Goal: Task Accomplishment & Management: Complete application form

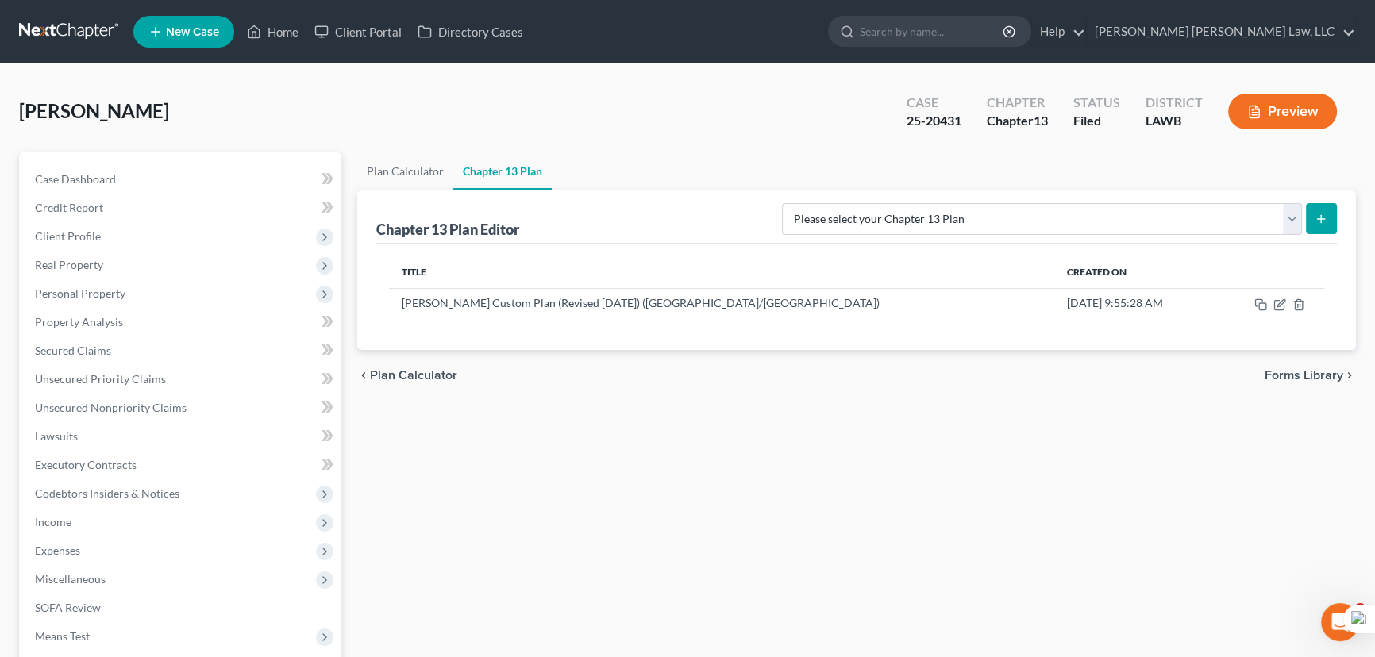
click at [63, 41] on link at bounding box center [70, 31] width 102 height 29
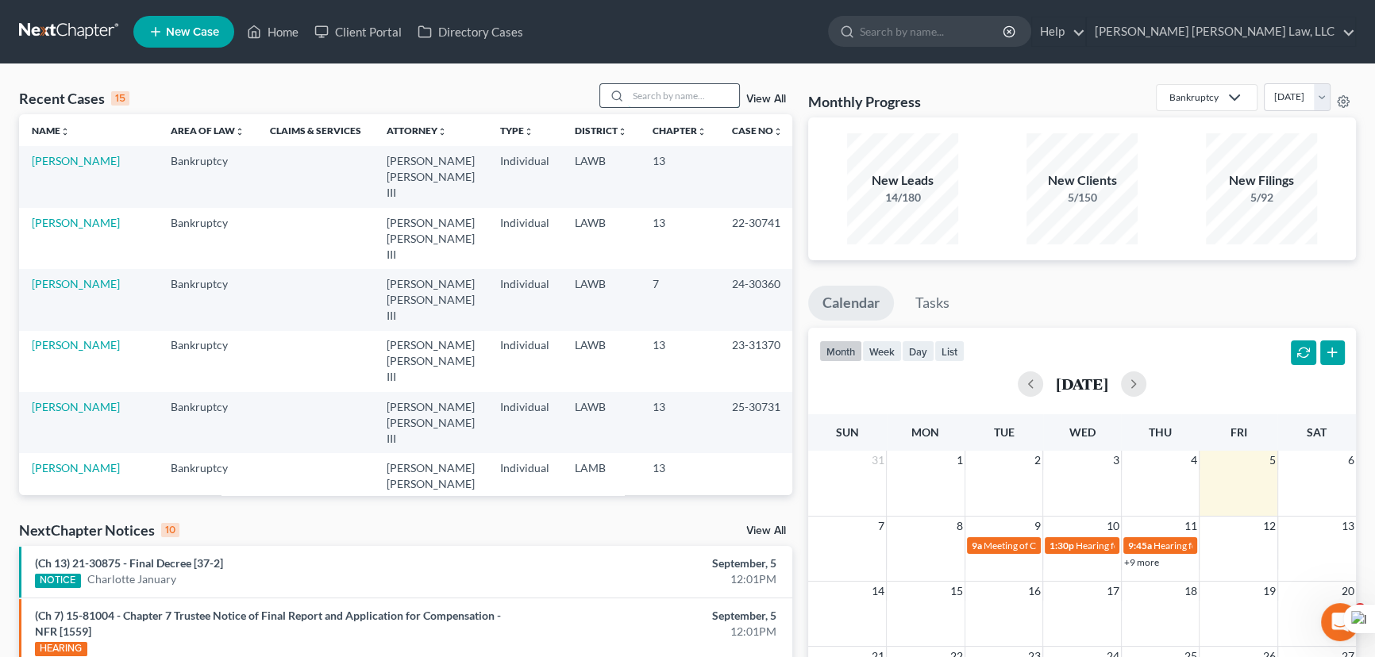
click at [657, 92] on input "search" at bounding box center [683, 95] width 111 height 23
type input "legaux"
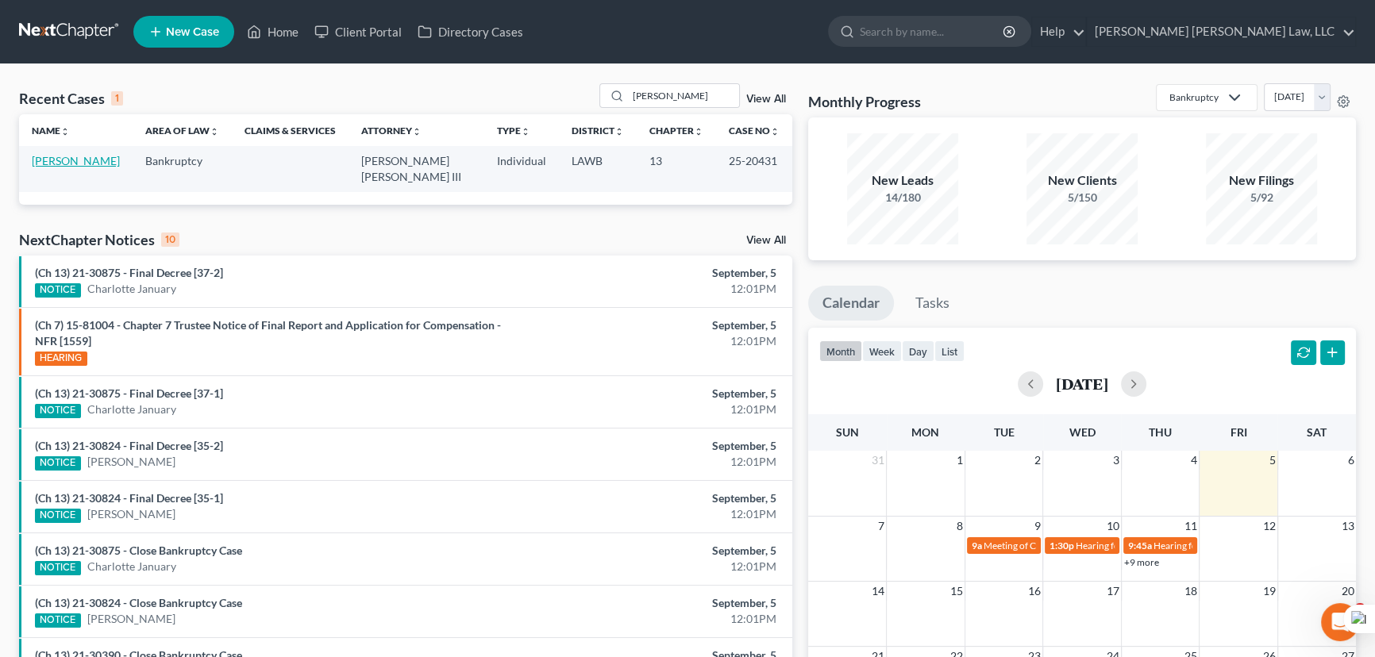
click at [79, 161] on link "[PERSON_NAME]" at bounding box center [76, 160] width 88 height 13
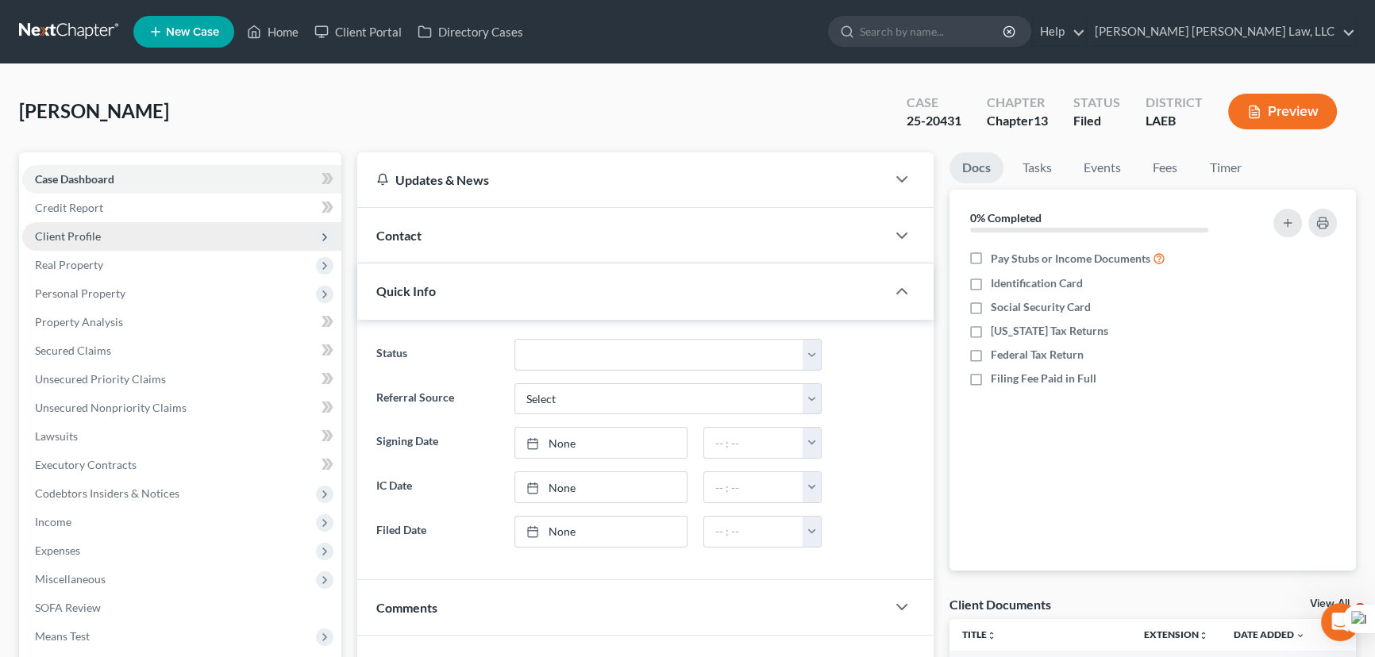
click at [113, 230] on span "Client Profile" at bounding box center [181, 236] width 319 height 29
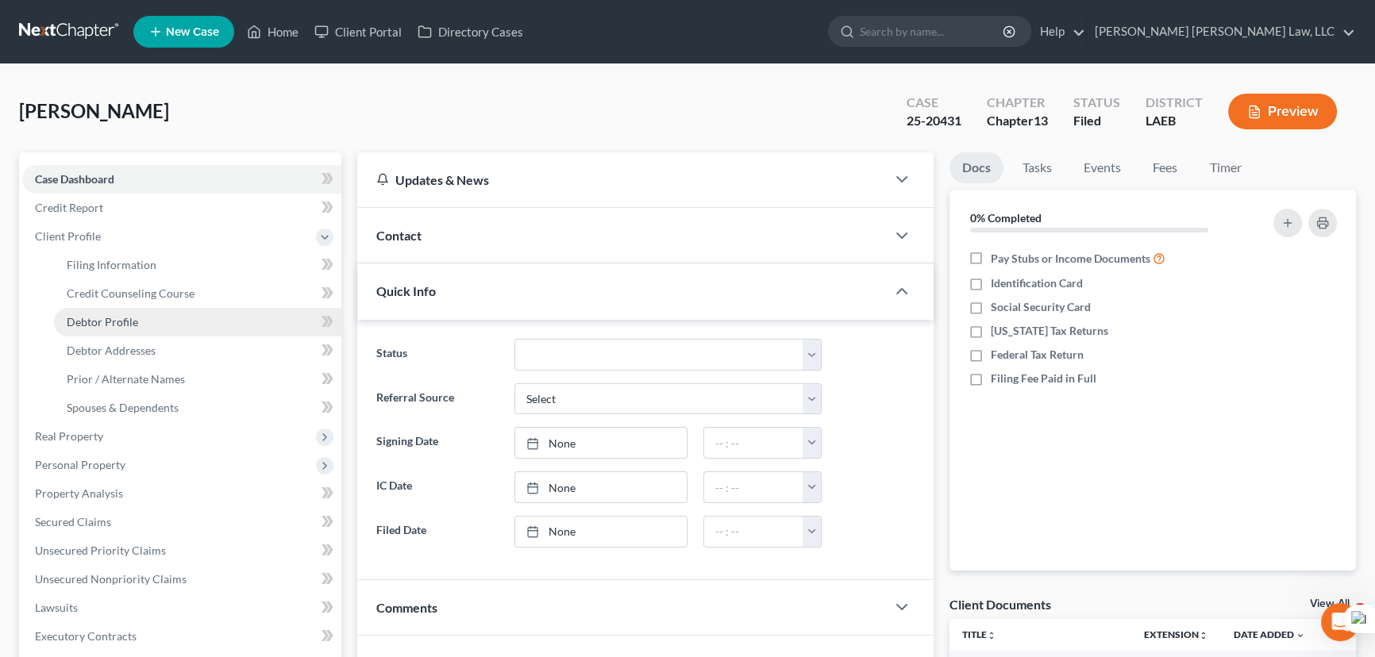
click at [131, 318] on span "Debtor Profile" at bounding box center [102, 321] width 71 height 13
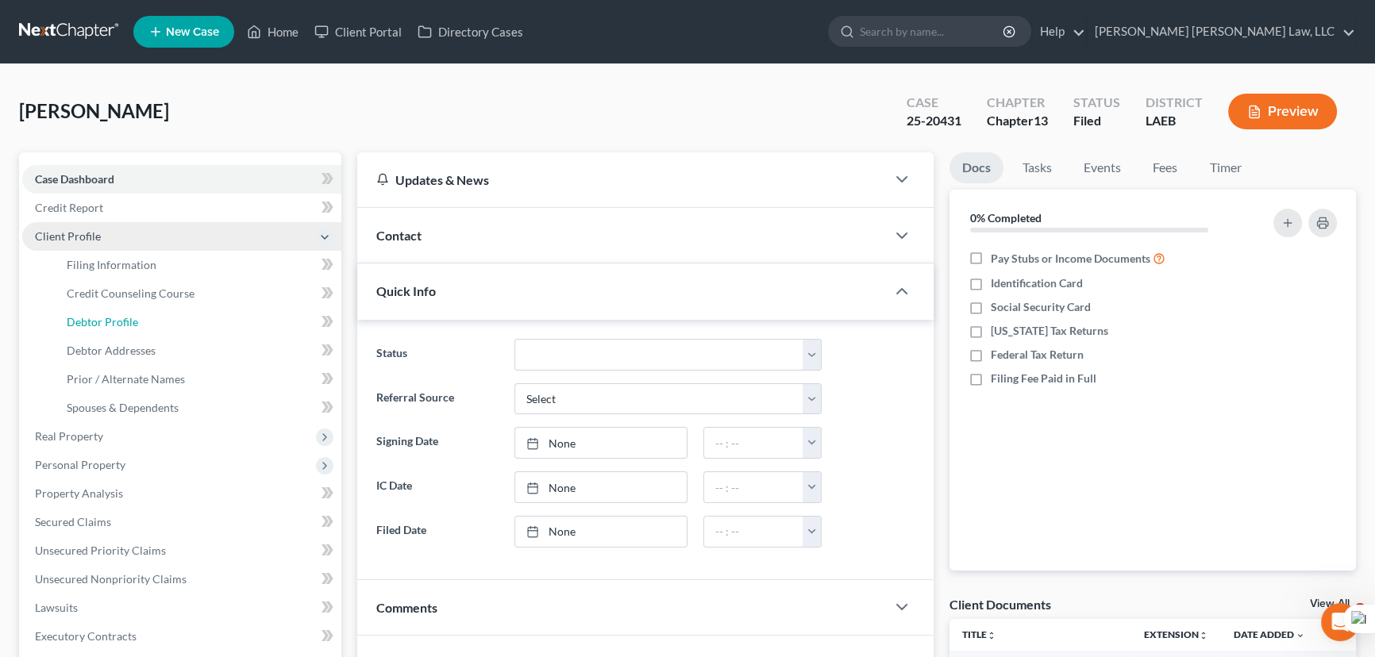
select select "0"
select select "3"
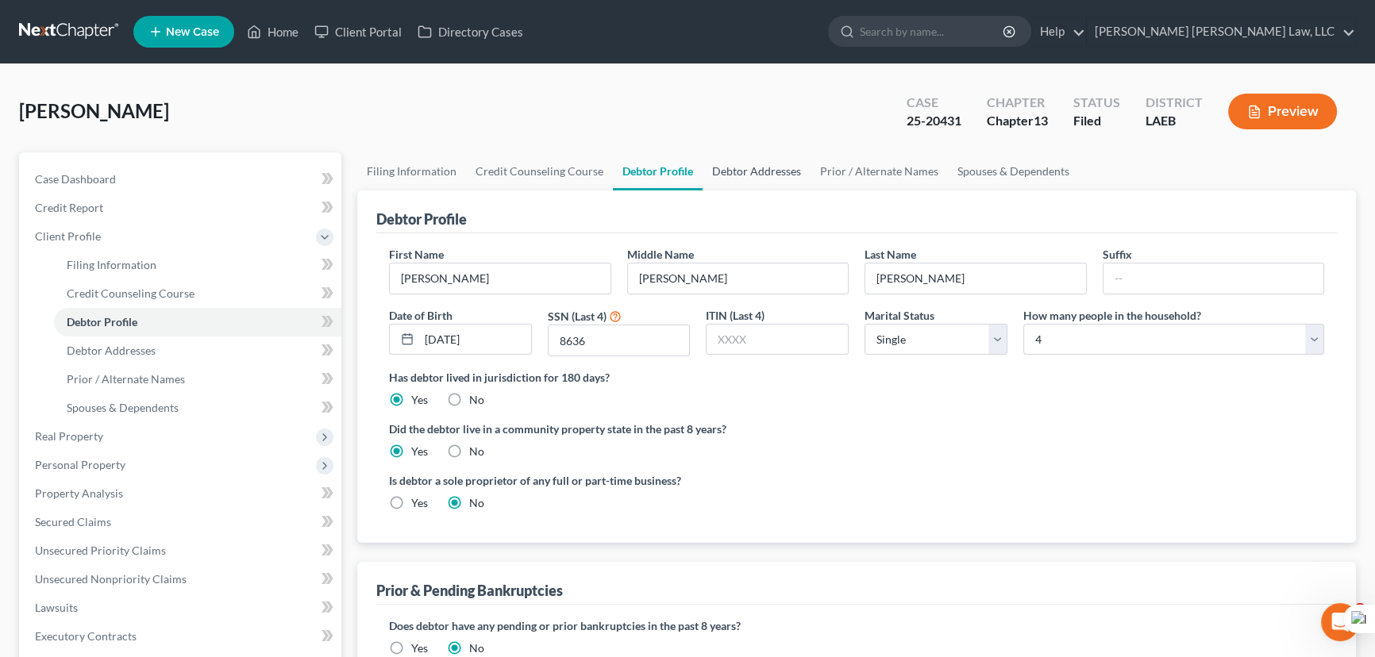
click at [716, 173] on link "Debtor Addresses" at bounding box center [757, 171] width 108 height 38
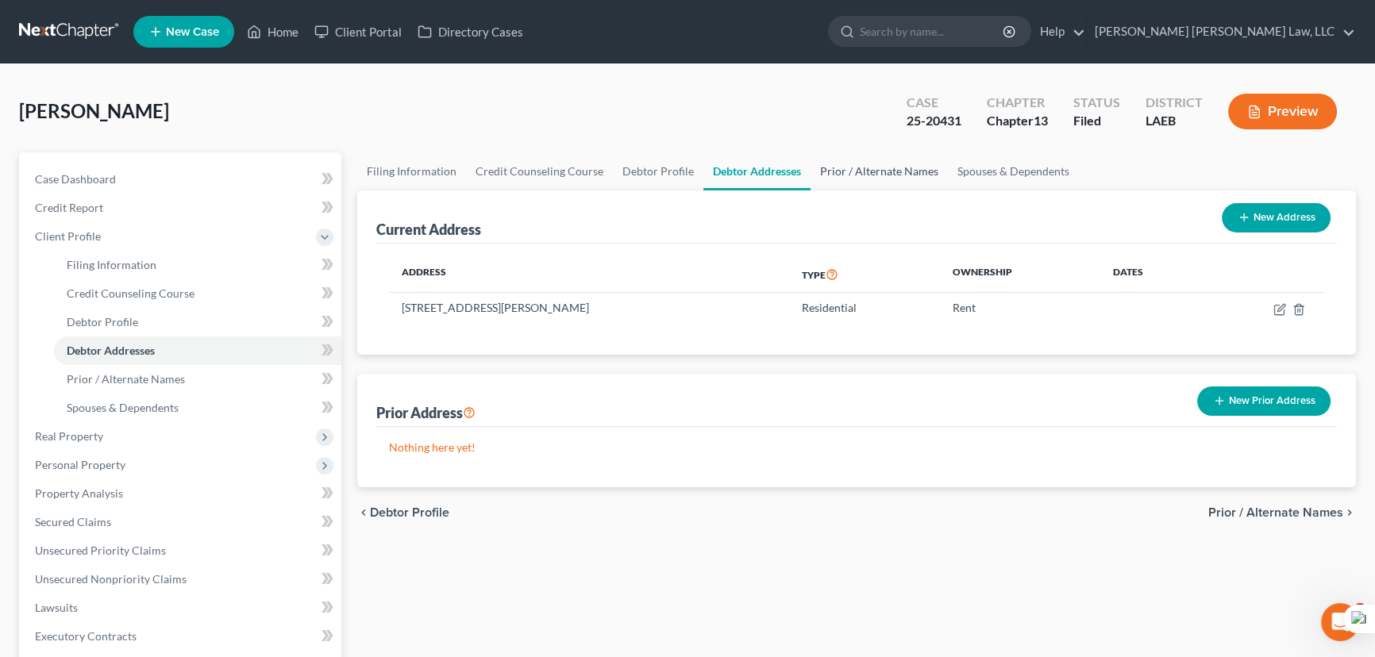
click at [838, 163] on link "Prior / Alternate Names" at bounding box center [879, 171] width 137 height 38
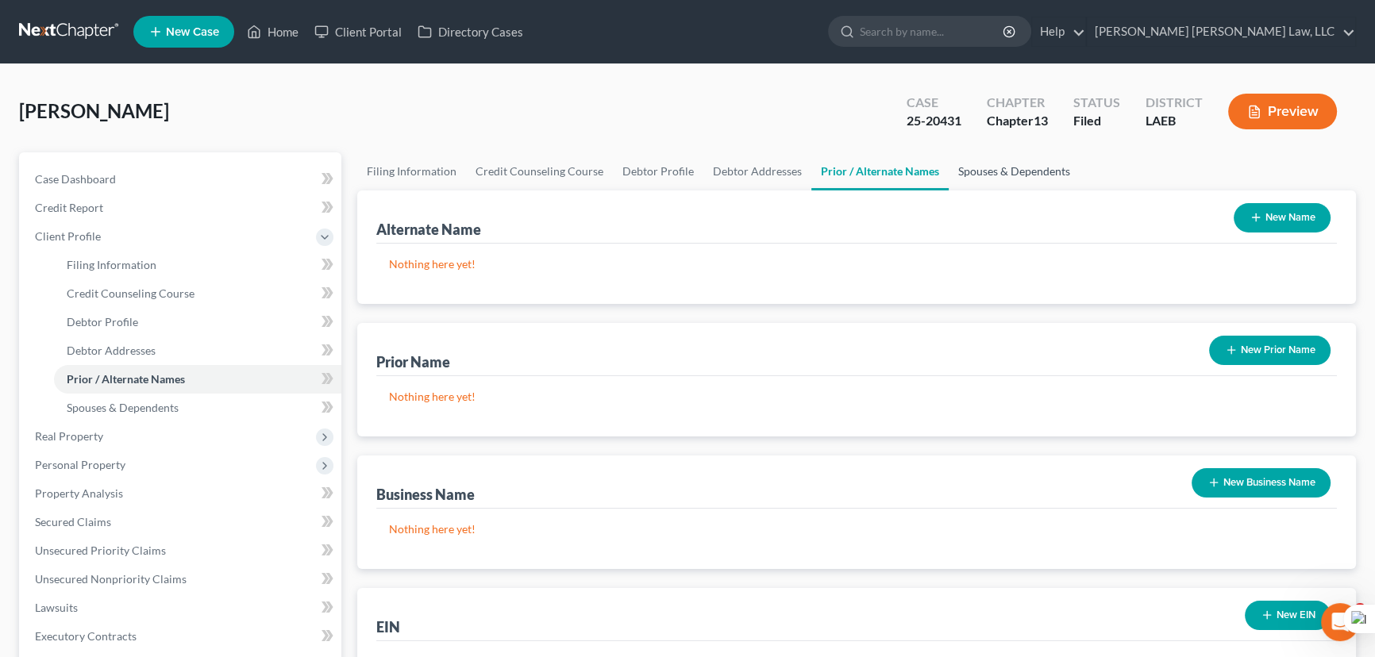
click at [964, 164] on link "Spouses & Dependents" at bounding box center [1014, 171] width 131 height 38
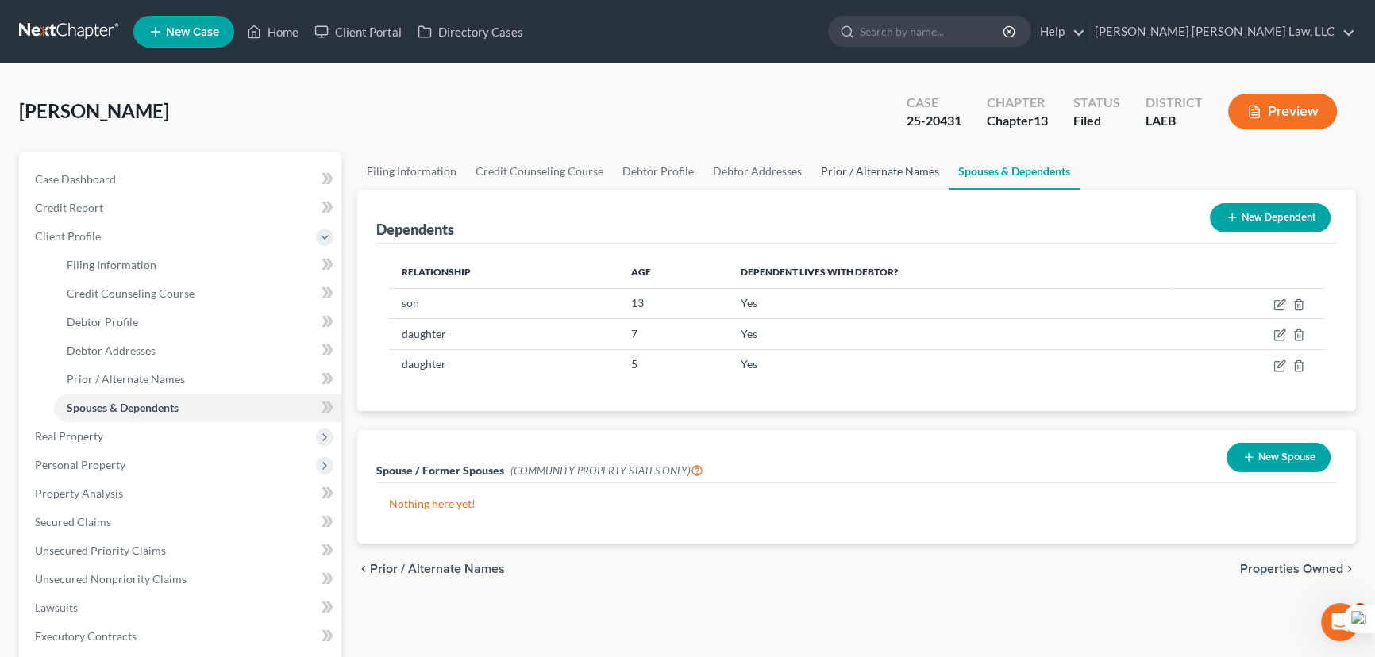
click at [880, 165] on link "Prior / Alternate Names" at bounding box center [879, 171] width 137 height 38
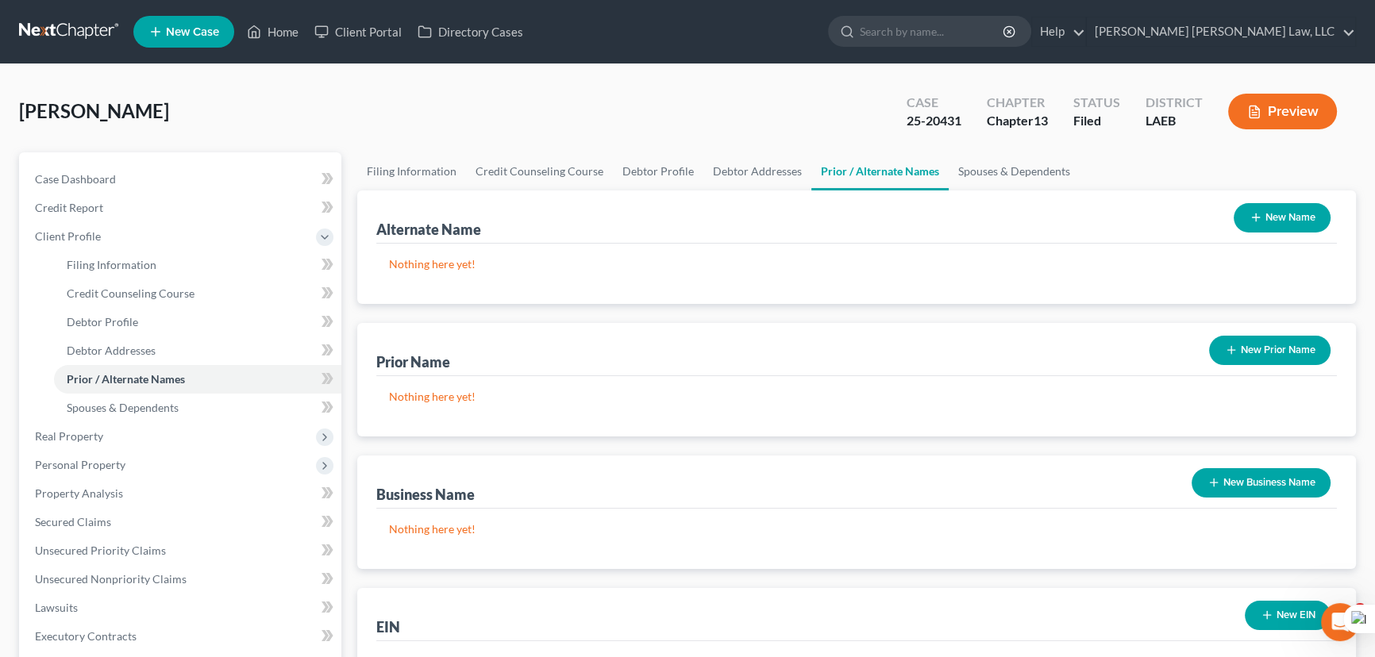
click at [820, 163] on link "Prior / Alternate Names" at bounding box center [879, 171] width 137 height 38
click at [753, 178] on link "Debtor Addresses" at bounding box center [757, 171] width 108 height 38
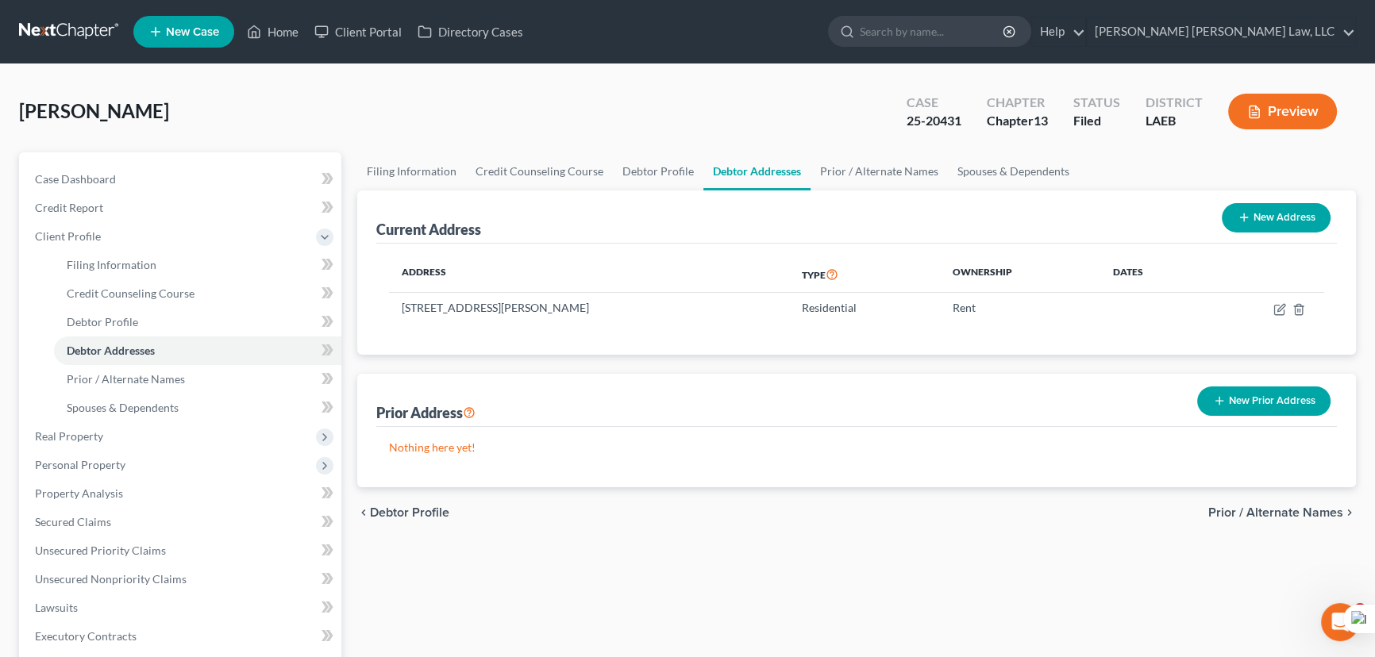
click at [64, 27] on link at bounding box center [70, 31] width 102 height 29
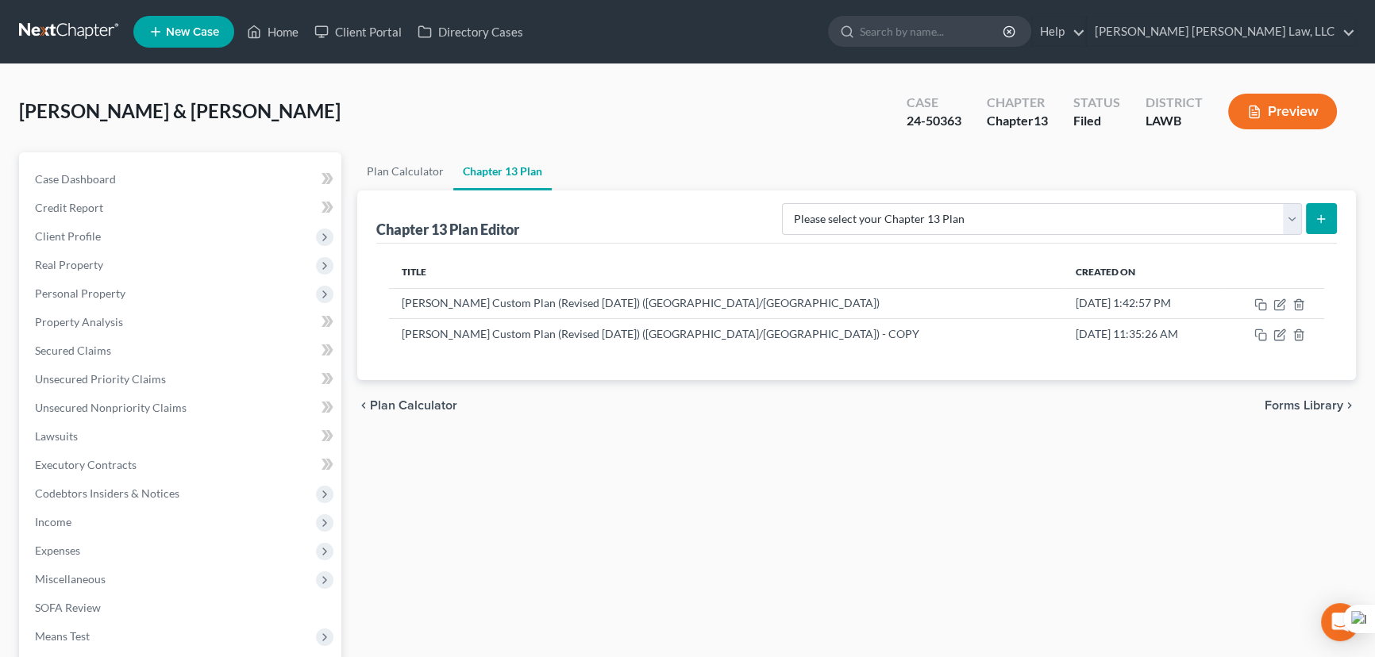
click at [59, 23] on link at bounding box center [70, 31] width 102 height 29
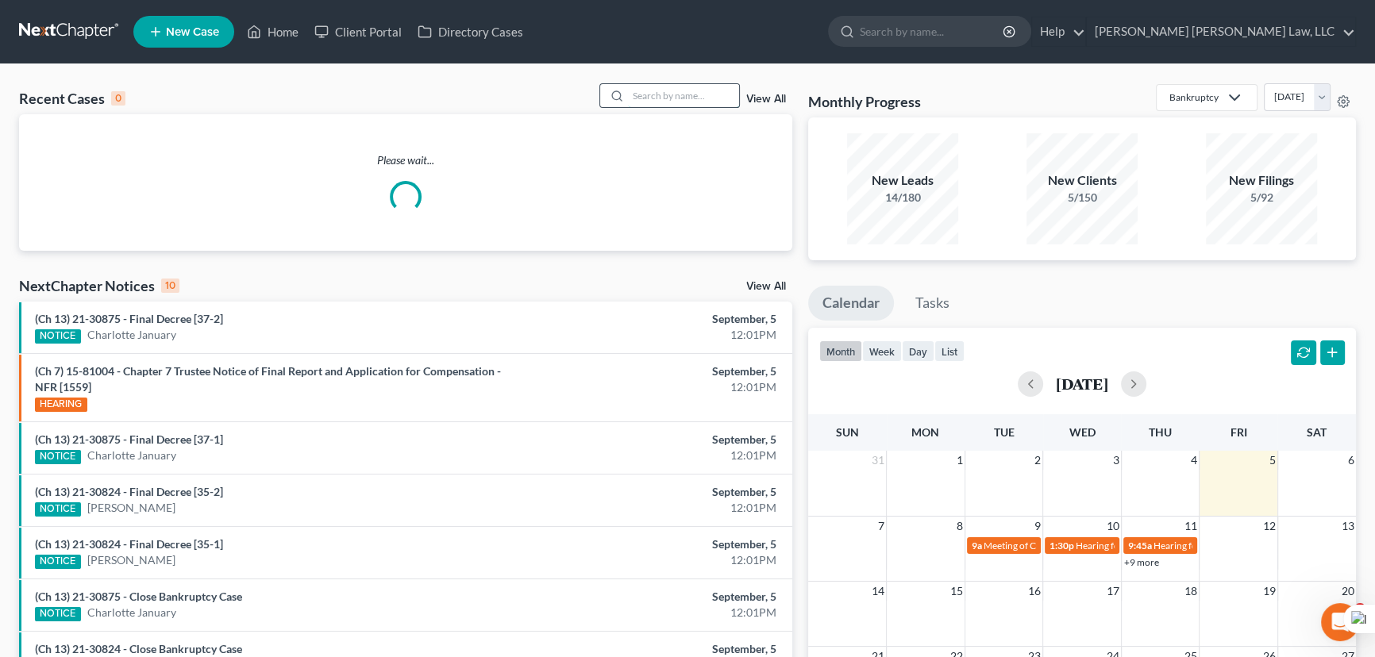
click at [635, 88] on input "search" at bounding box center [683, 95] width 111 height 23
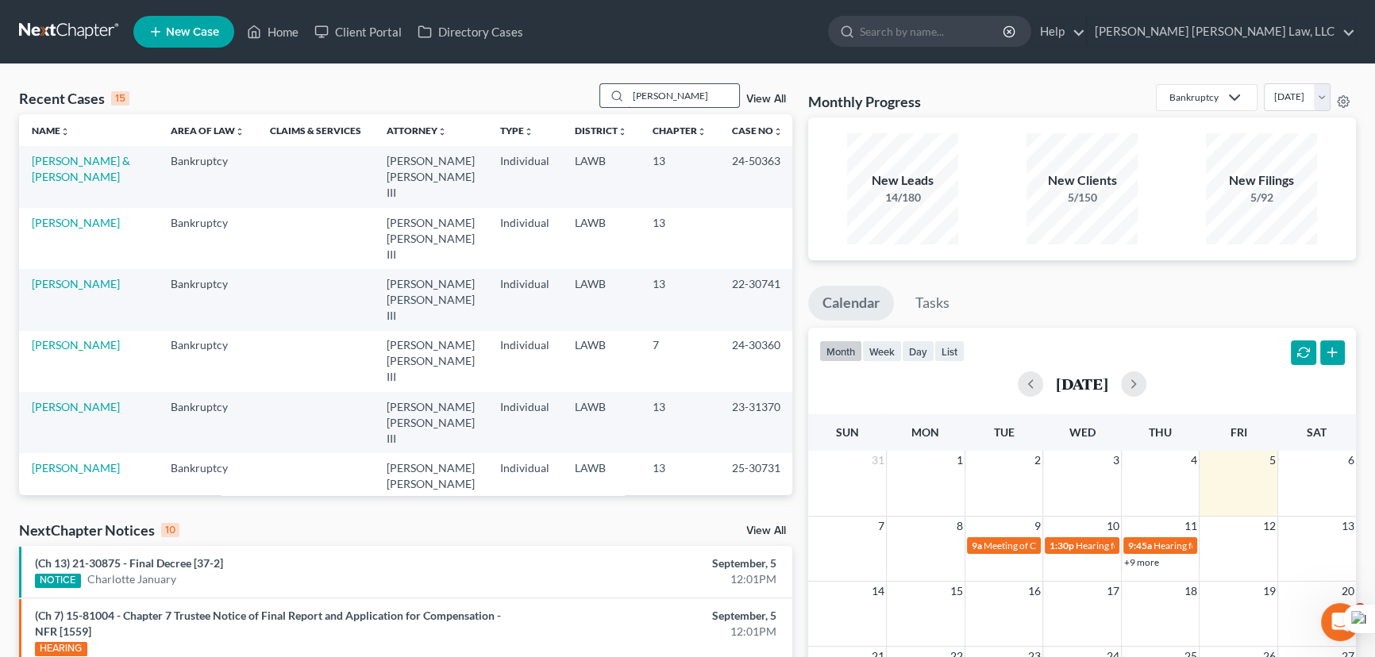
type input "hill, margaret"
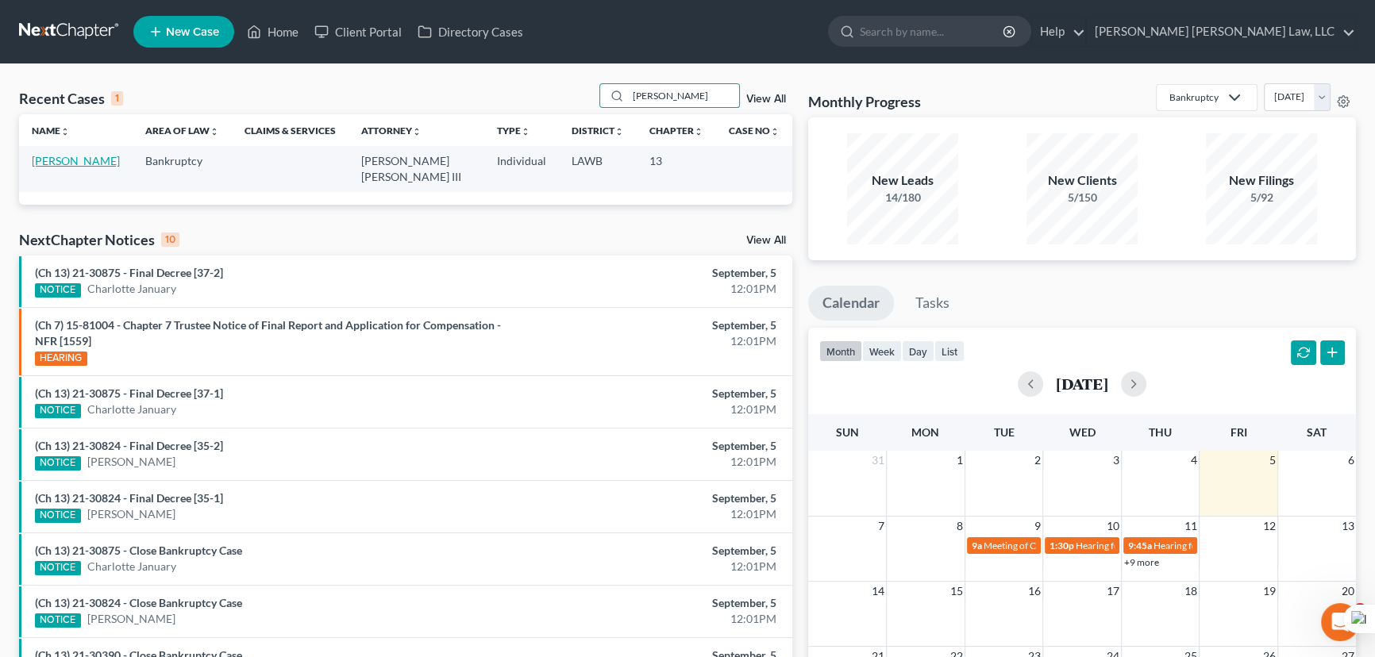
click at [68, 160] on link "[PERSON_NAME]" at bounding box center [76, 160] width 88 height 13
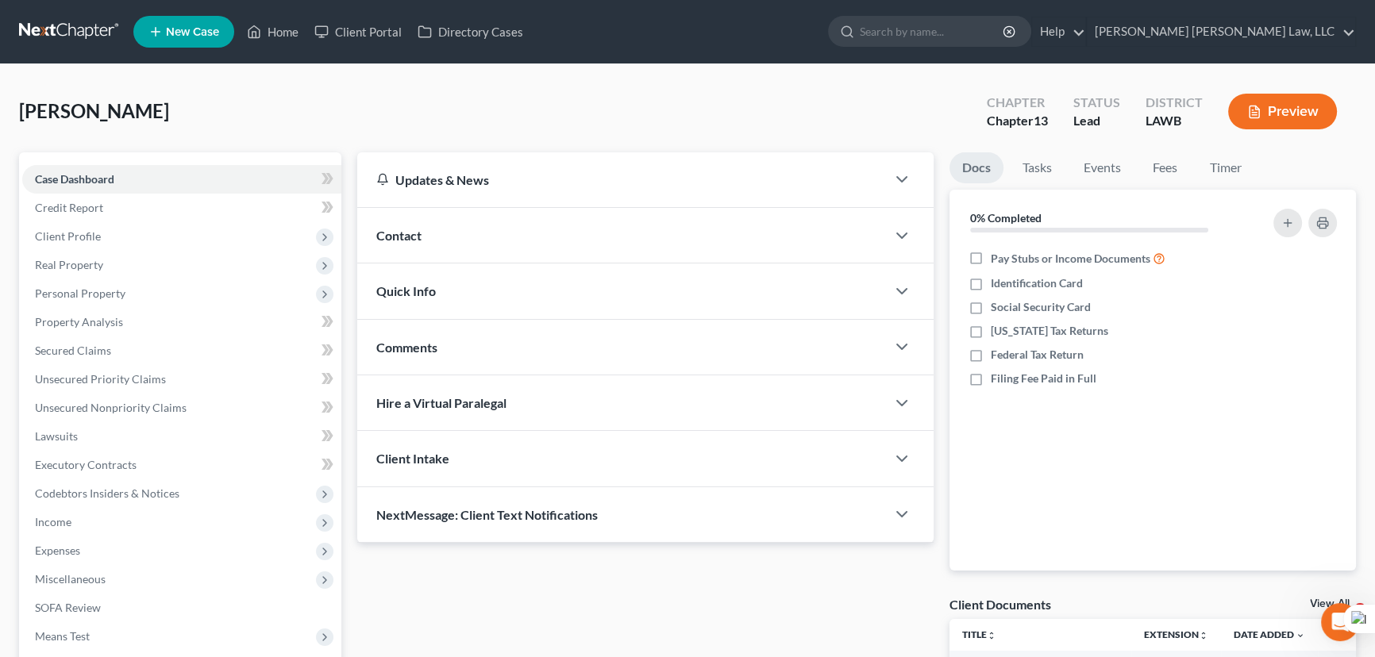
click at [68, 160] on div "Case Dashboard Payments Invoices Payments Payments Credit Report Client Profile…" at bounding box center [180, 436] width 322 height 568
click at [64, 34] on link at bounding box center [70, 31] width 102 height 29
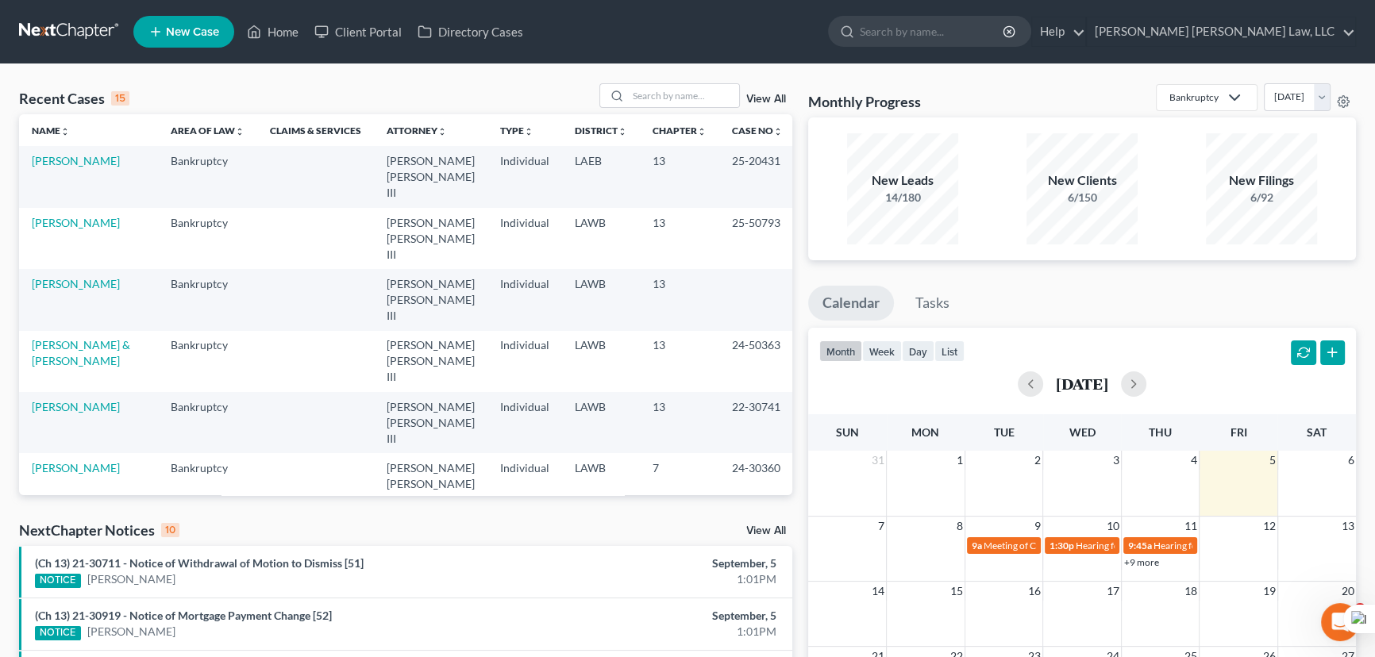
click at [663, 114] on th "Chapter unfold_more expand_more expand_less" at bounding box center [679, 130] width 79 height 32
click at [699, 86] on input "search" at bounding box center [683, 95] width 111 height 23
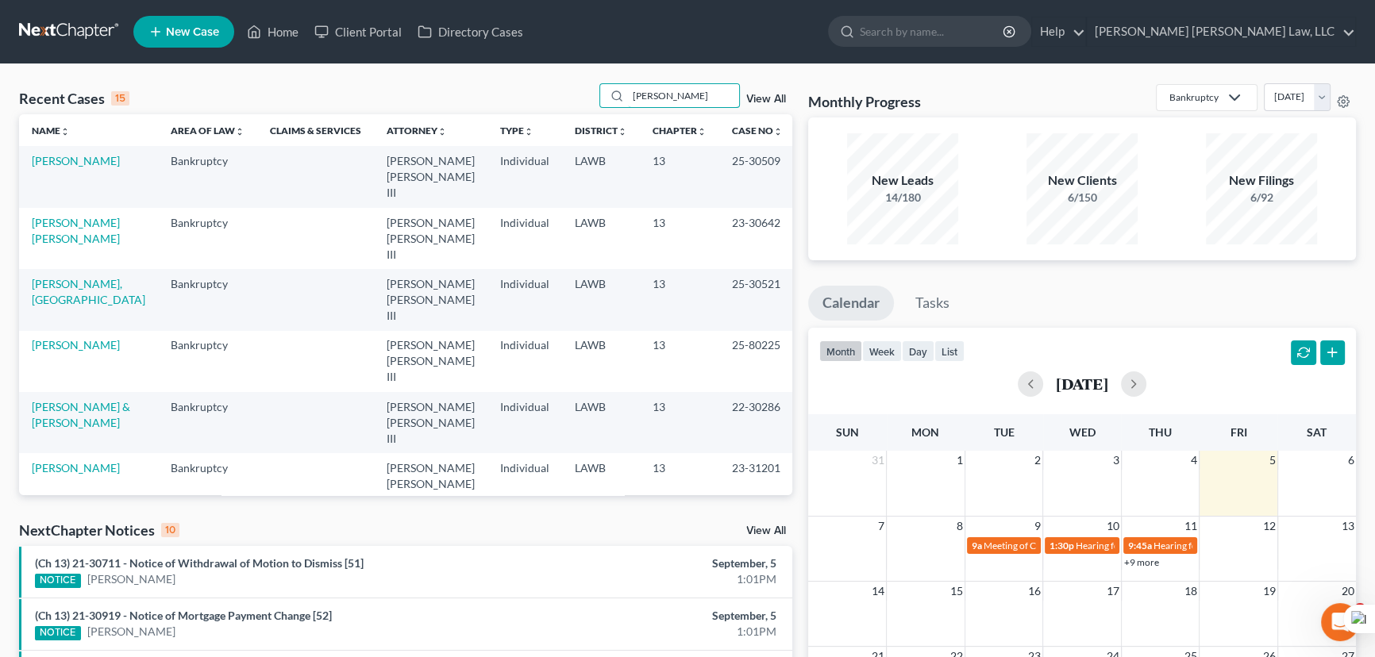
drag, startPoint x: 680, startPoint y: 94, endPoint x: 362, endPoint y: 96, distance: 318.3
click at [362, 96] on div "Recent Cases 15 [PERSON_NAME] View All" at bounding box center [405, 98] width 773 height 31
type input "hill, margaret"
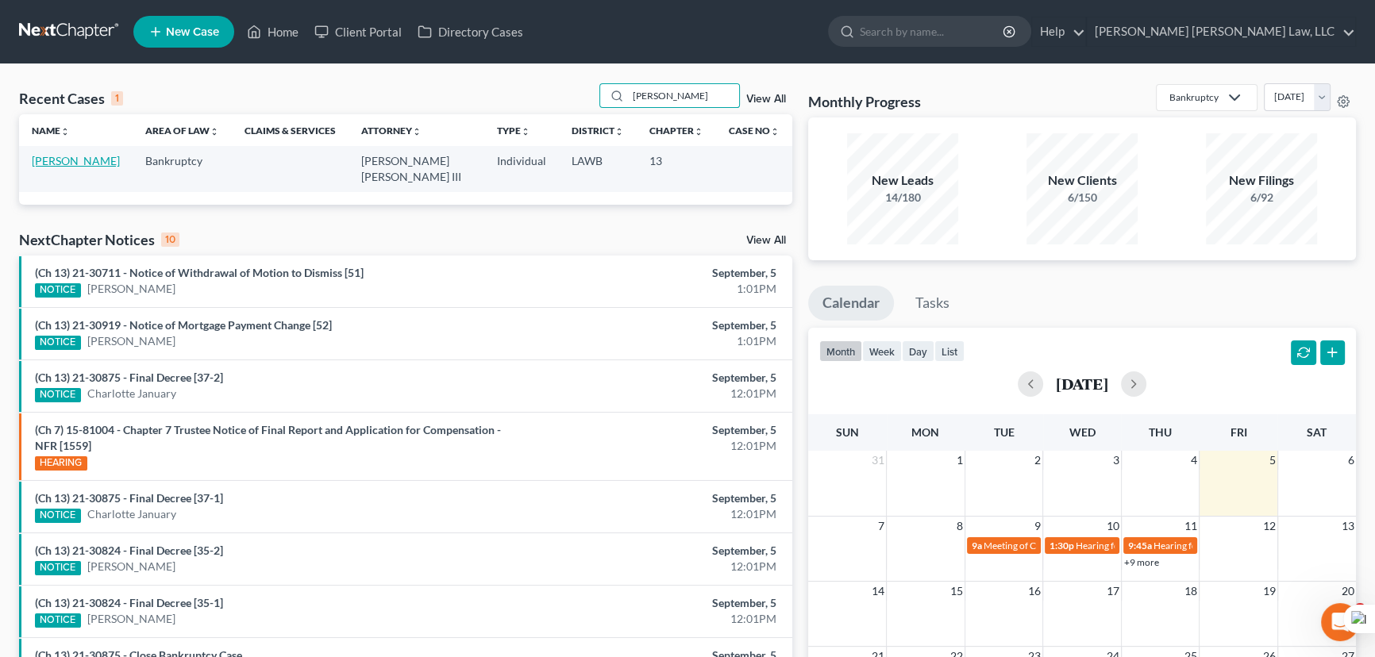
click at [95, 156] on link "[PERSON_NAME]" at bounding box center [76, 160] width 88 height 13
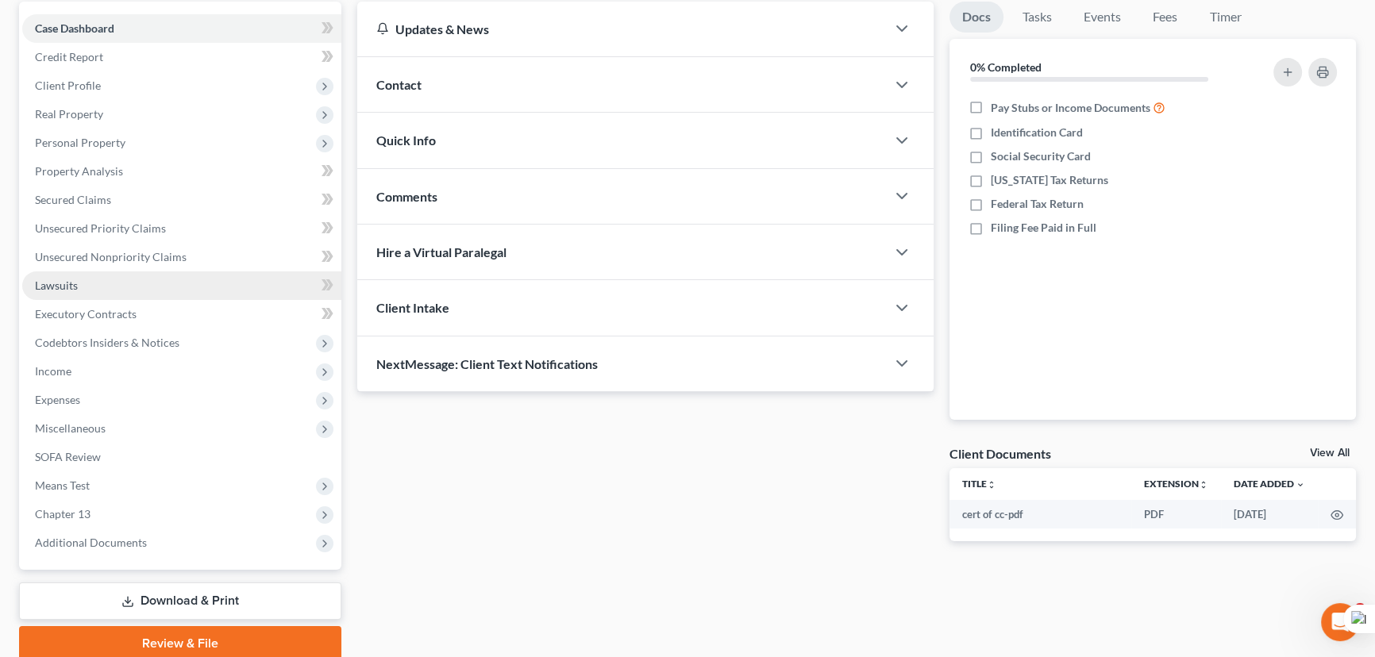
scroll to position [213, 0]
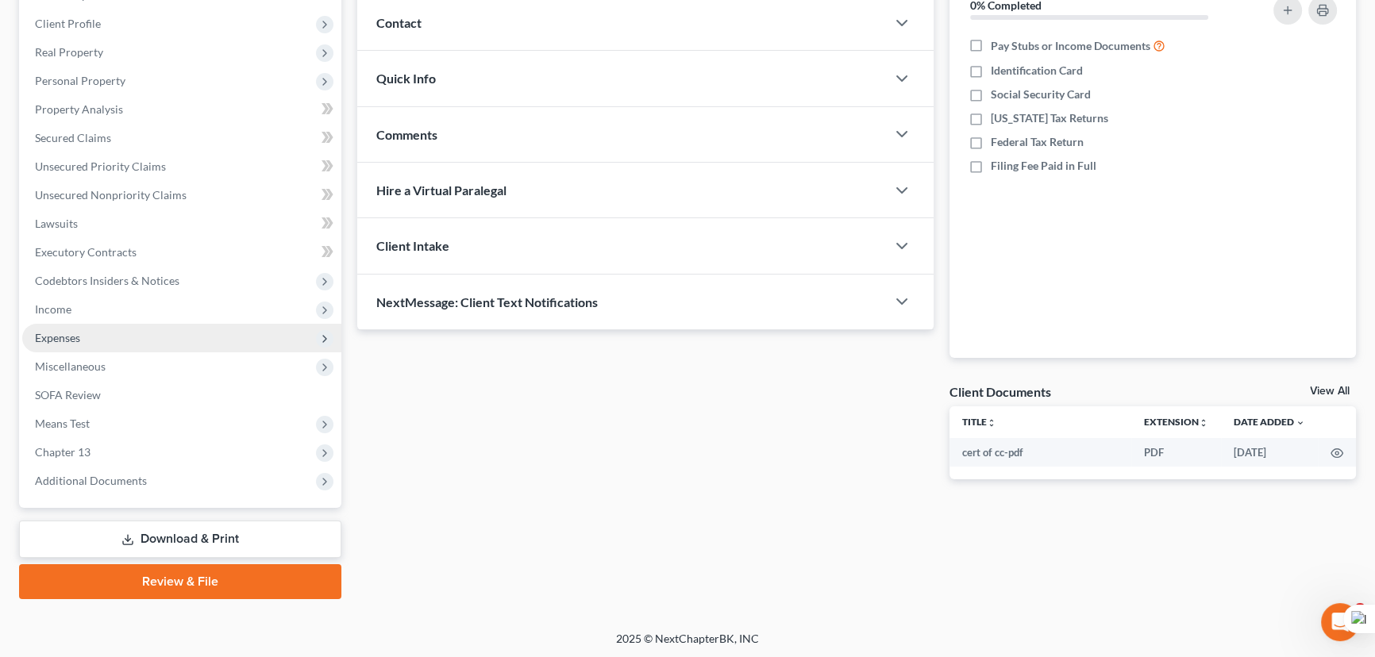
click at [114, 333] on span "Expenses" at bounding box center [181, 338] width 319 height 29
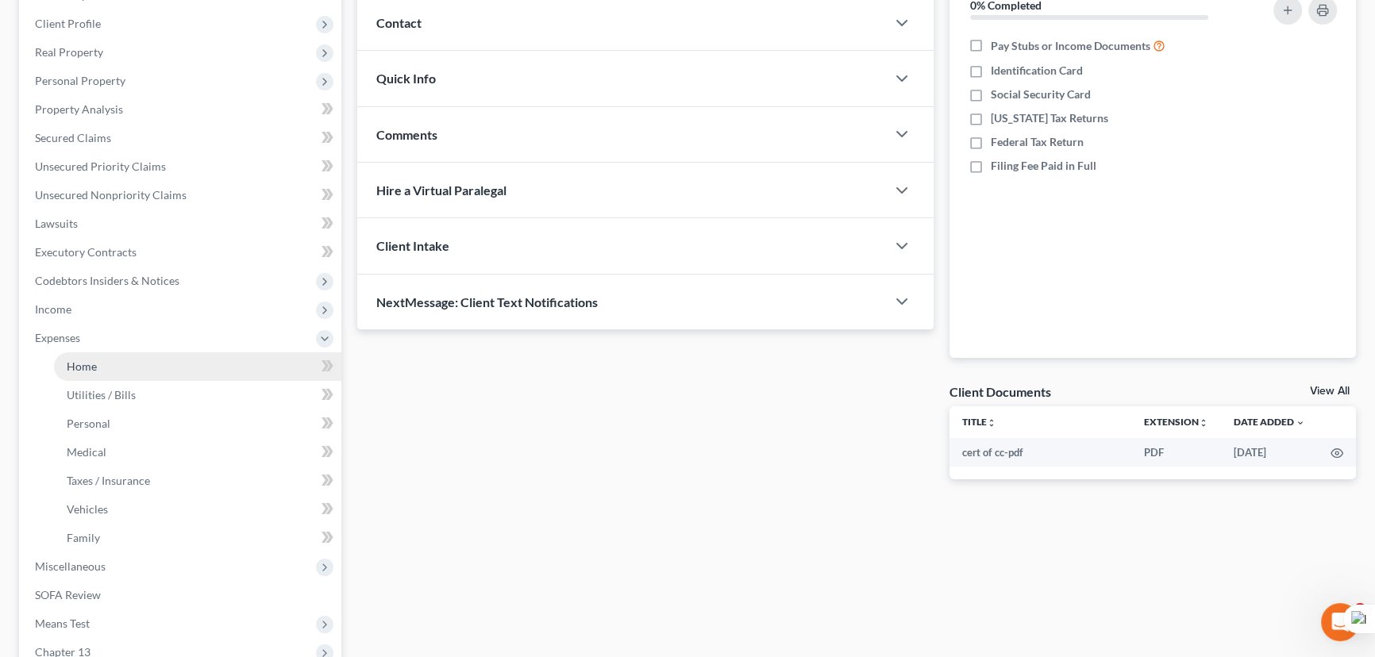
click at [120, 364] on link "Home" at bounding box center [197, 366] width 287 height 29
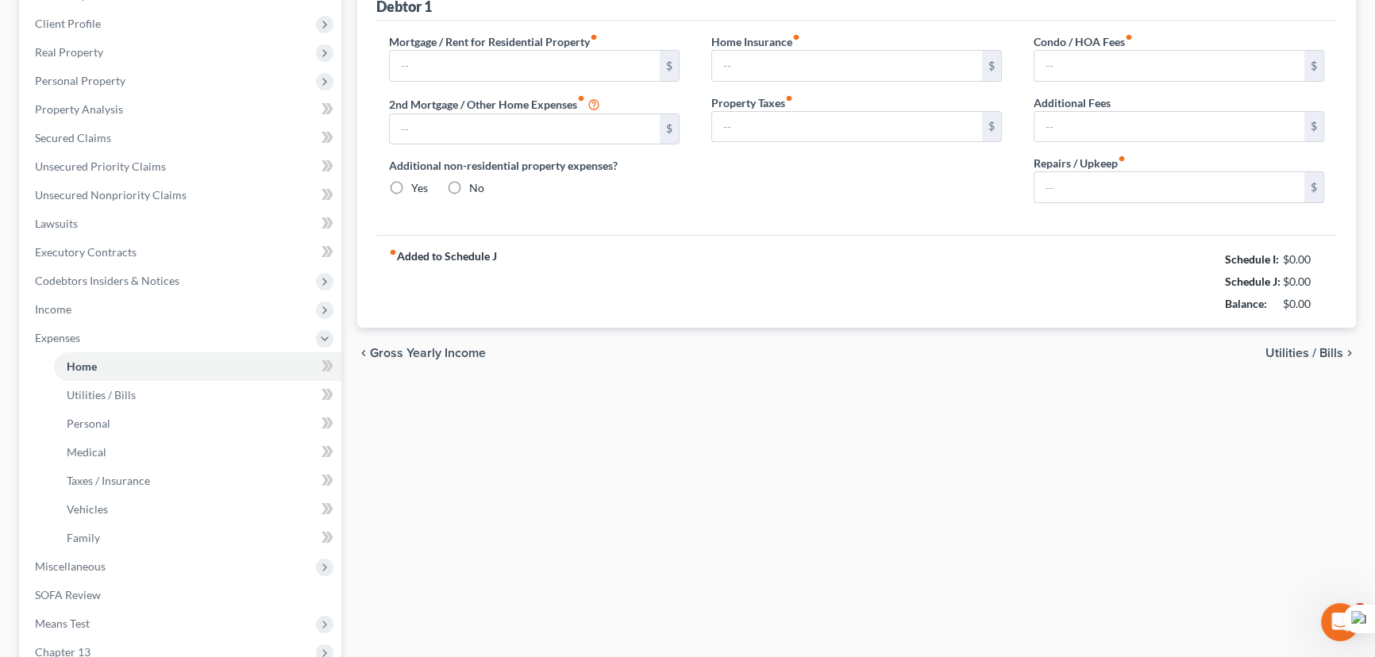
type input "286.39"
type input "0.00"
radio input "true"
type input "125.00"
type input "4.50"
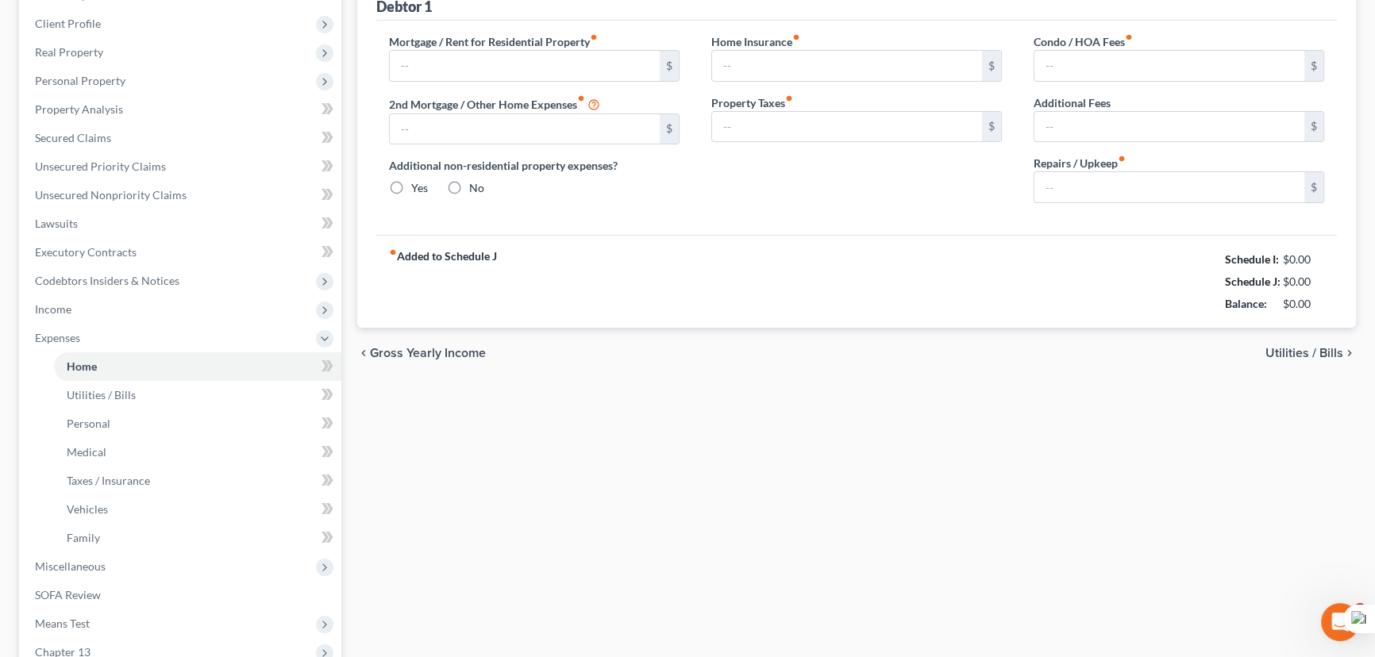
type input "0.00"
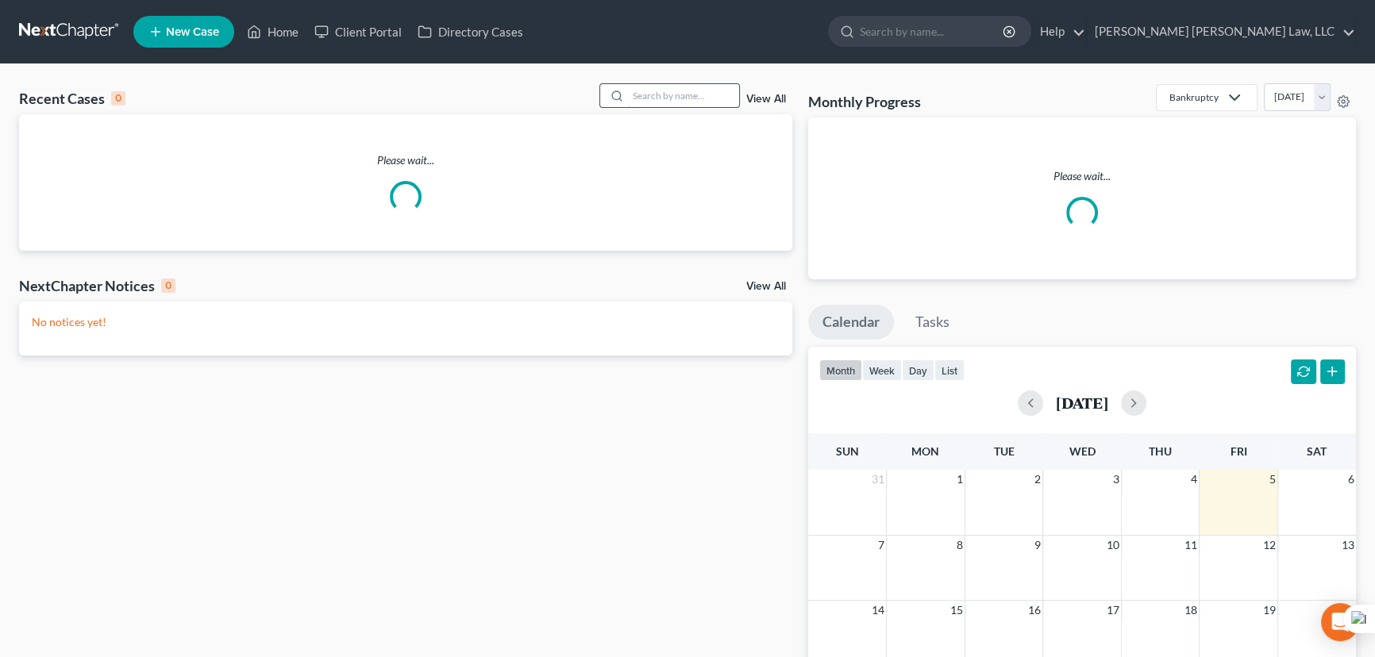
click at [666, 88] on input "search" at bounding box center [683, 95] width 111 height 23
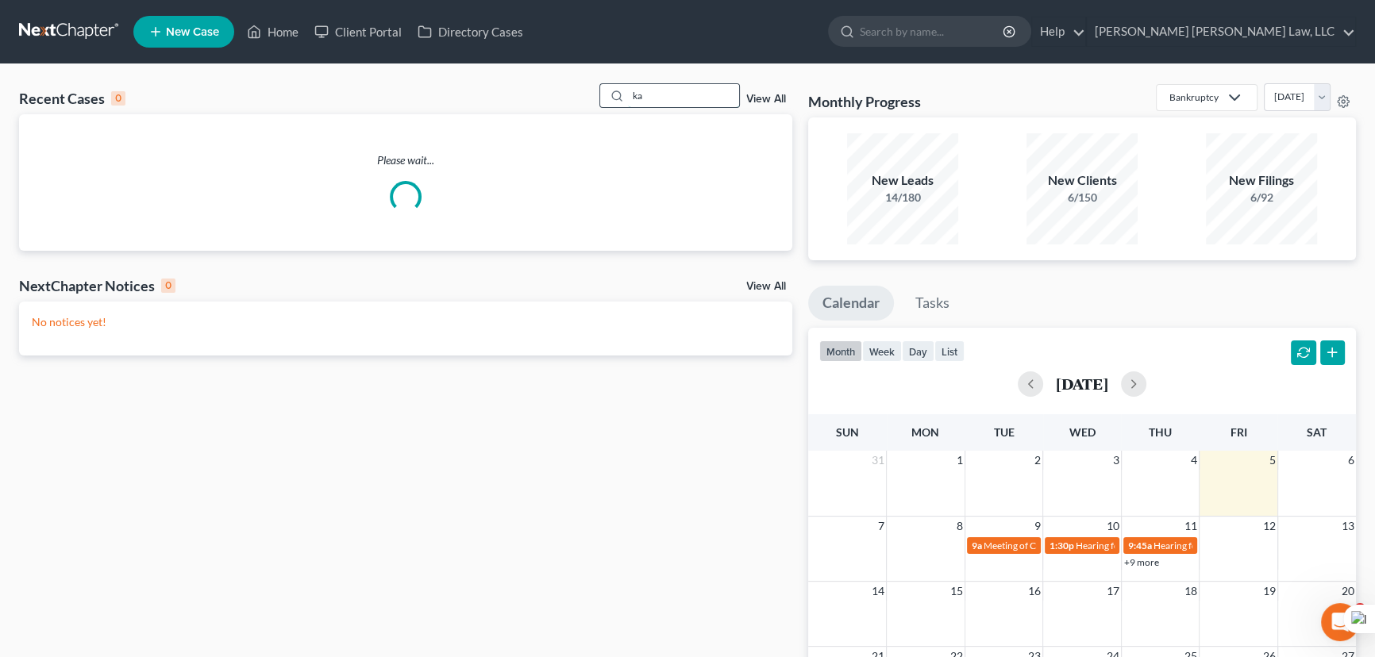
type input "k"
type input "[PERSON_NAME]"
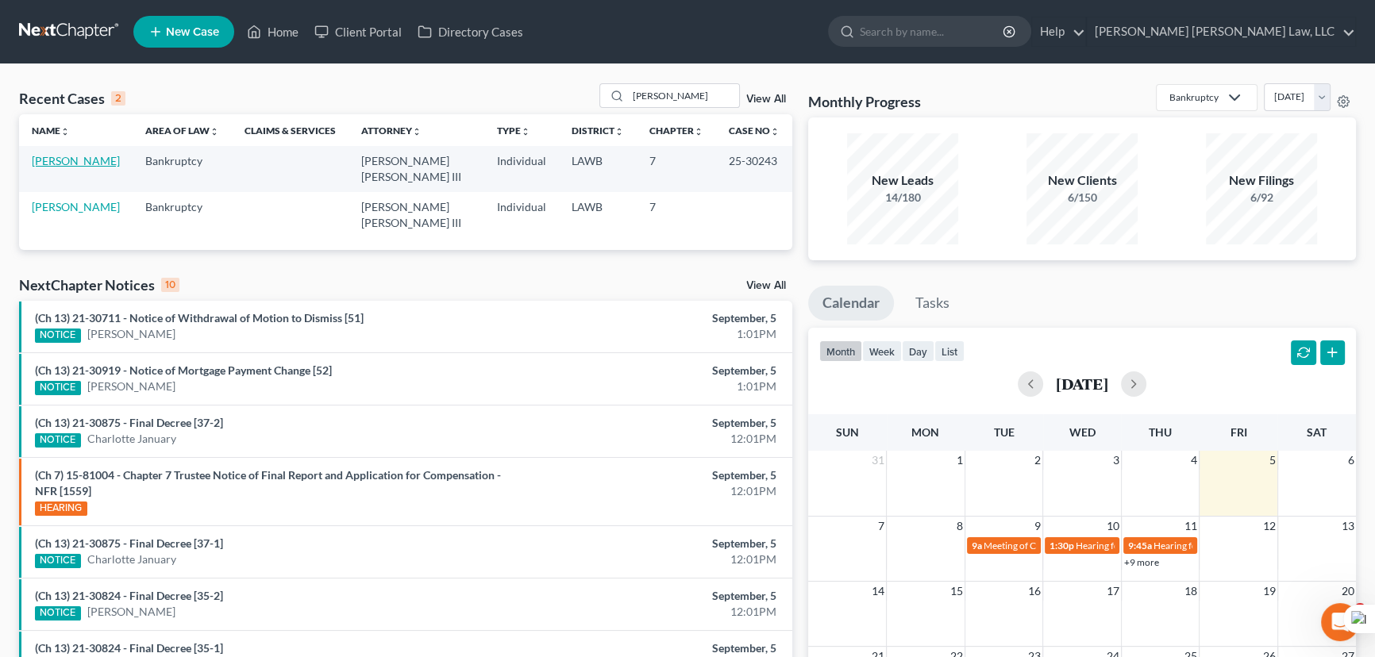
click at [77, 160] on link "[PERSON_NAME]" at bounding box center [76, 160] width 88 height 13
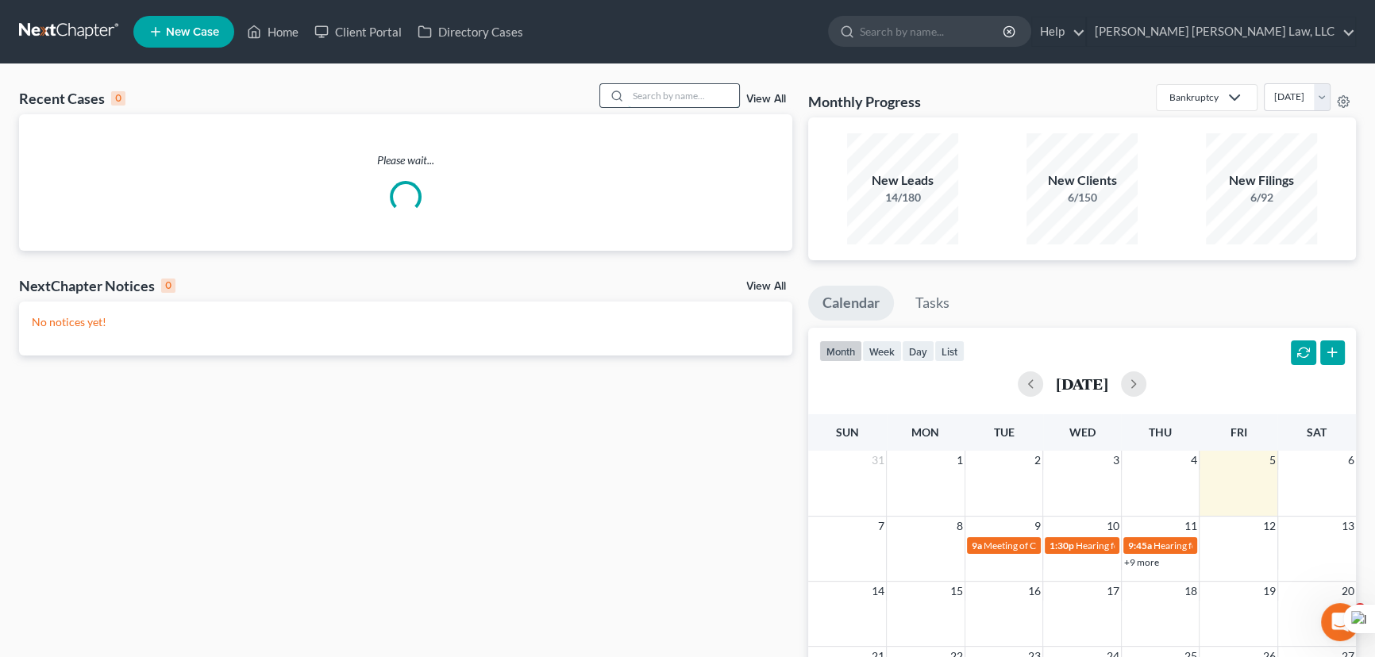
click at [679, 93] on input "search" at bounding box center [683, 95] width 111 height 23
type input "m"
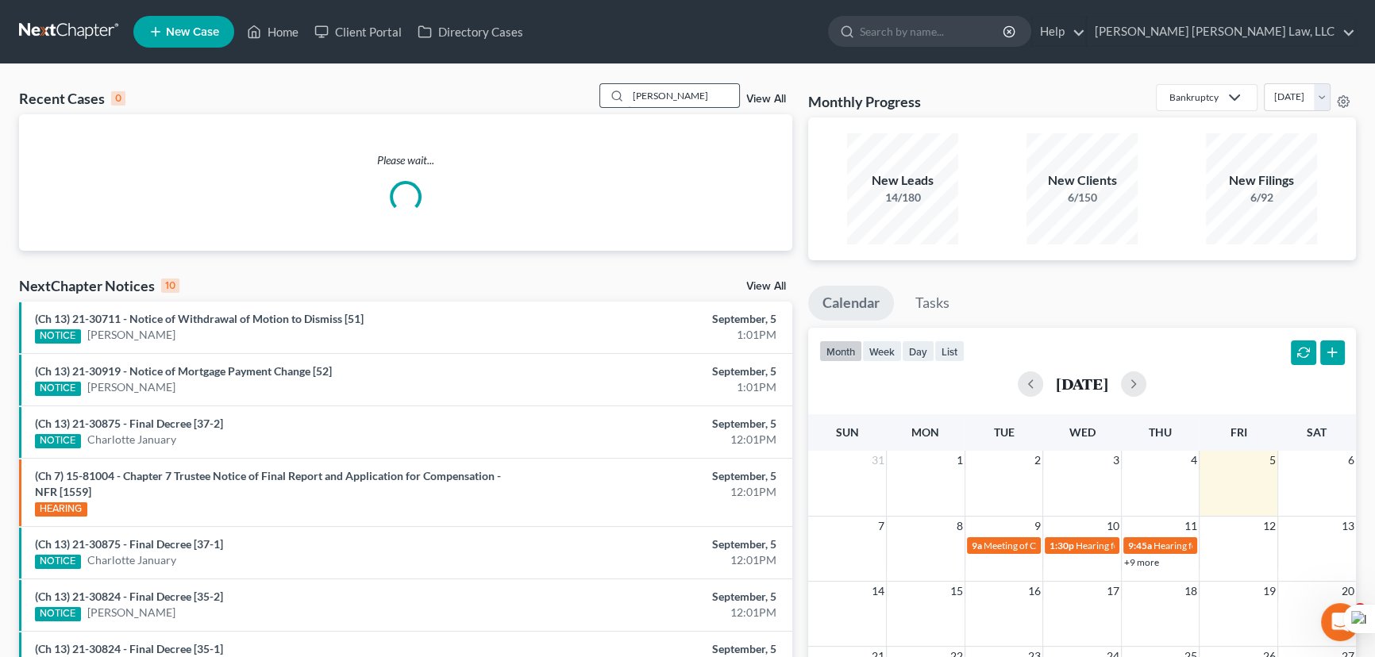
type input "[PERSON_NAME]"
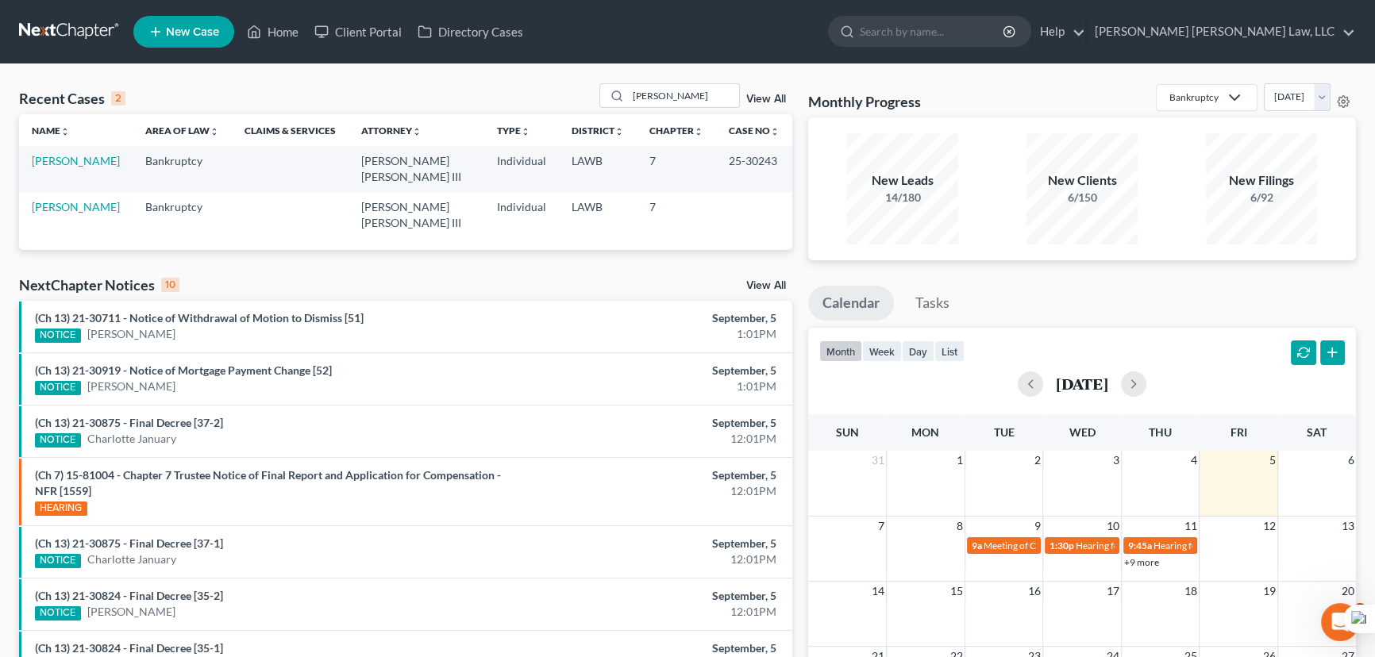
click at [67, 192] on td "[PERSON_NAME]" at bounding box center [76, 214] width 114 height 45
click at [60, 200] on link "[PERSON_NAME]" at bounding box center [76, 206] width 88 height 13
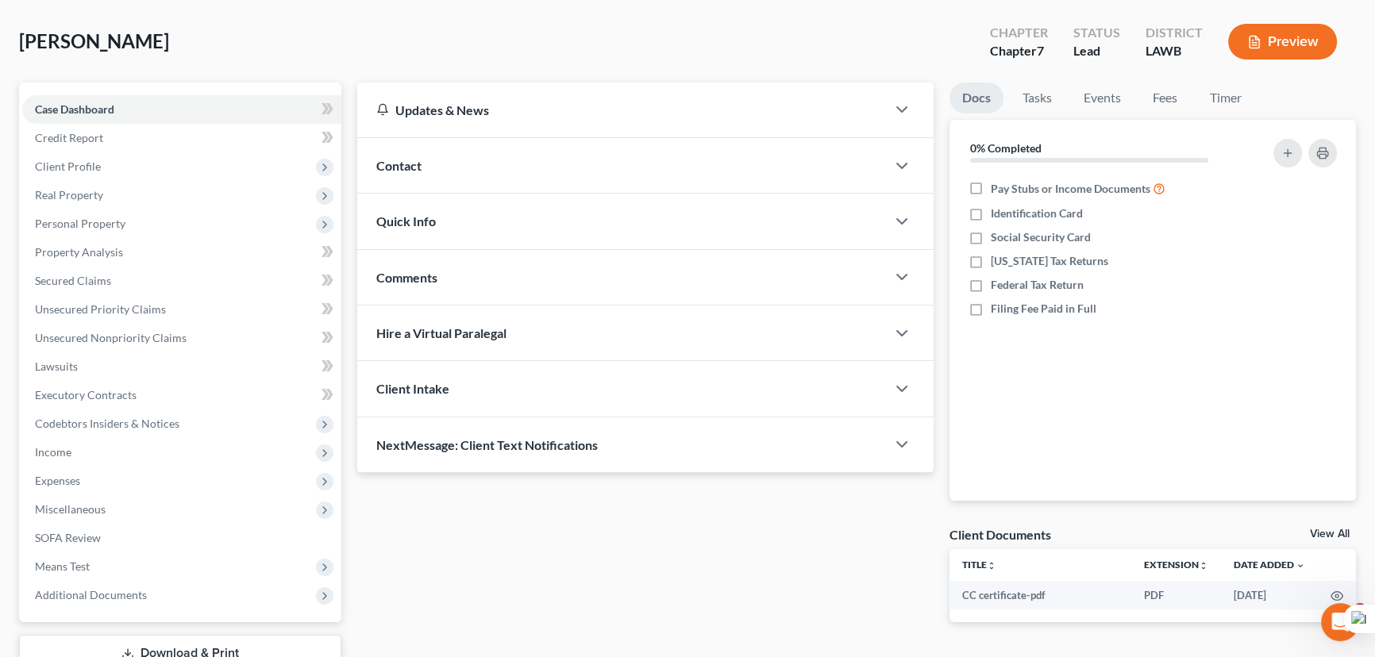
scroll to position [71, 0]
click at [142, 167] on span "Client Profile" at bounding box center [181, 165] width 319 height 29
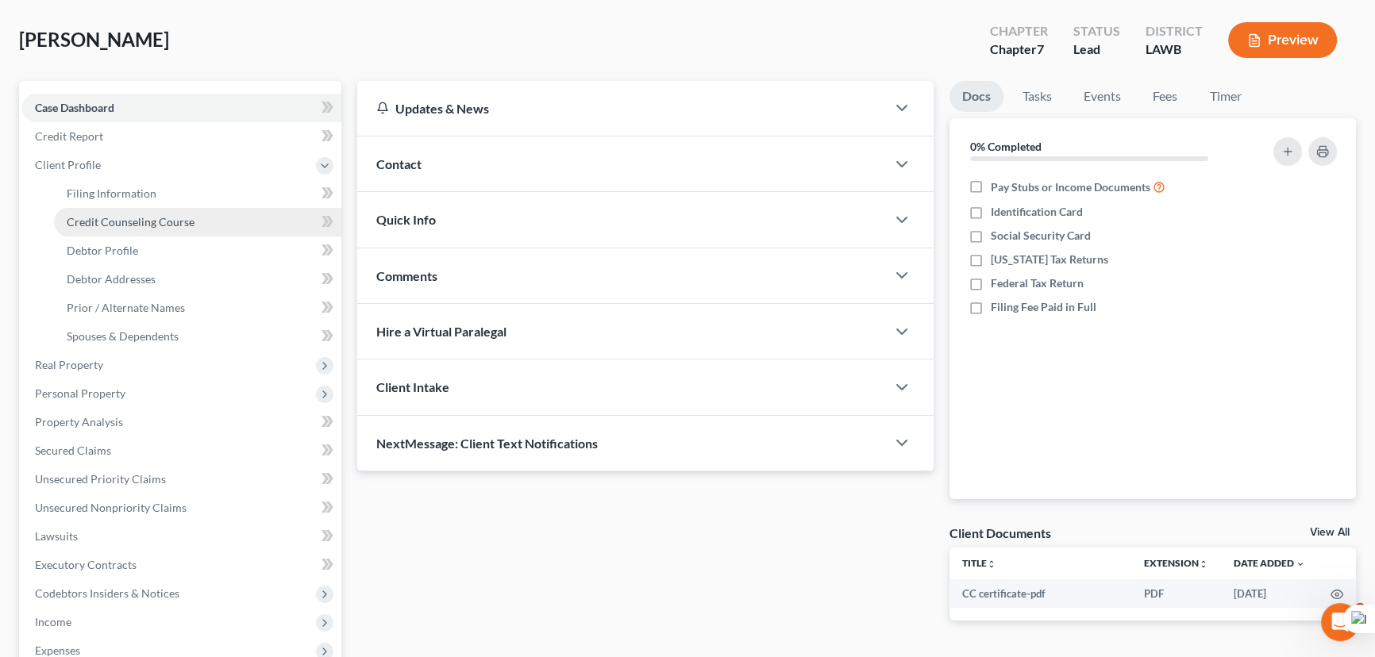
click at [167, 208] on link "Credit Counseling Course" at bounding box center [197, 222] width 287 height 29
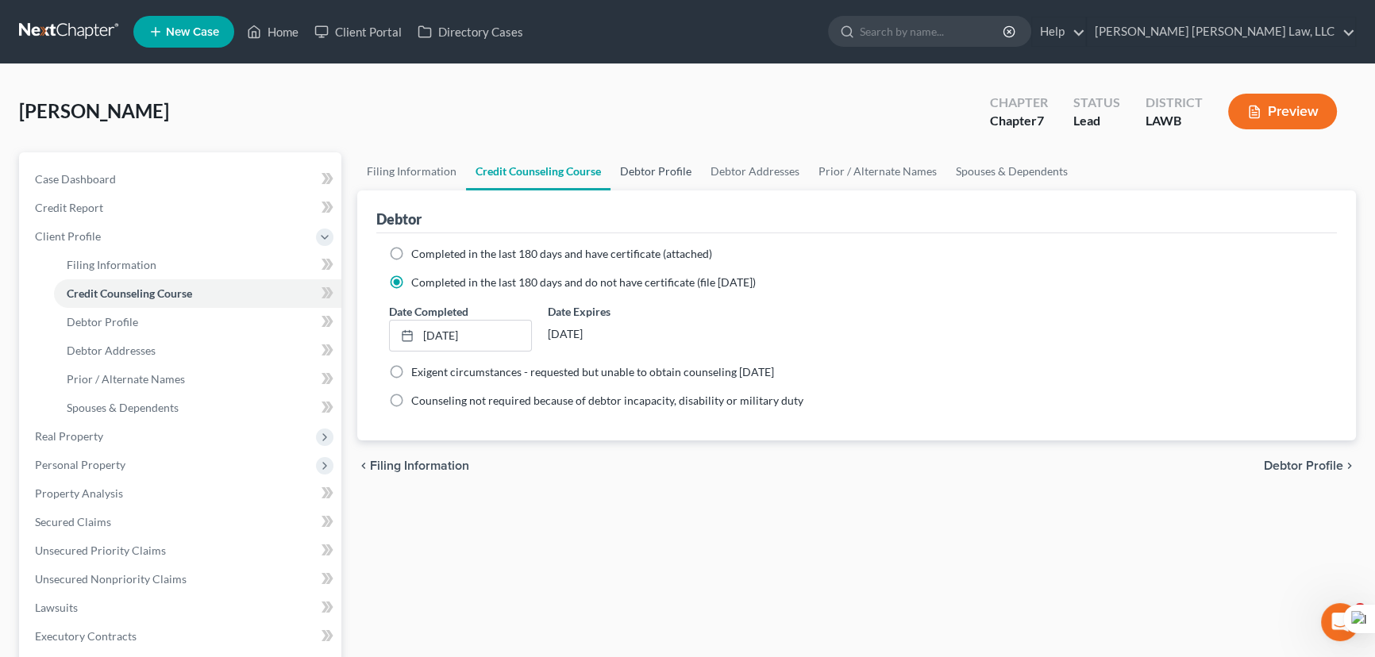
click at [650, 179] on link "Debtor Profile" at bounding box center [655, 171] width 91 height 38
select select "3"
select select "1"
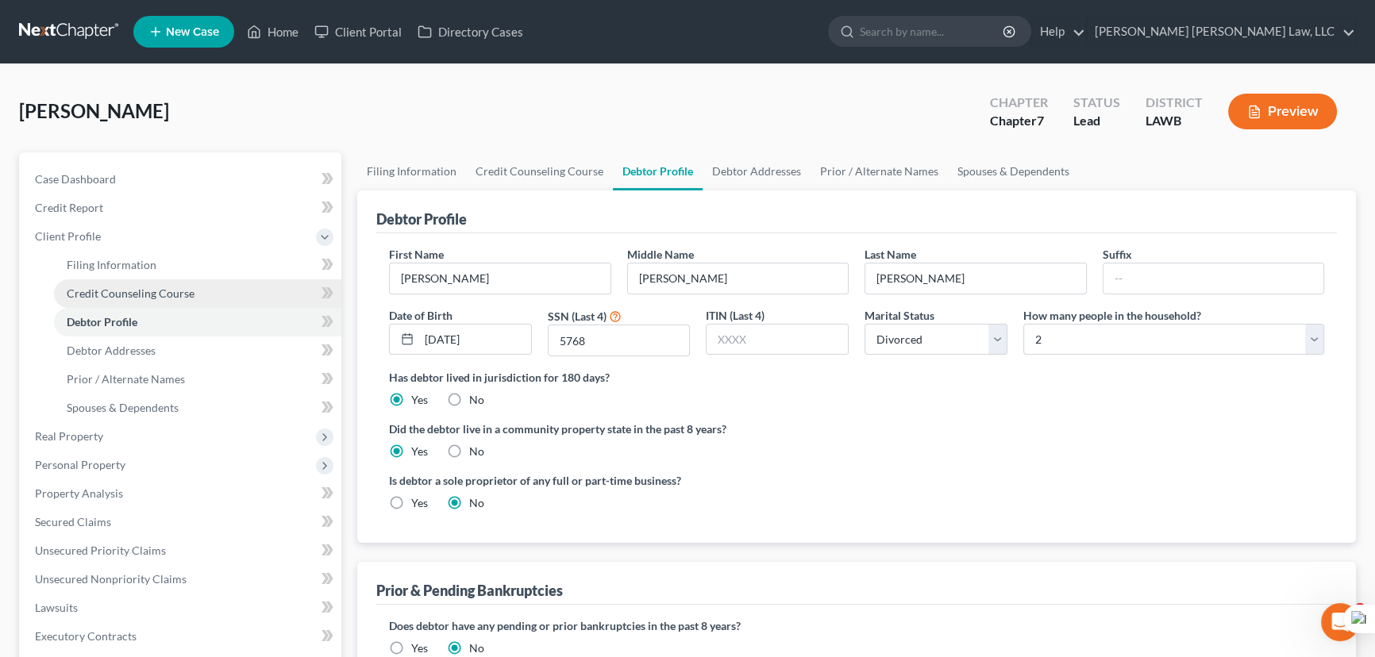
radio input "true"
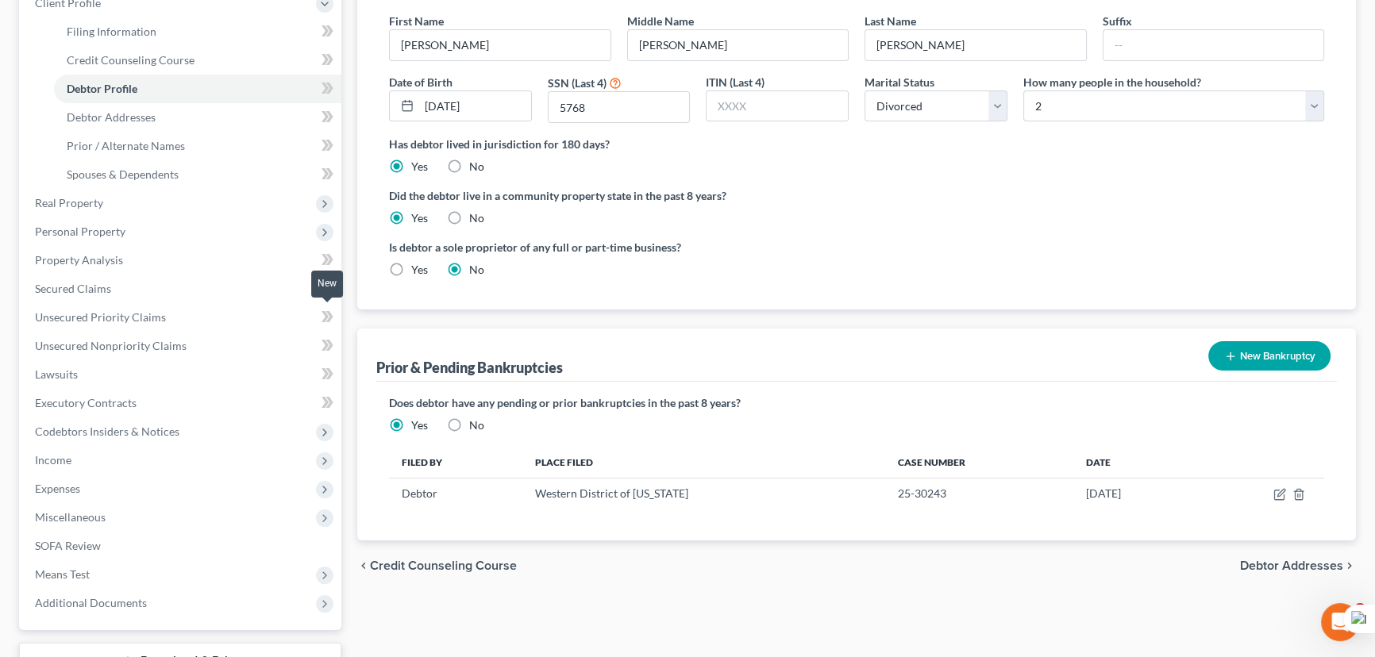
scroll to position [288, 0]
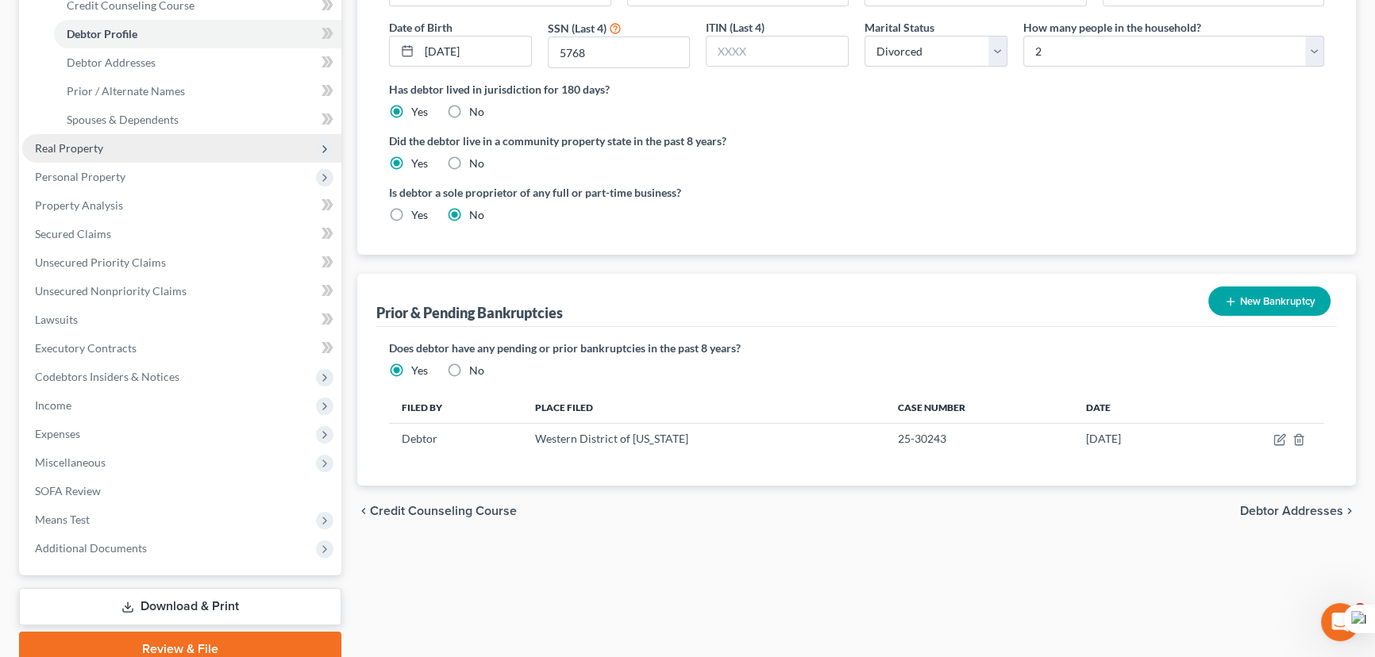
click at [91, 144] on span "Real Property" at bounding box center [69, 147] width 68 height 13
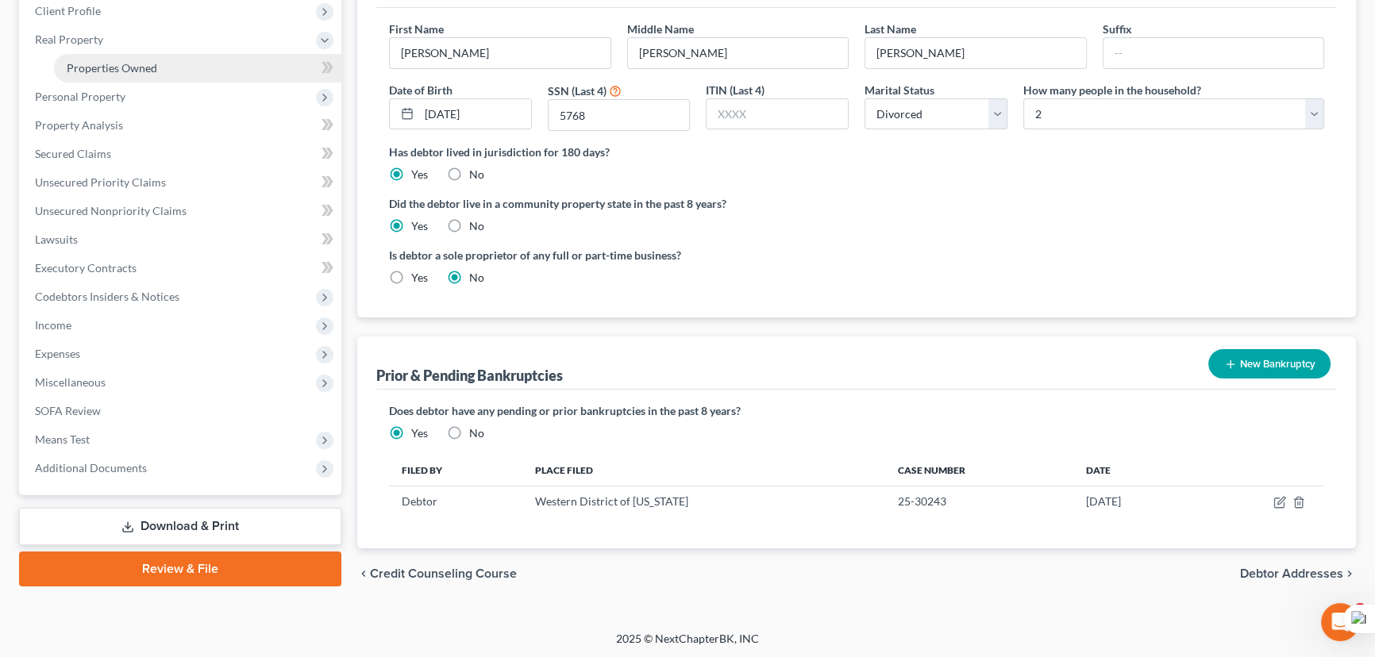
click at [109, 55] on link "Properties Owned" at bounding box center [197, 68] width 287 height 29
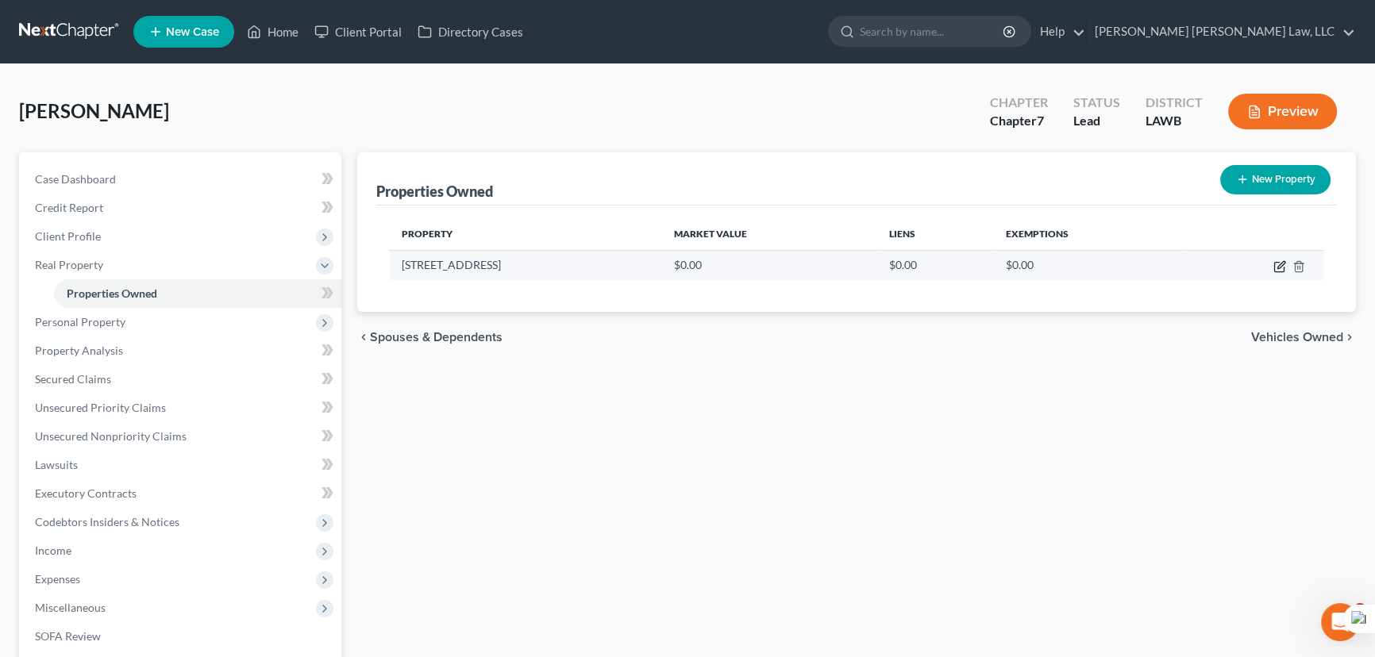
click at [1277, 263] on icon "button" at bounding box center [1279, 266] width 13 height 13
select select "19"
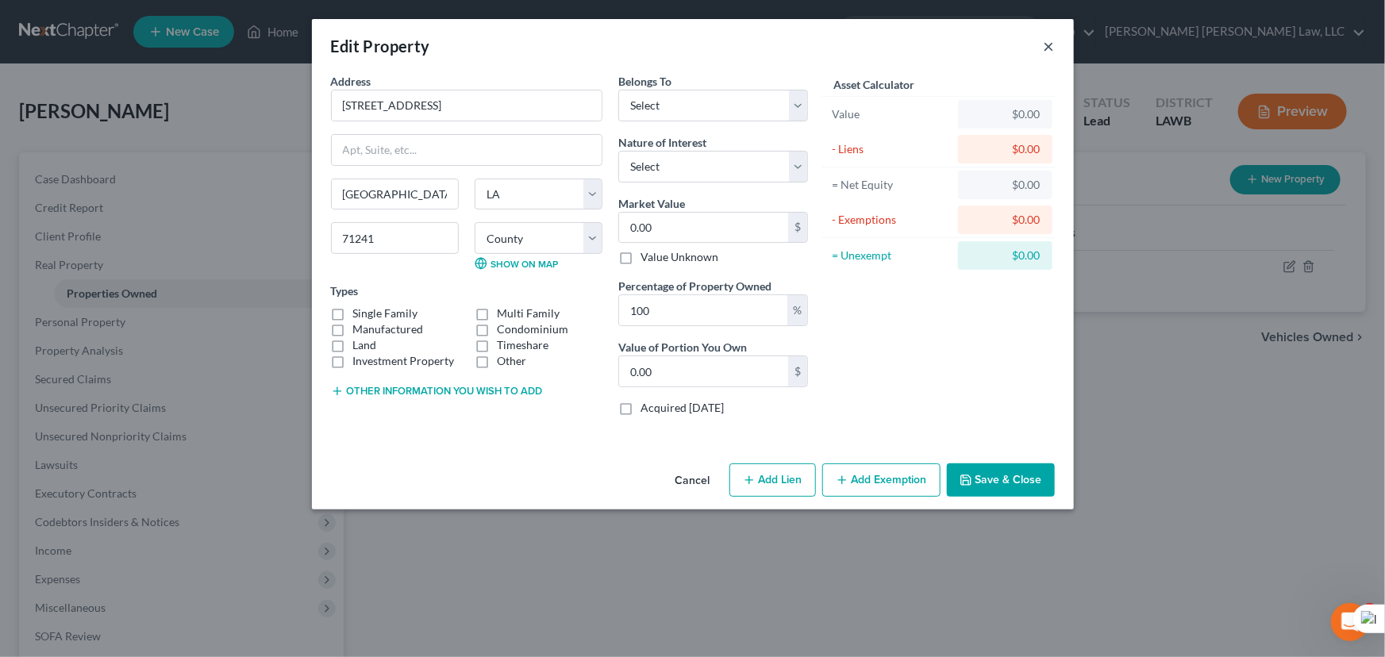
click at [1046, 44] on button "×" at bounding box center [1049, 46] width 11 height 19
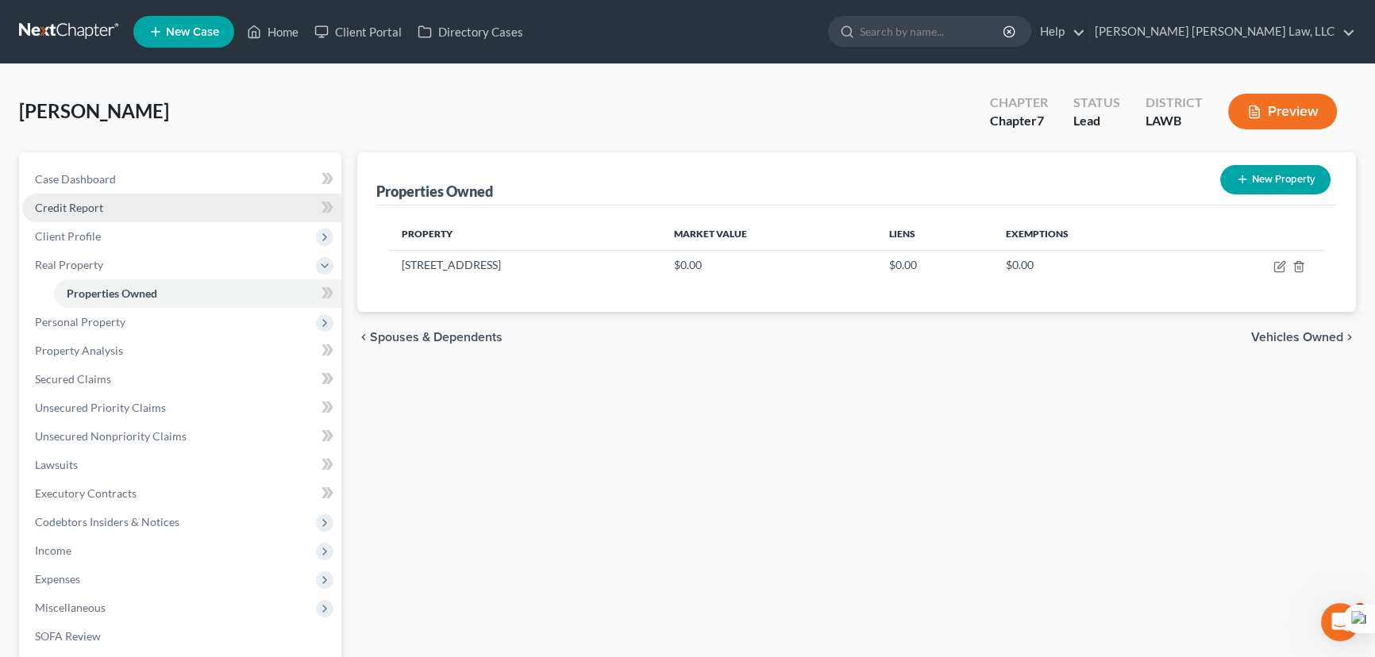
click at [127, 202] on link "Credit Report" at bounding box center [181, 208] width 319 height 29
click at [127, 241] on span "Client Profile" at bounding box center [181, 236] width 319 height 29
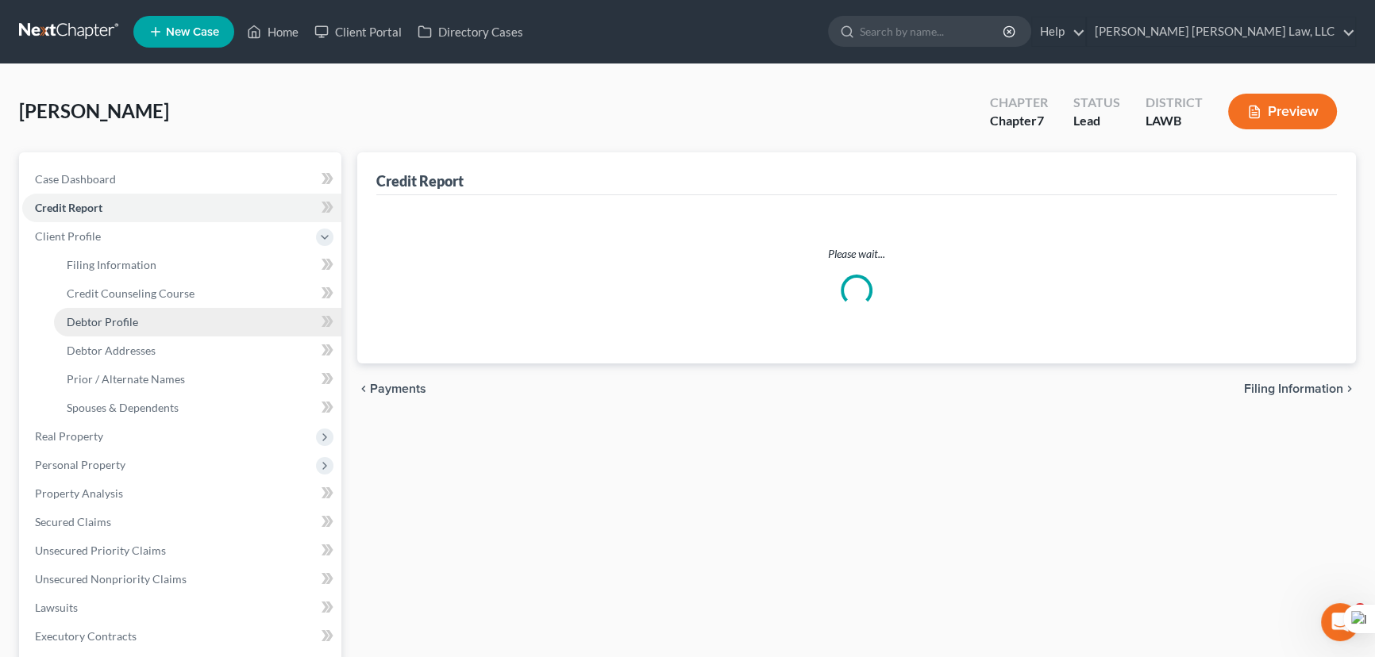
click at [145, 318] on link "Debtor Profile" at bounding box center [197, 322] width 287 height 29
select select "3"
select select "1"
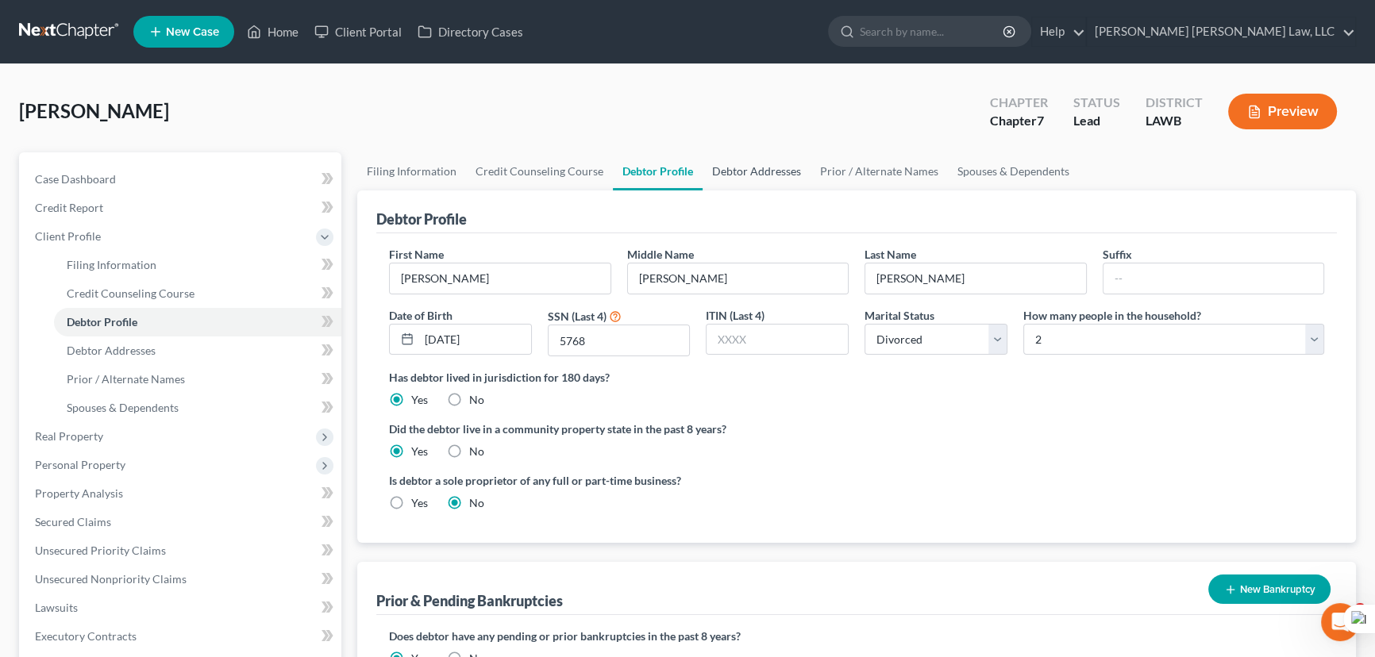
click at [714, 172] on link "Debtor Addresses" at bounding box center [757, 171] width 108 height 38
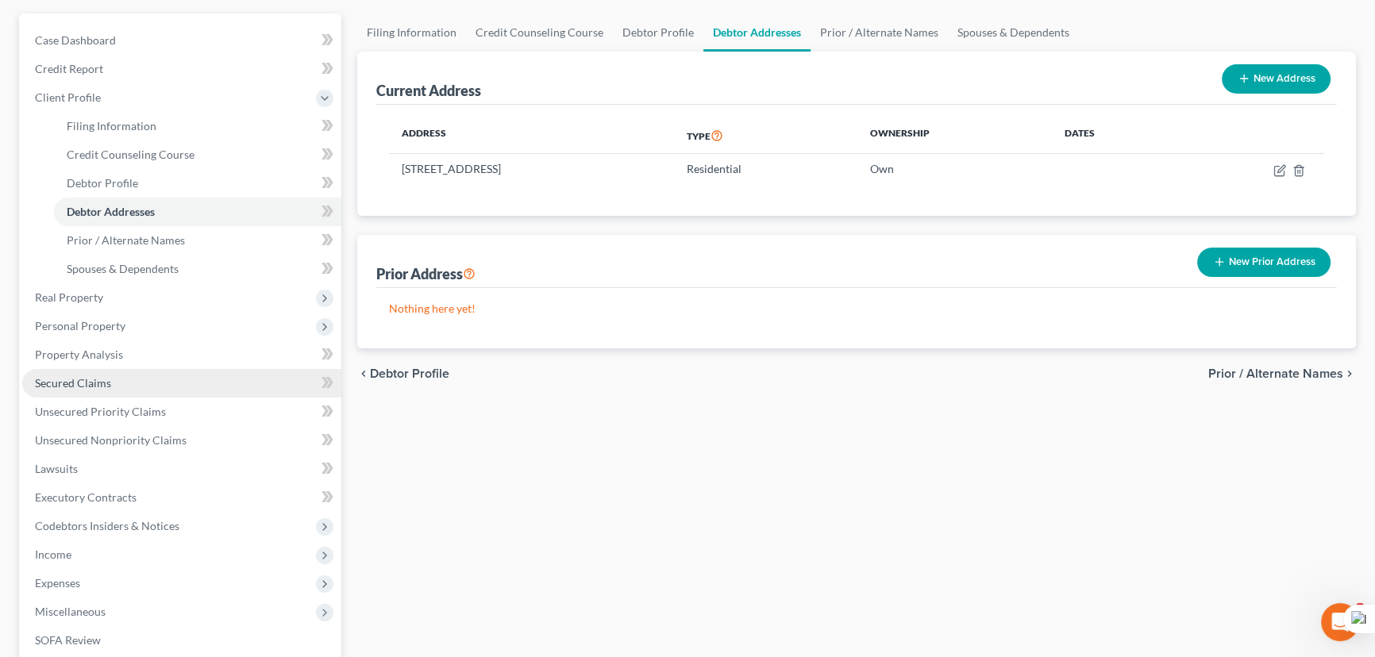
scroll to position [216, 0]
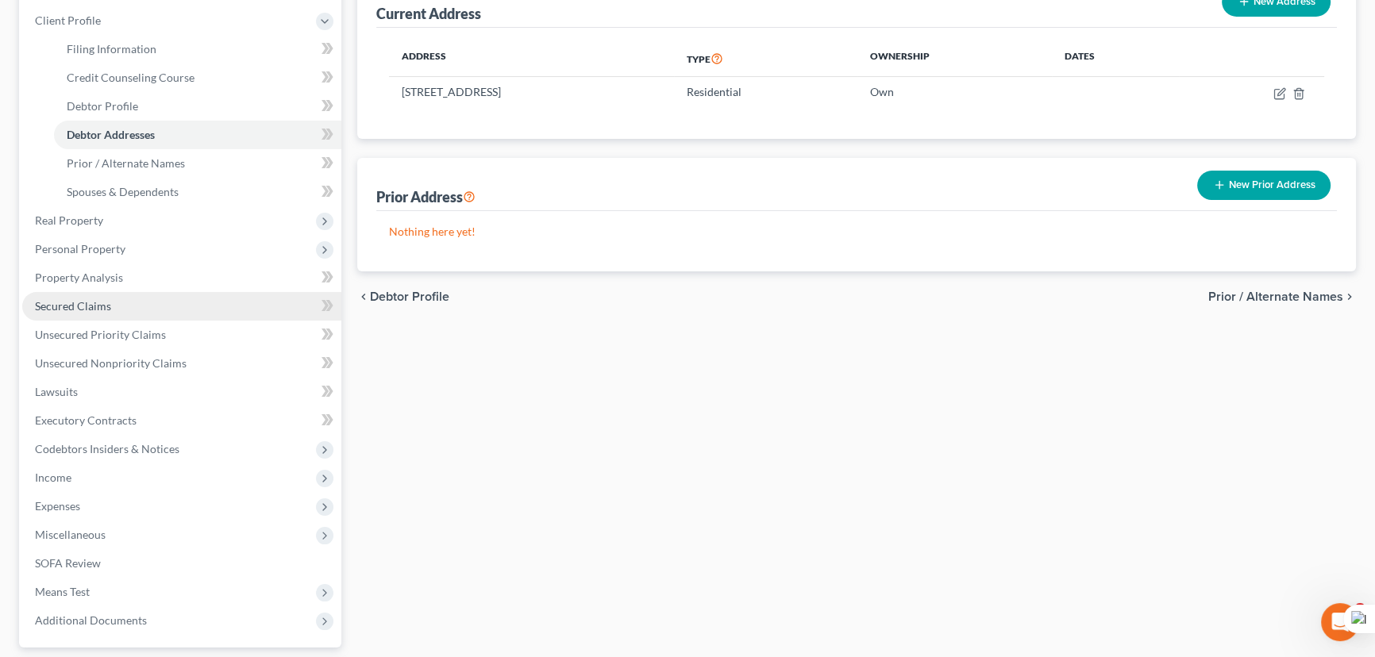
click at [189, 303] on link "Secured Claims" at bounding box center [181, 306] width 319 height 29
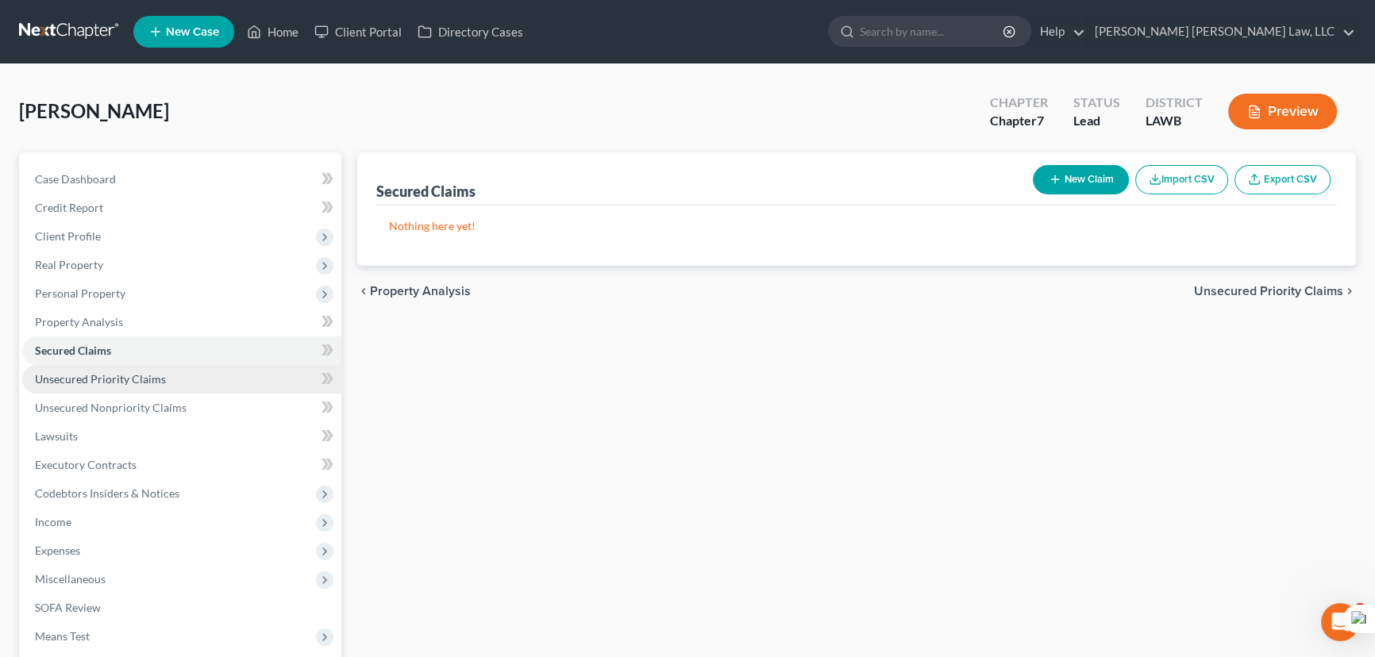
click at [206, 378] on link "Unsecured Priority Claims" at bounding box center [181, 379] width 319 height 29
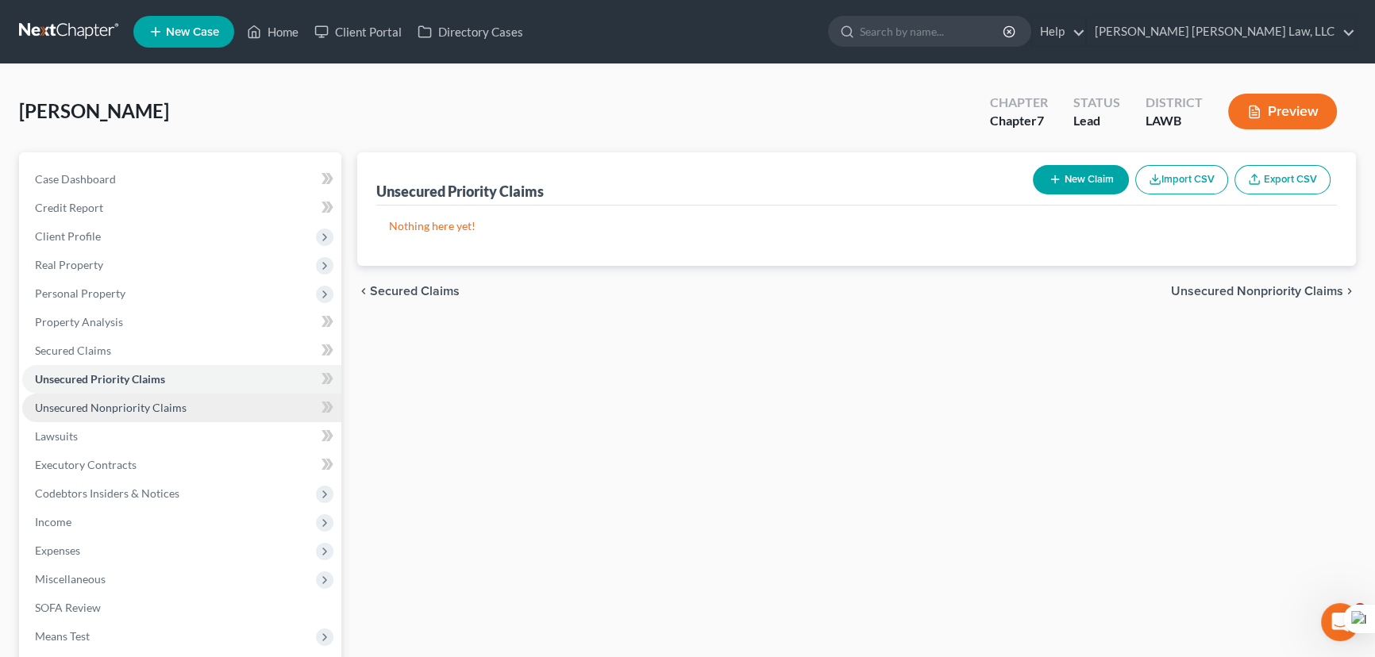
click at [210, 403] on link "Unsecured Nonpriority Claims" at bounding box center [181, 408] width 319 height 29
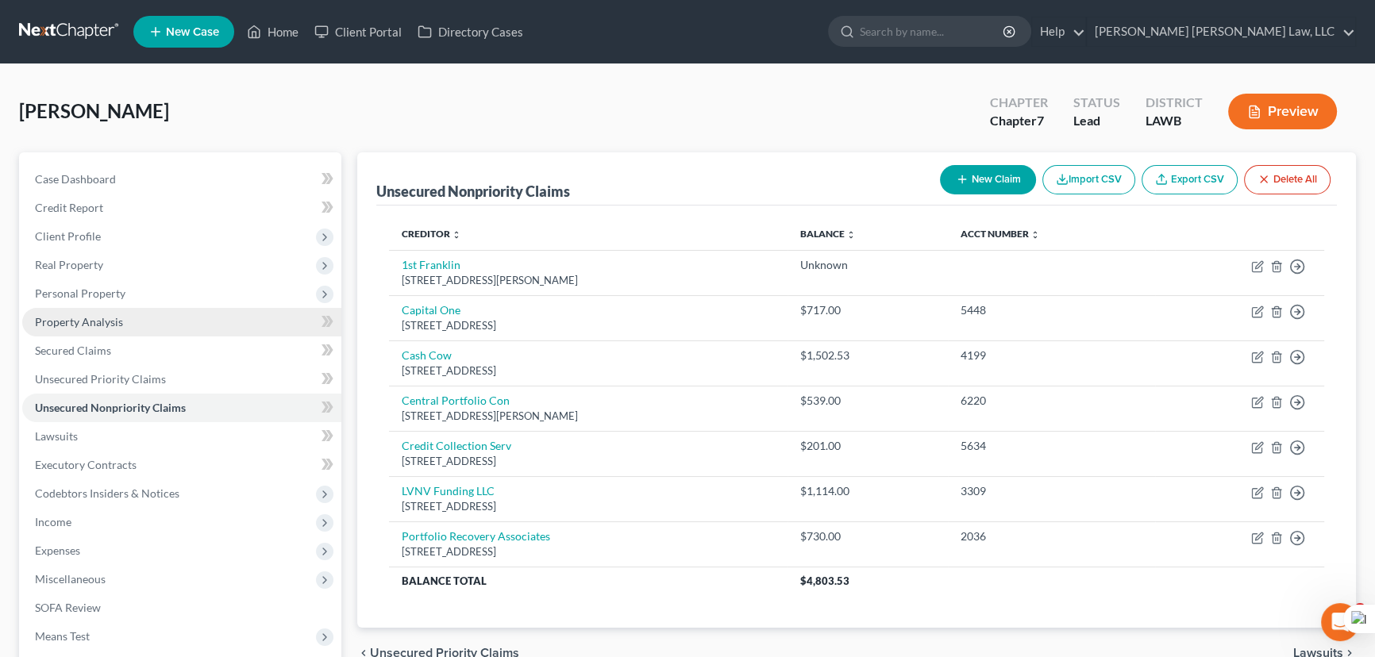
click at [200, 326] on link "Property Analysis" at bounding box center [181, 322] width 319 height 29
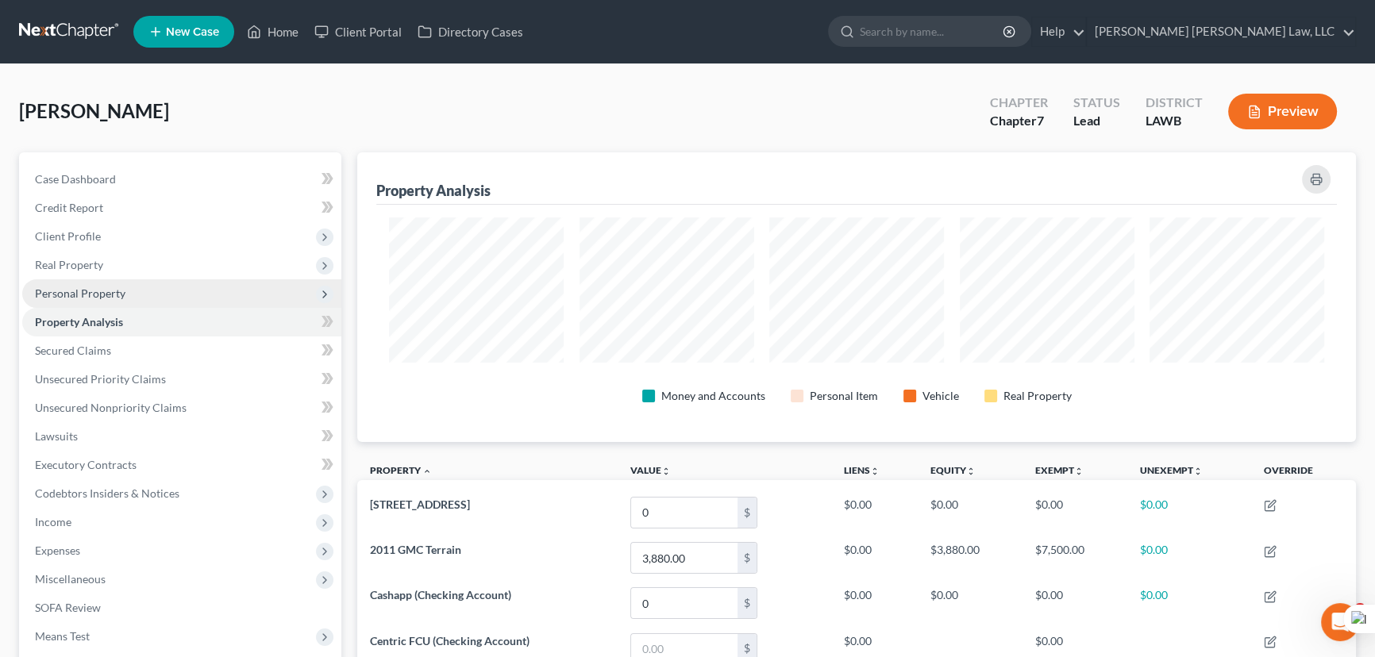
click at [149, 301] on span "Personal Property" at bounding box center [181, 293] width 319 height 29
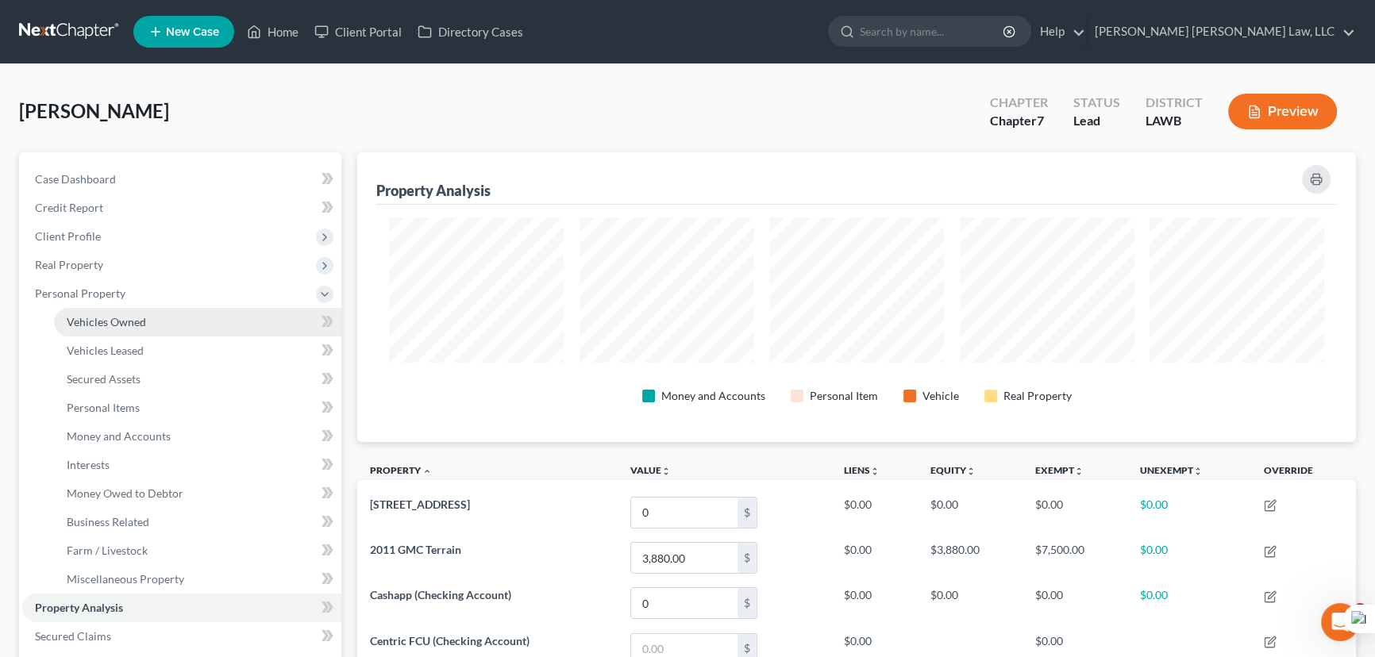
click at [164, 327] on link "Vehicles Owned" at bounding box center [197, 322] width 287 height 29
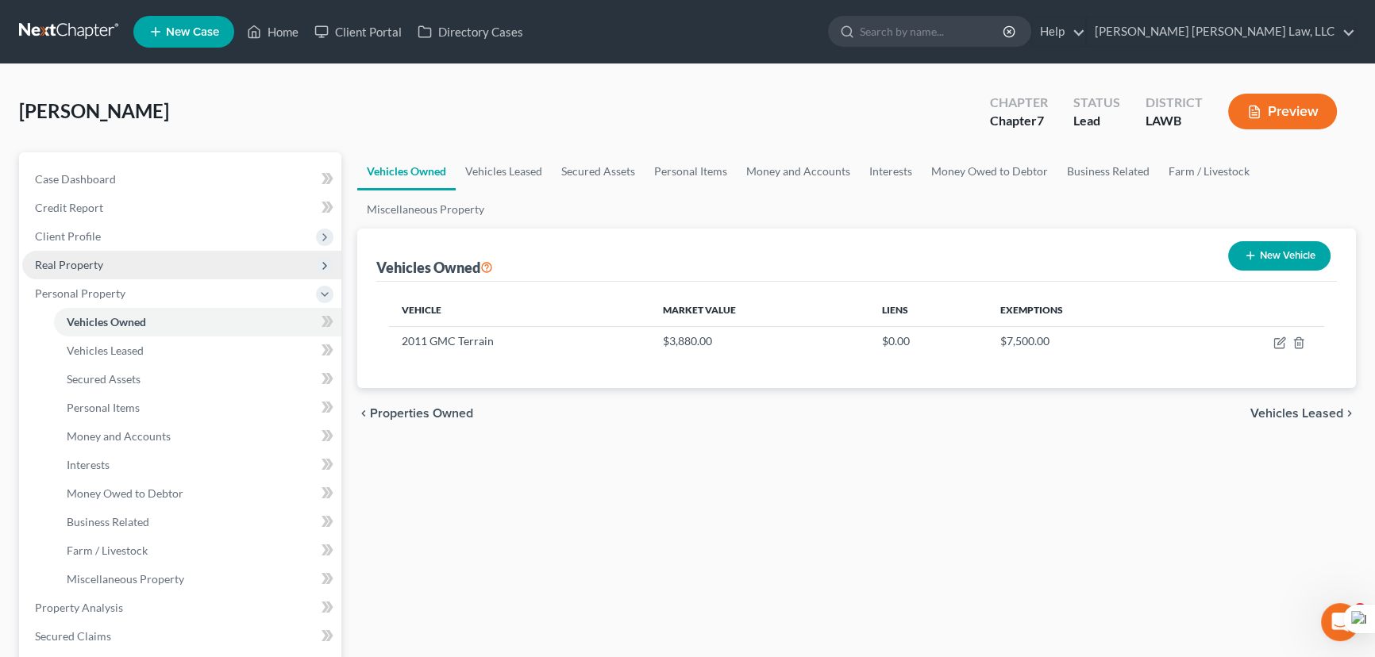
click at [141, 260] on span "Real Property" at bounding box center [181, 265] width 319 height 29
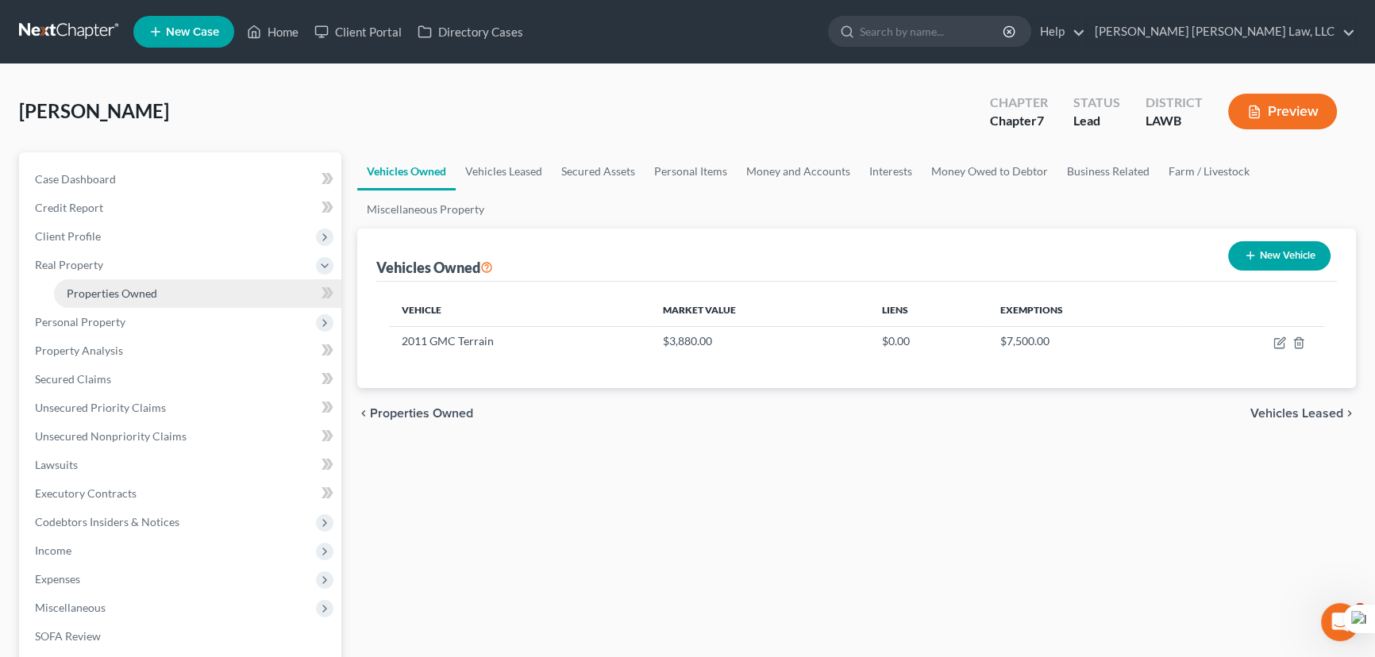
click at [151, 282] on link "Properties Owned" at bounding box center [197, 293] width 287 height 29
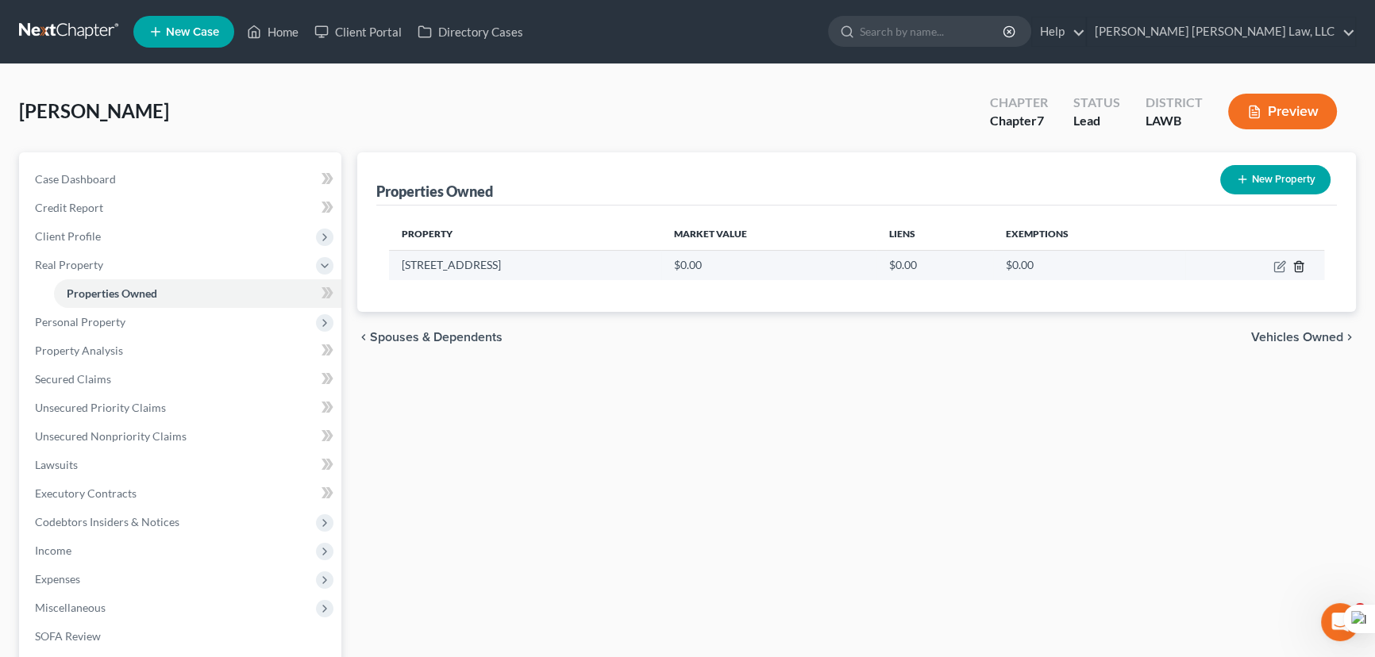
click at [1297, 269] on icon "button" at bounding box center [1298, 266] width 13 height 13
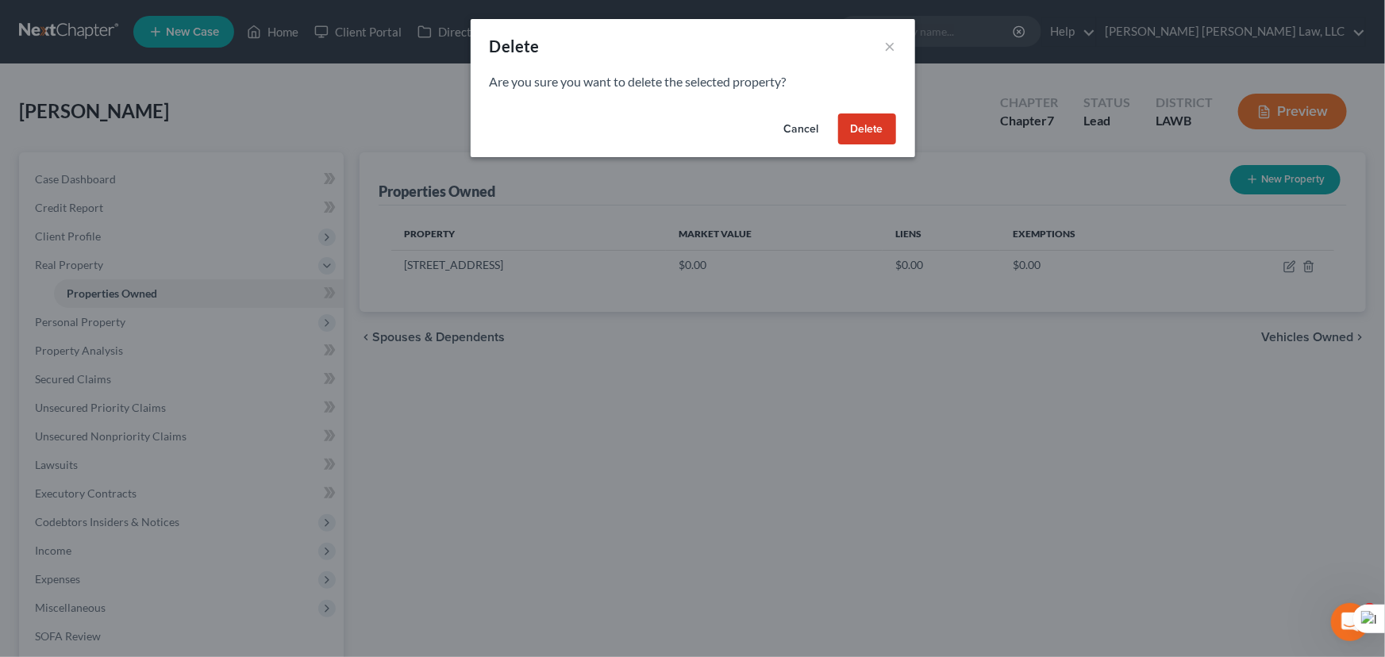
click at [868, 126] on button "Delete" at bounding box center [867, 130] width 58 height 32
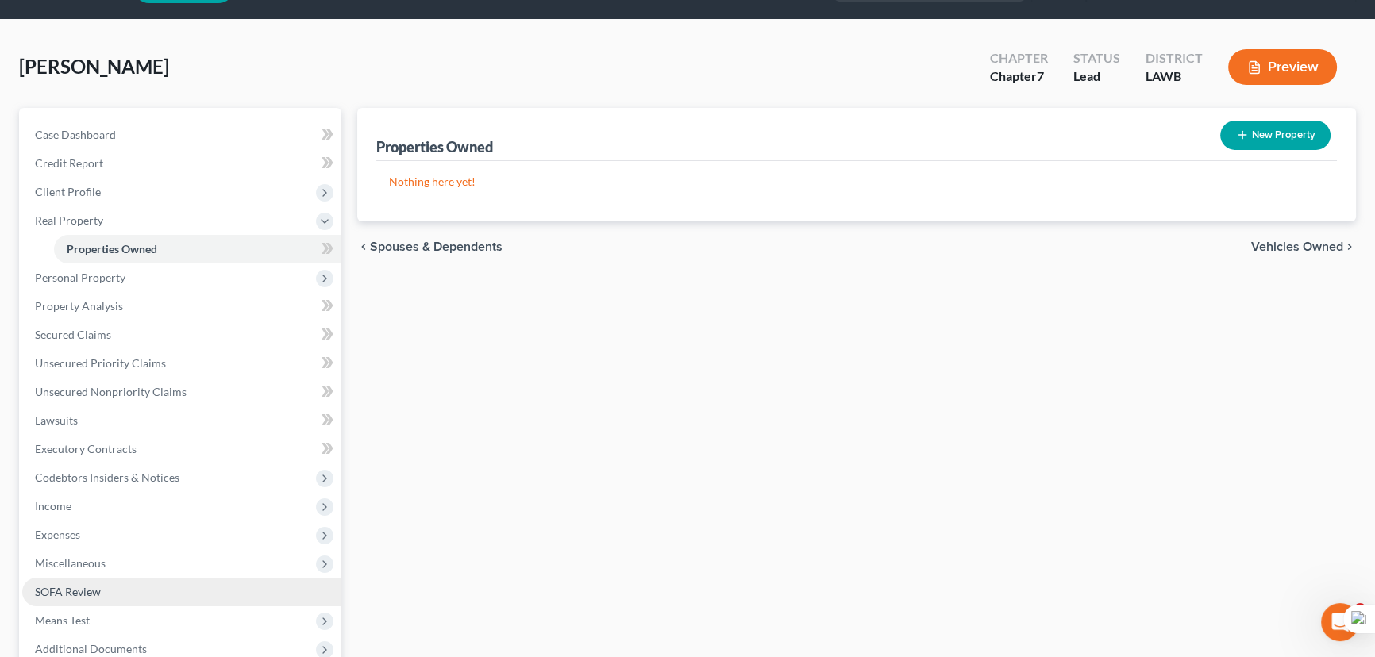
scroll to position [213, 0]
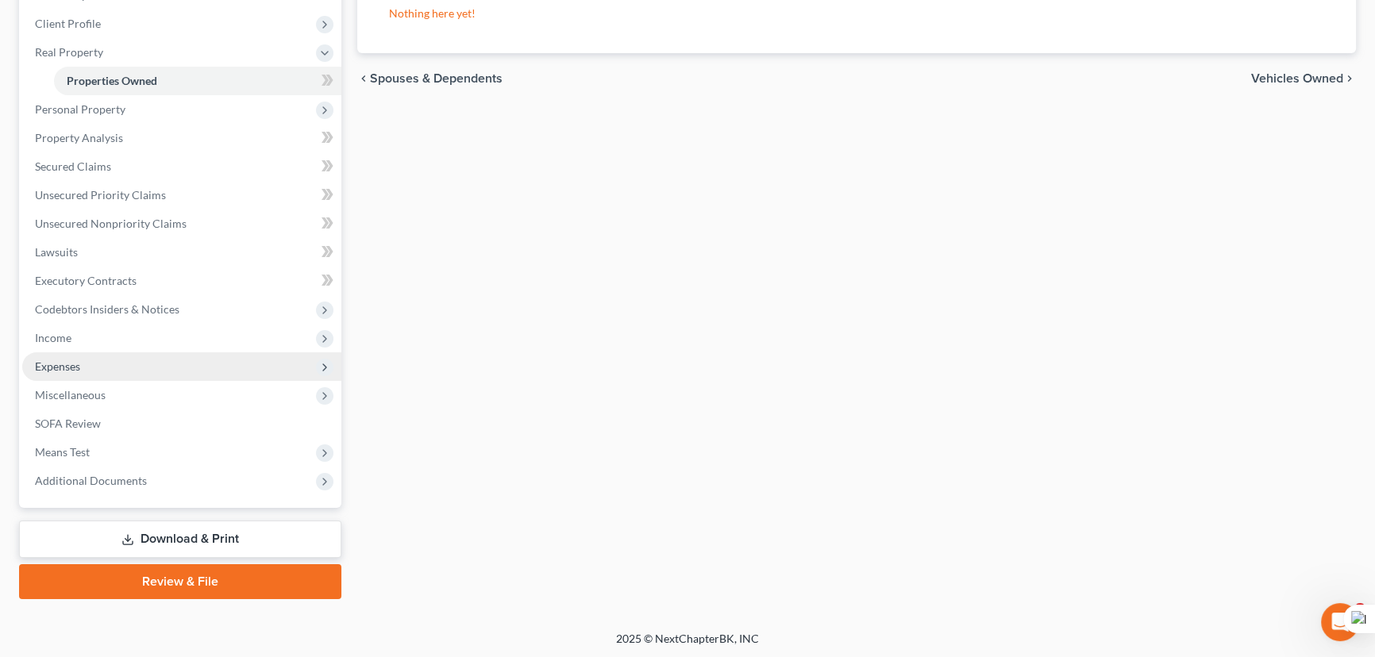
click at [134, 361] on span "Expenses" at bounding box center [181, 366] width 319 height 29
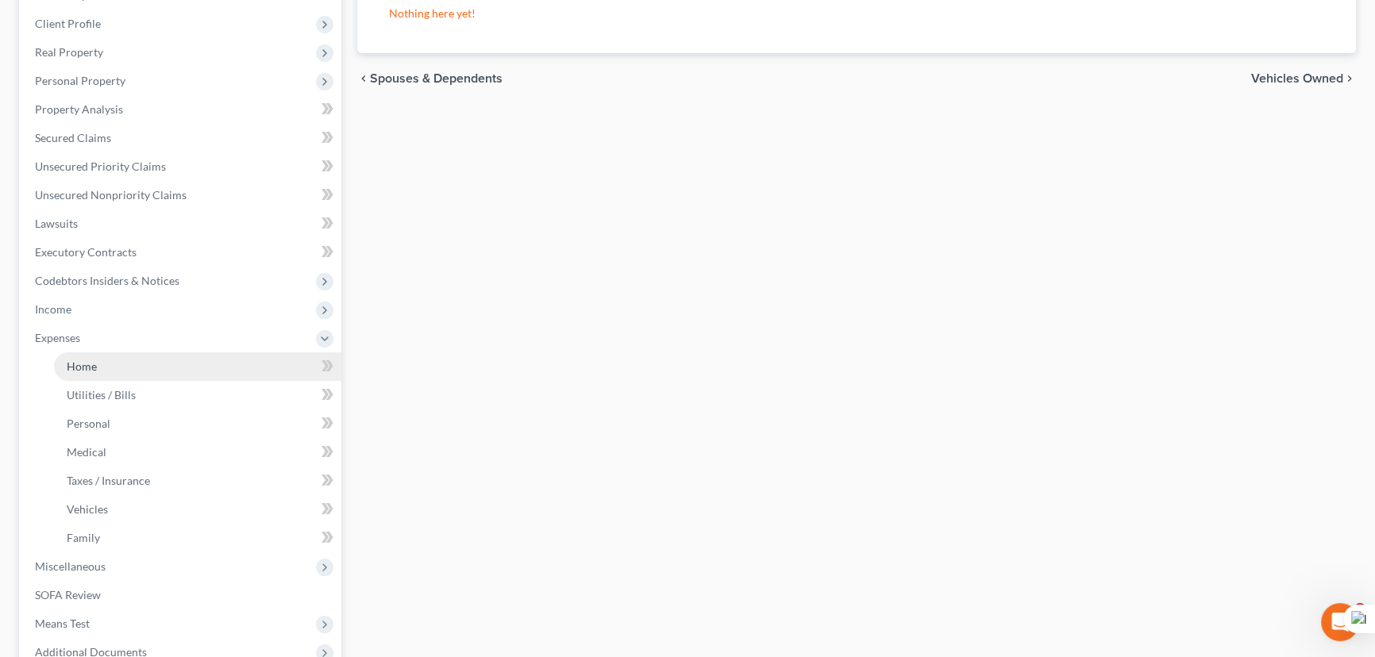
click at [152, 356] on link "Home" at bounding box center [197, 366] width 287 height 29
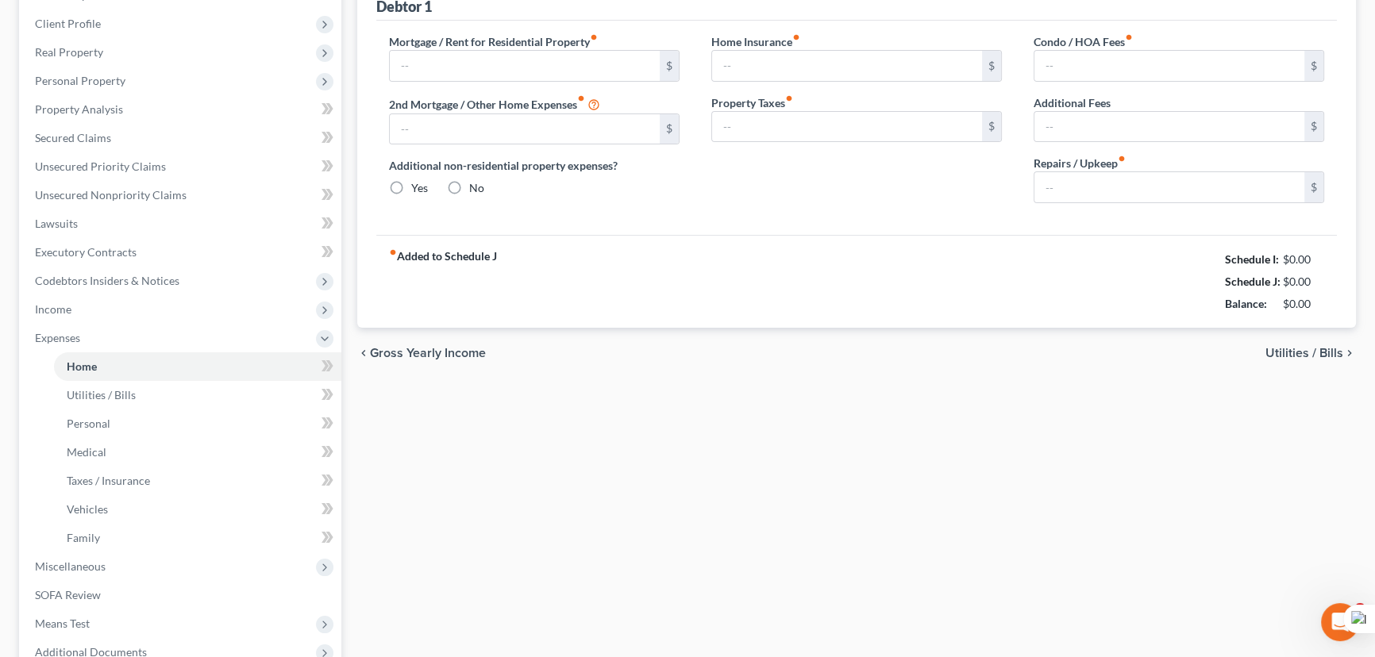
scroll to position [119, 0]
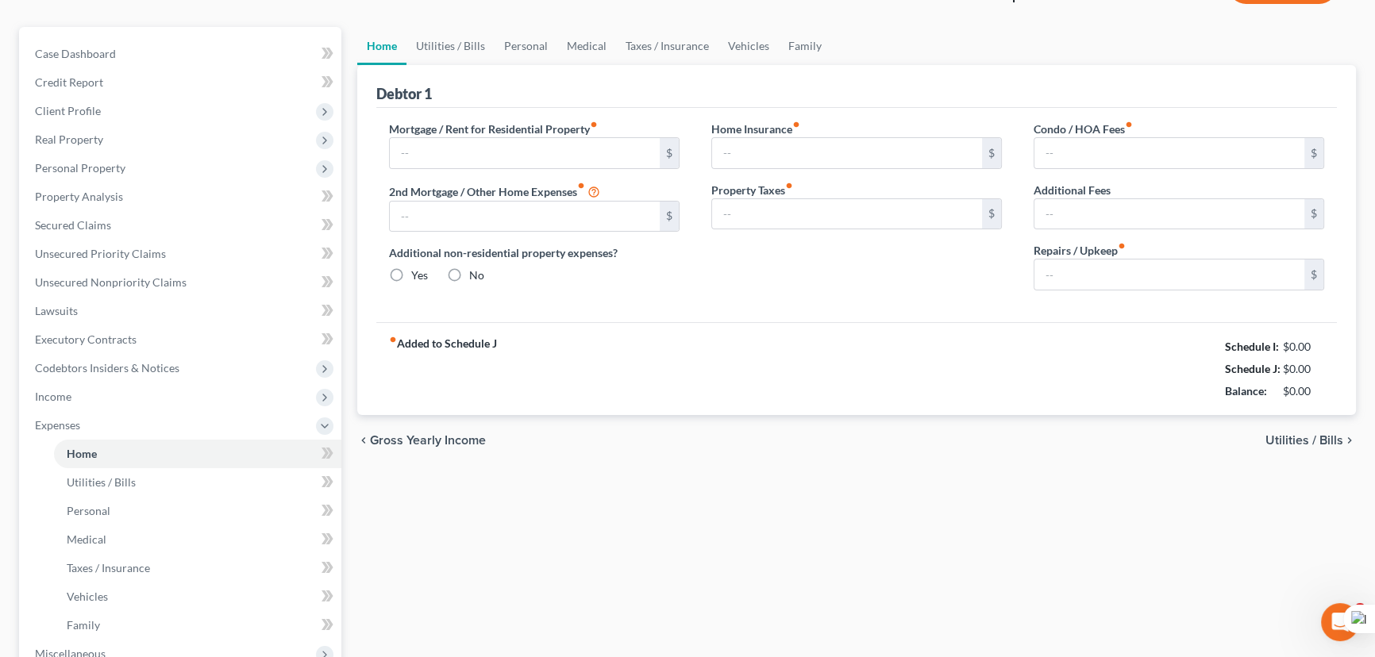
type input "1,000.00"
type input "0.00"
radio input "true"
type input "0.00"
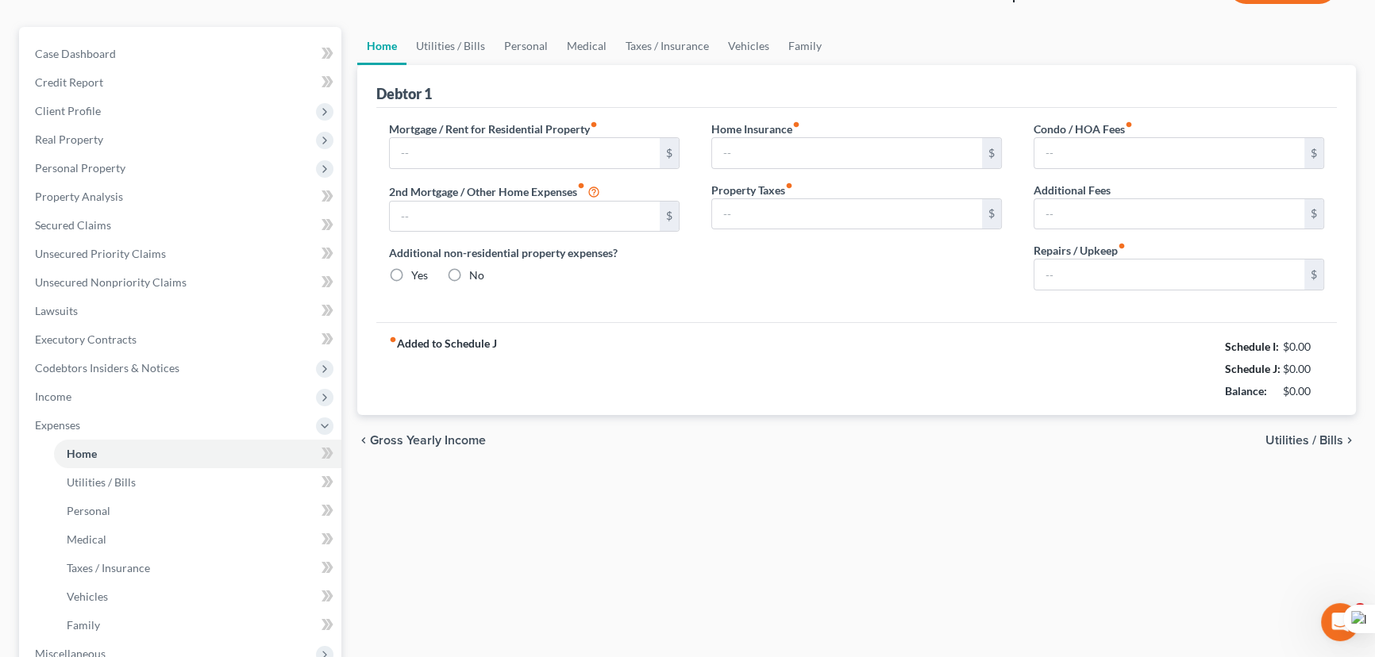
type input "0.00"
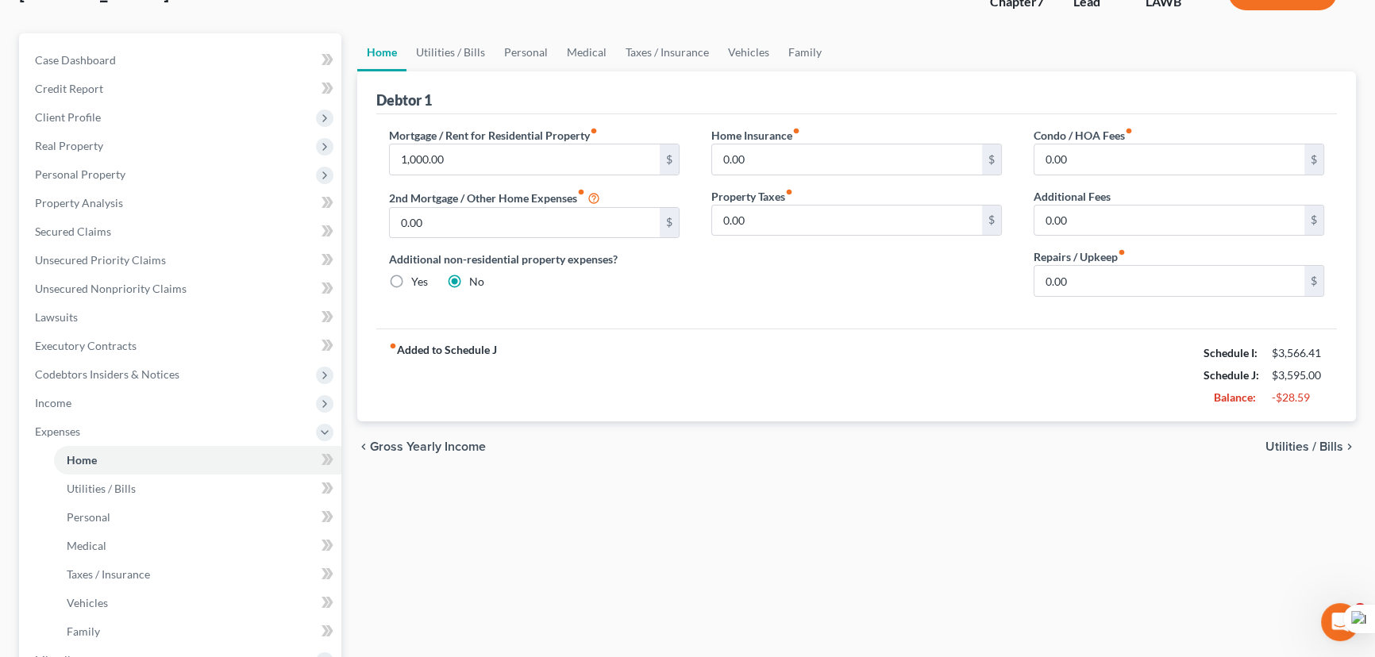
scroll to position [0, 0]
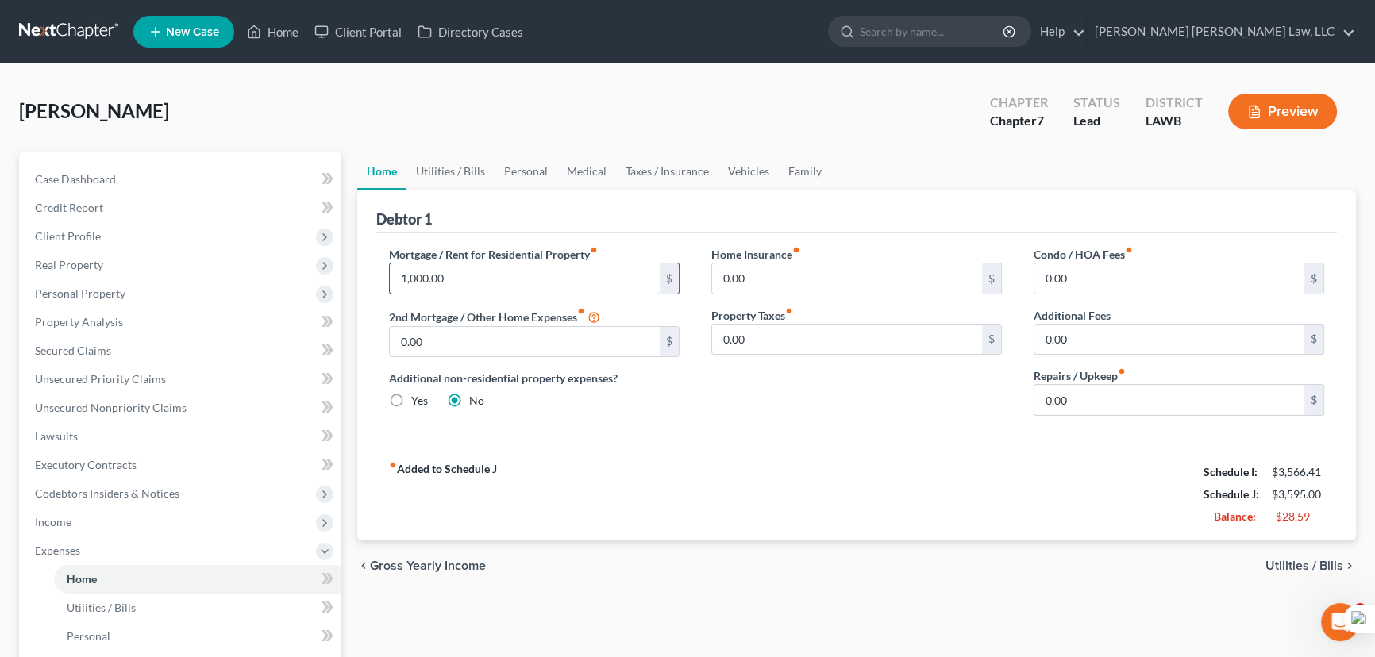
click at [501, 278] on input "1,000.00" at bounding box center [525, 279] width 270 height 30
drag, startPoint x: 84, startPoint y: 265, endPoint x: 145, endPoint y: 259, distance: 61.5
click at [84, 265] on span "Real Property" at bounding box center [69, 264] width 68 height 13
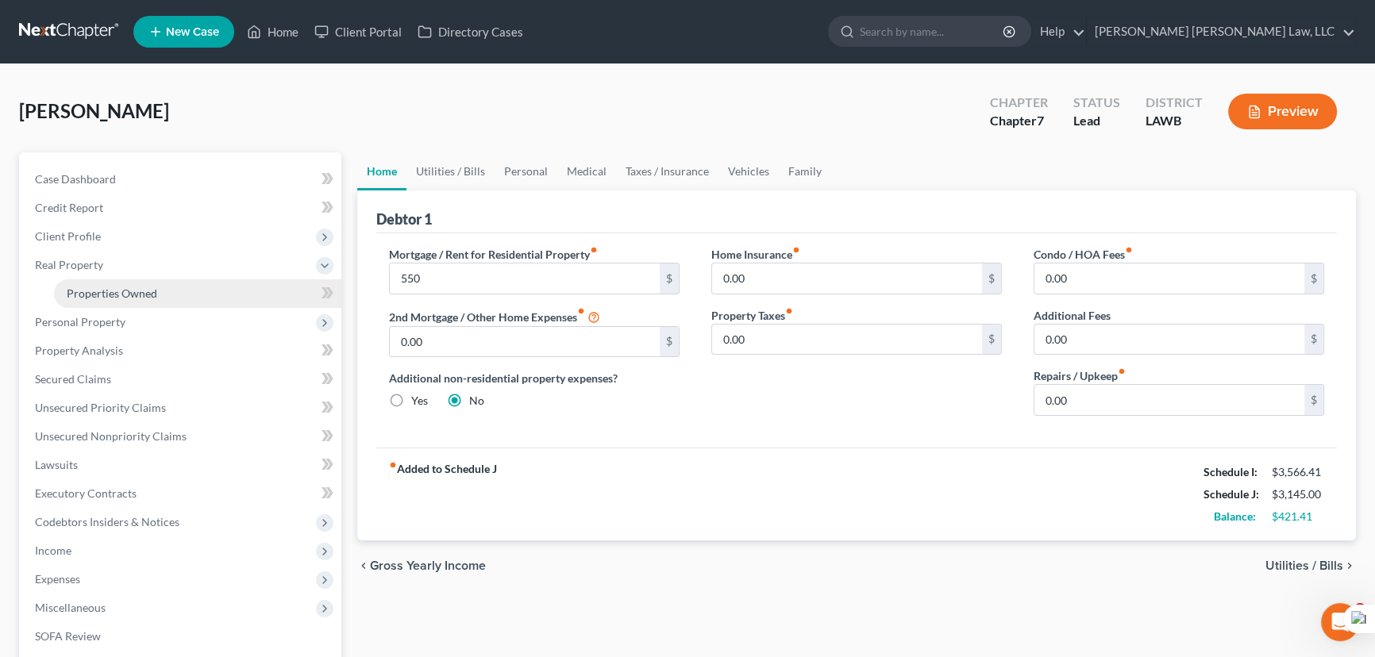
click at [71, 290] on span "Properties Owned" at bounding box center [112, 293] width 91 height 13
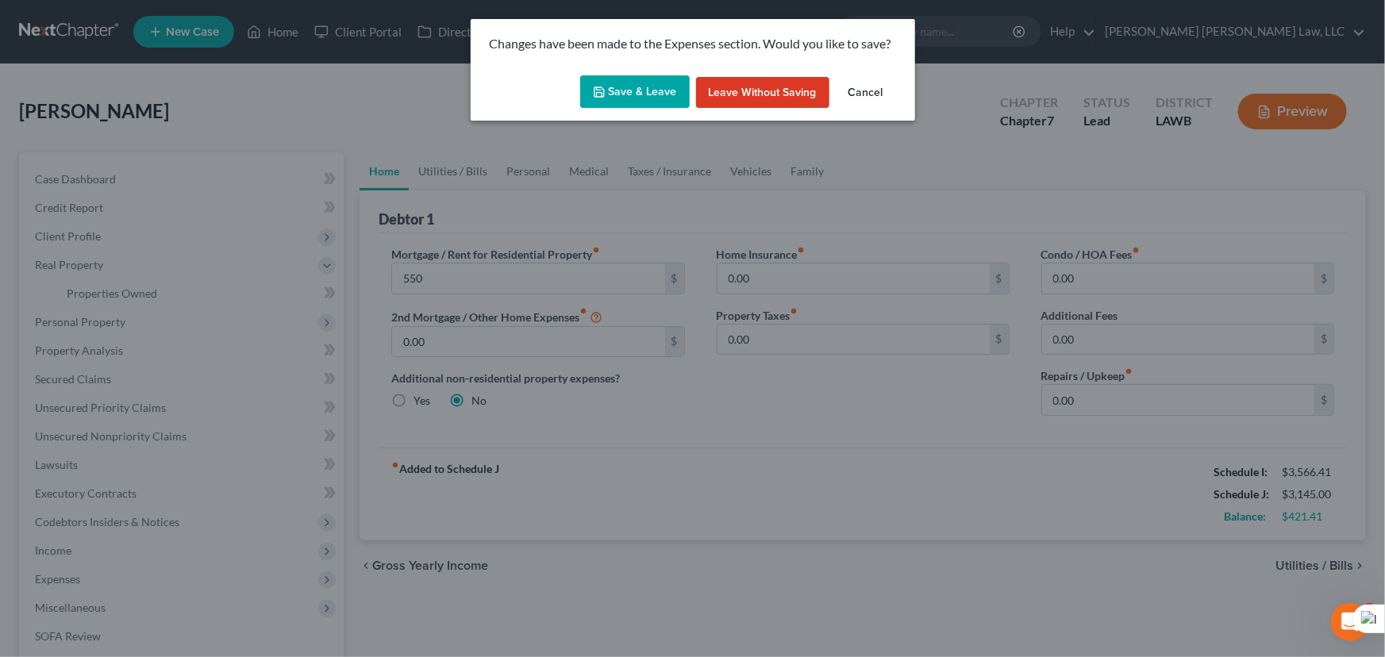
click at [611, 87] on button "Save & Leave" at bounding box center [635, 91] width 110 height 33
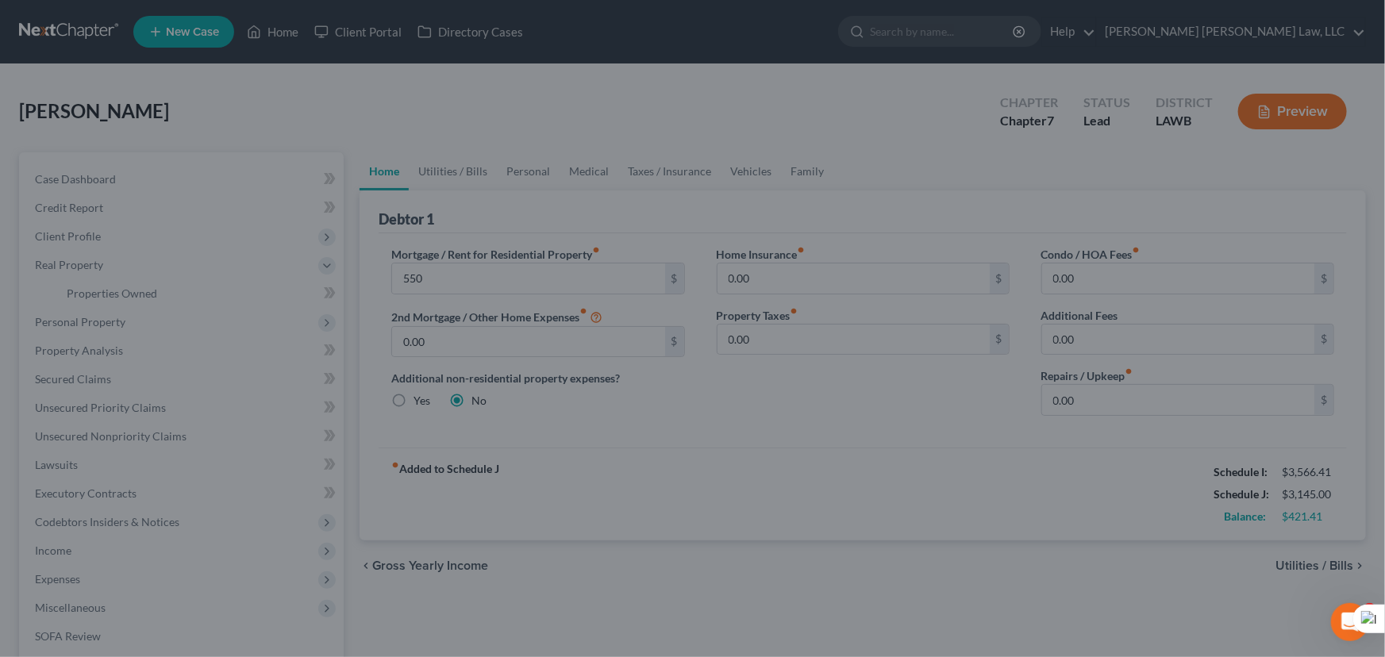
type input "550.00"
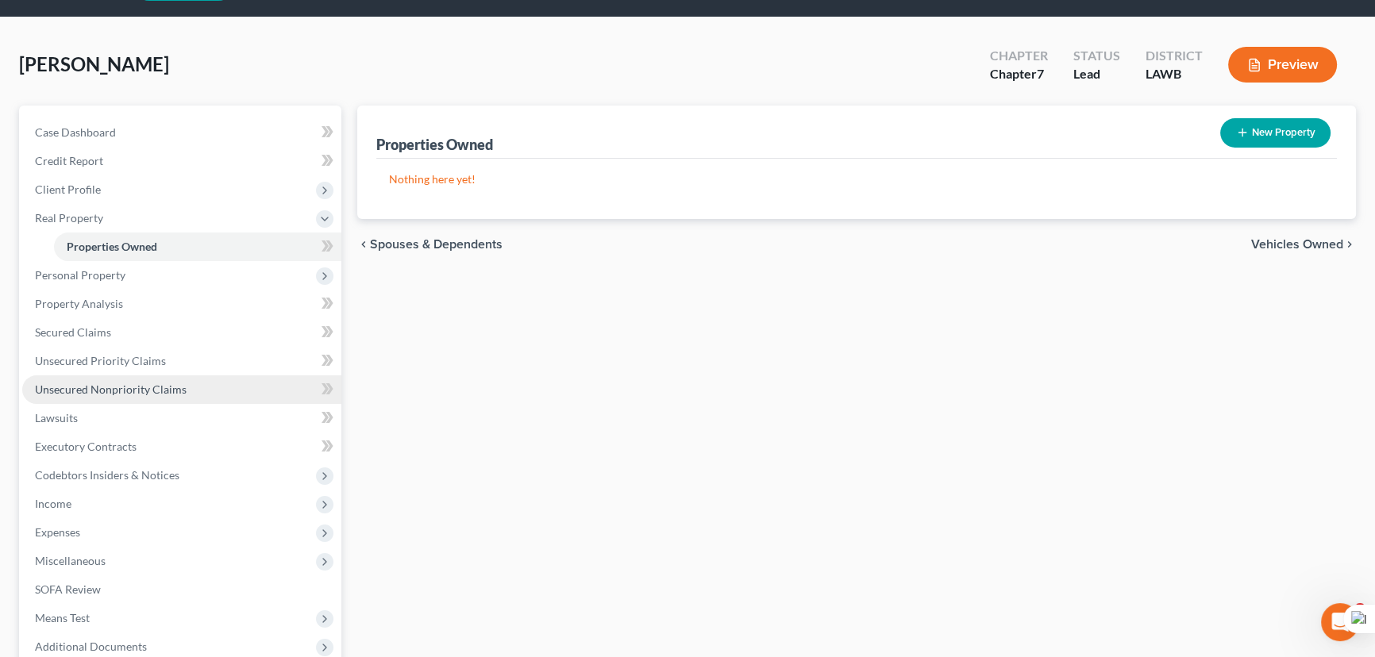
scroll to position [71, 0]
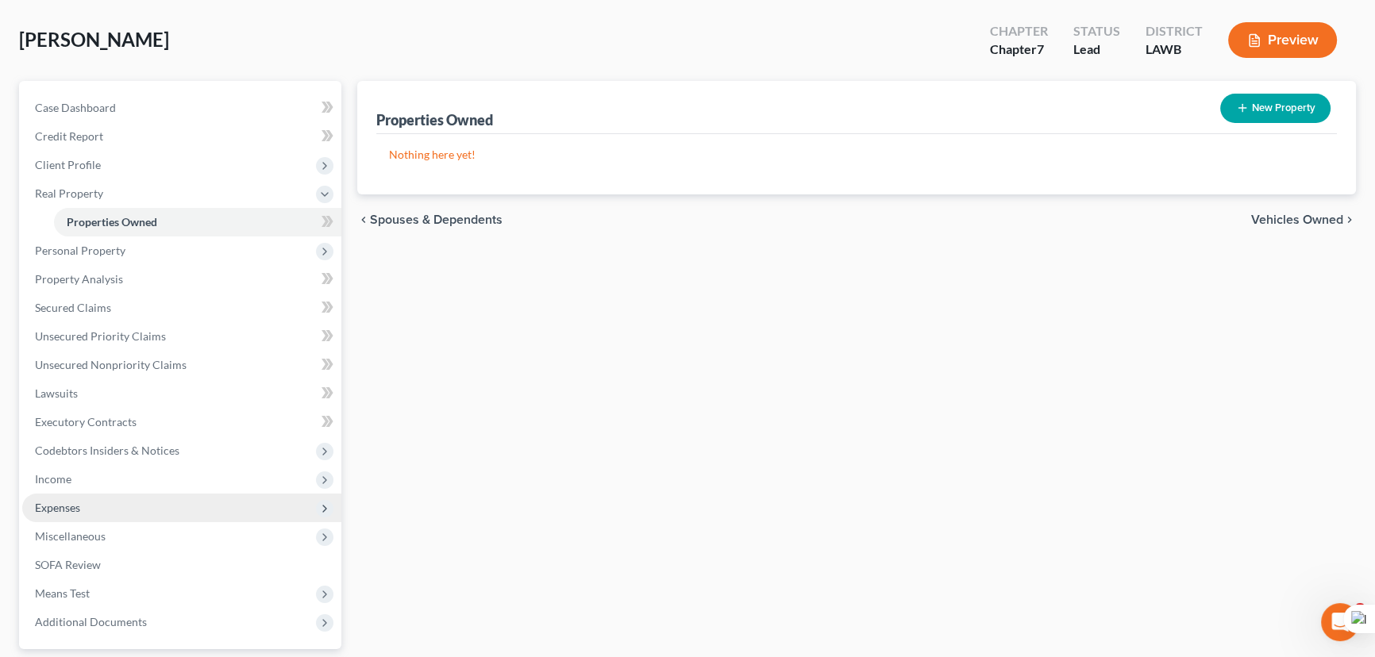
click at [191, 507] on span "Expenses" at bounding box center [181, 508] width 319 height 29
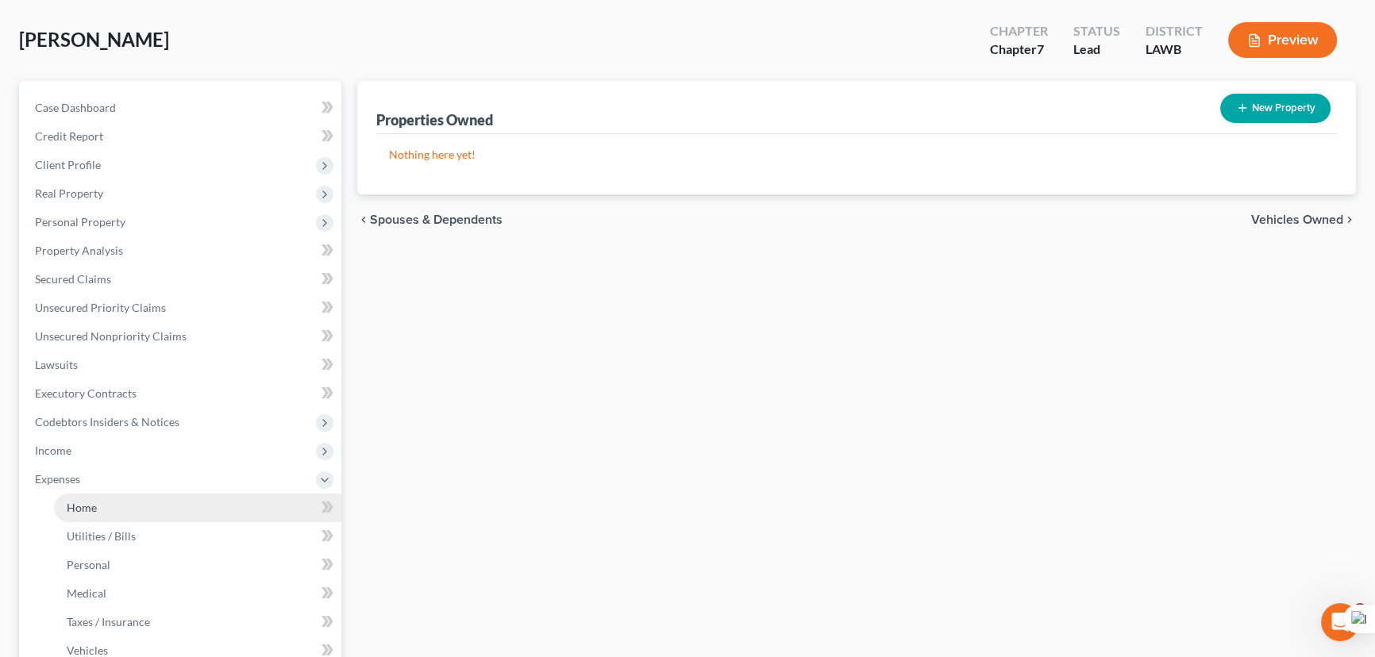
click at [184, 503] on link "Home" at bounding box center [197, 508] width 287 height 29
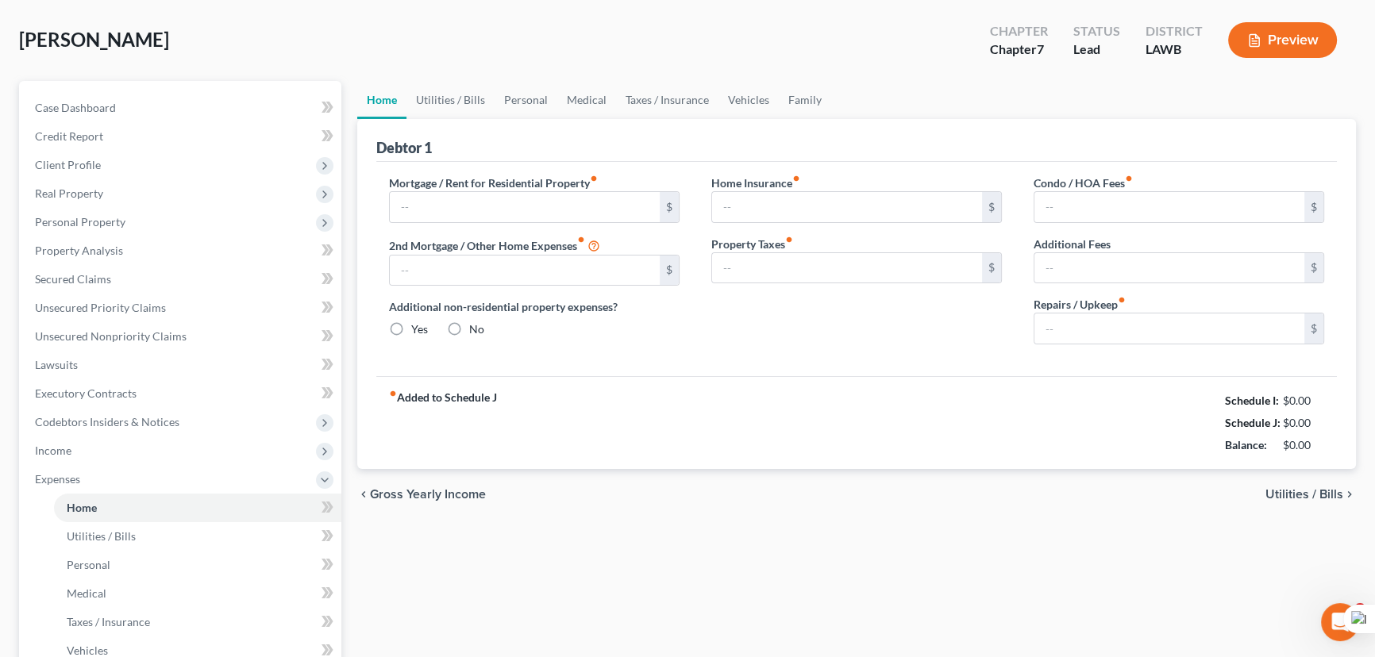
scroll to position [6, 0]
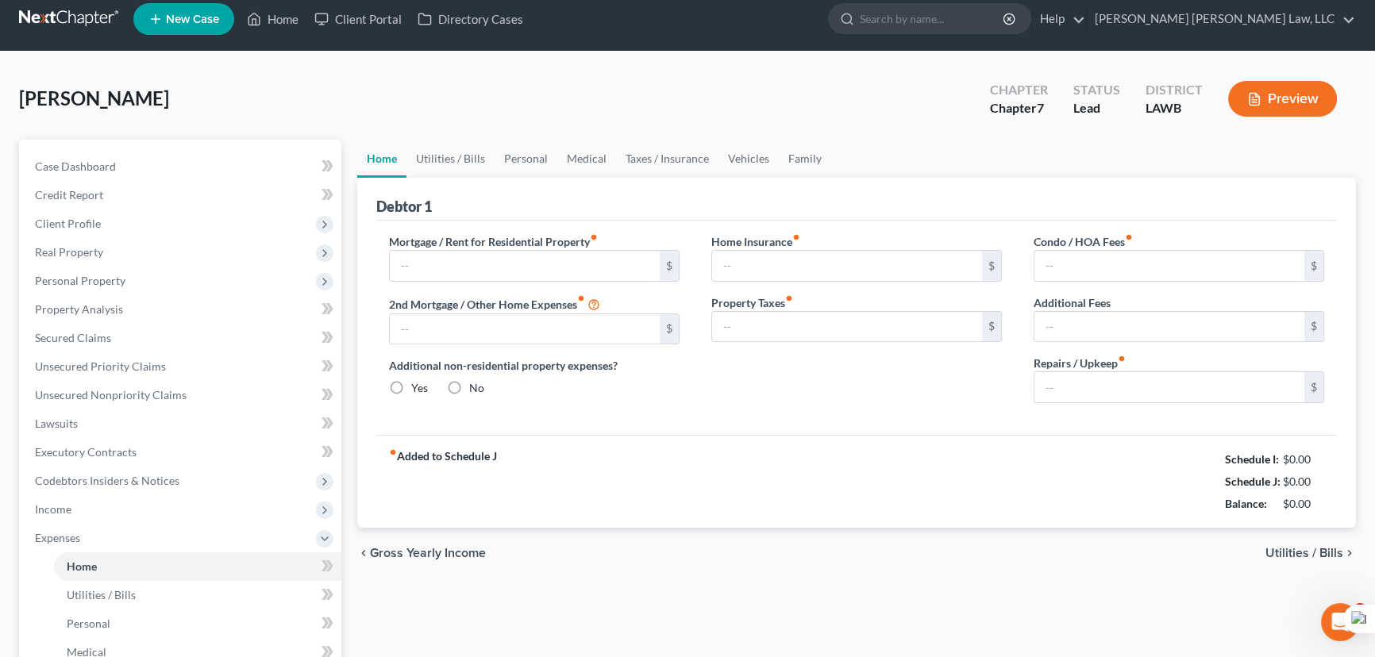
type input "550.00"
type input "0.00"
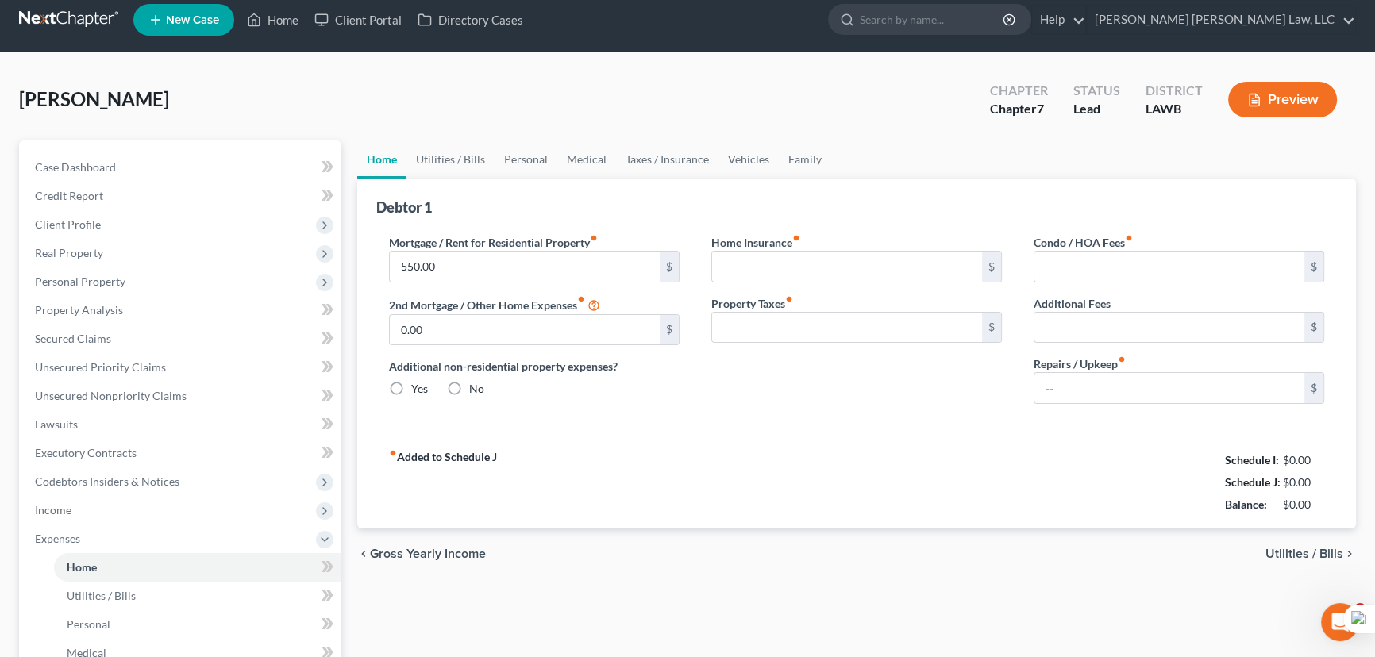
radio input "true"
type input "0.00"
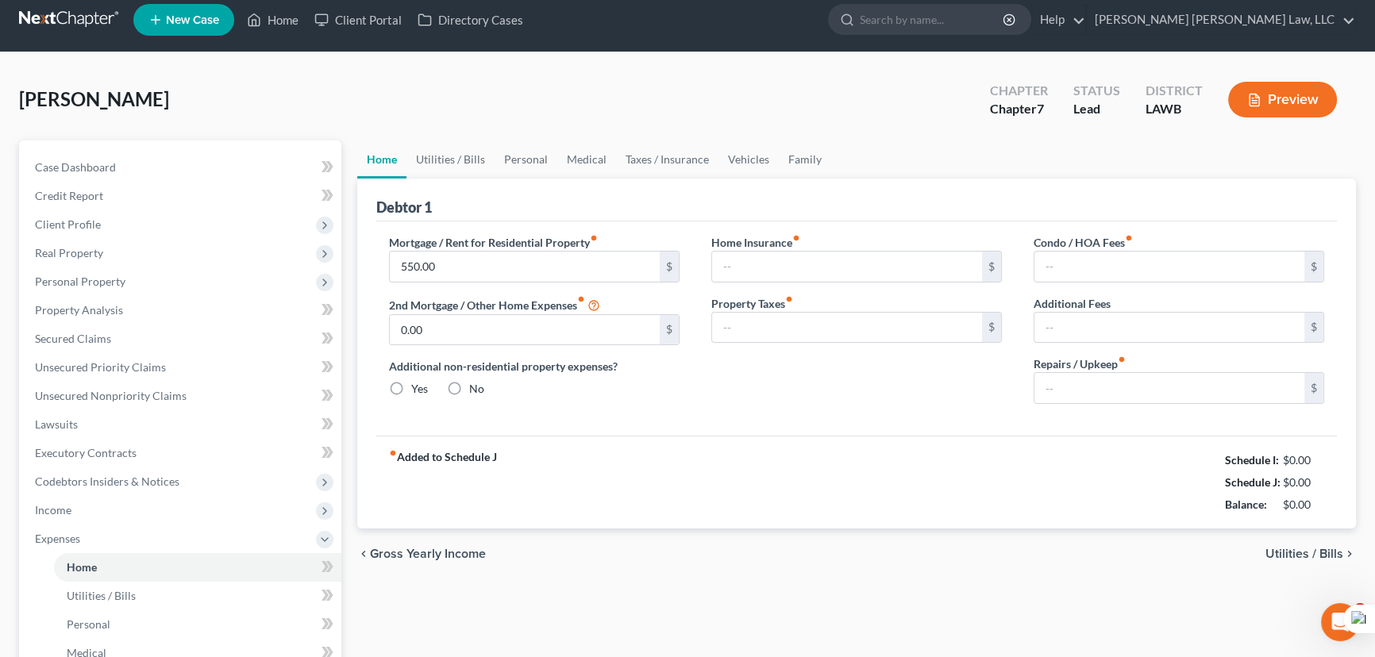
type input "0.00"
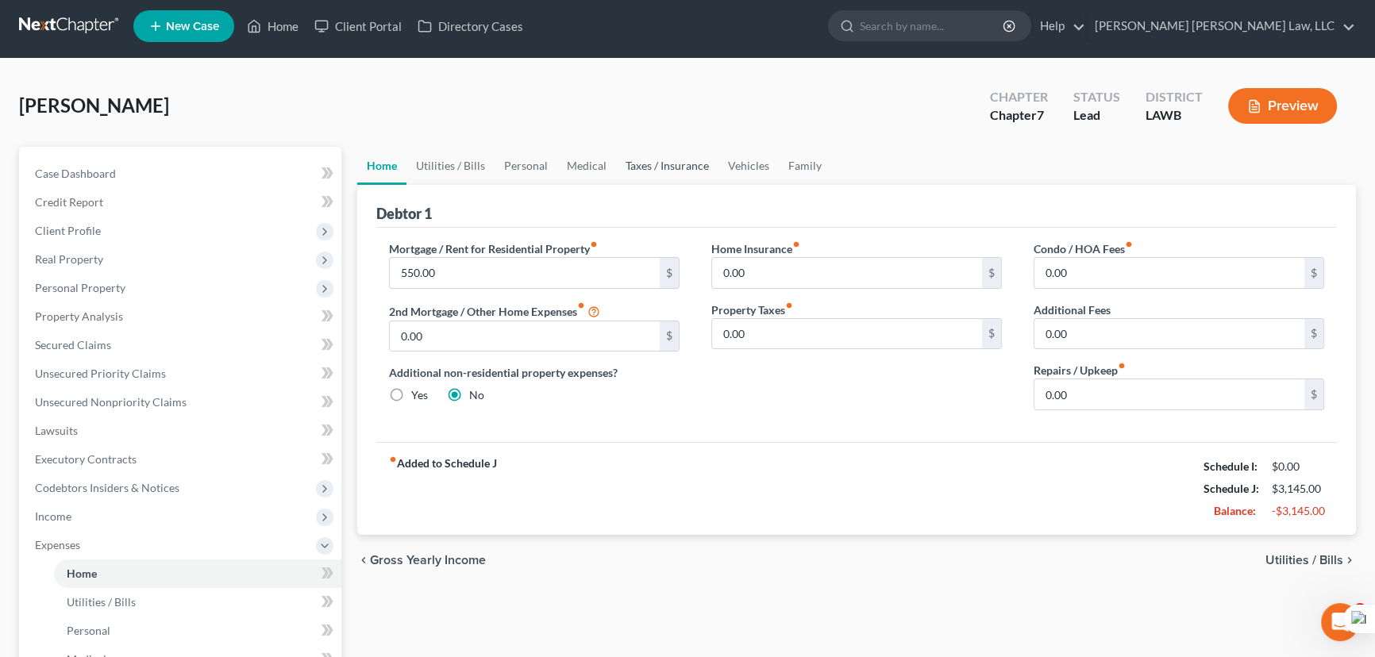
scroll to position [0, 0]
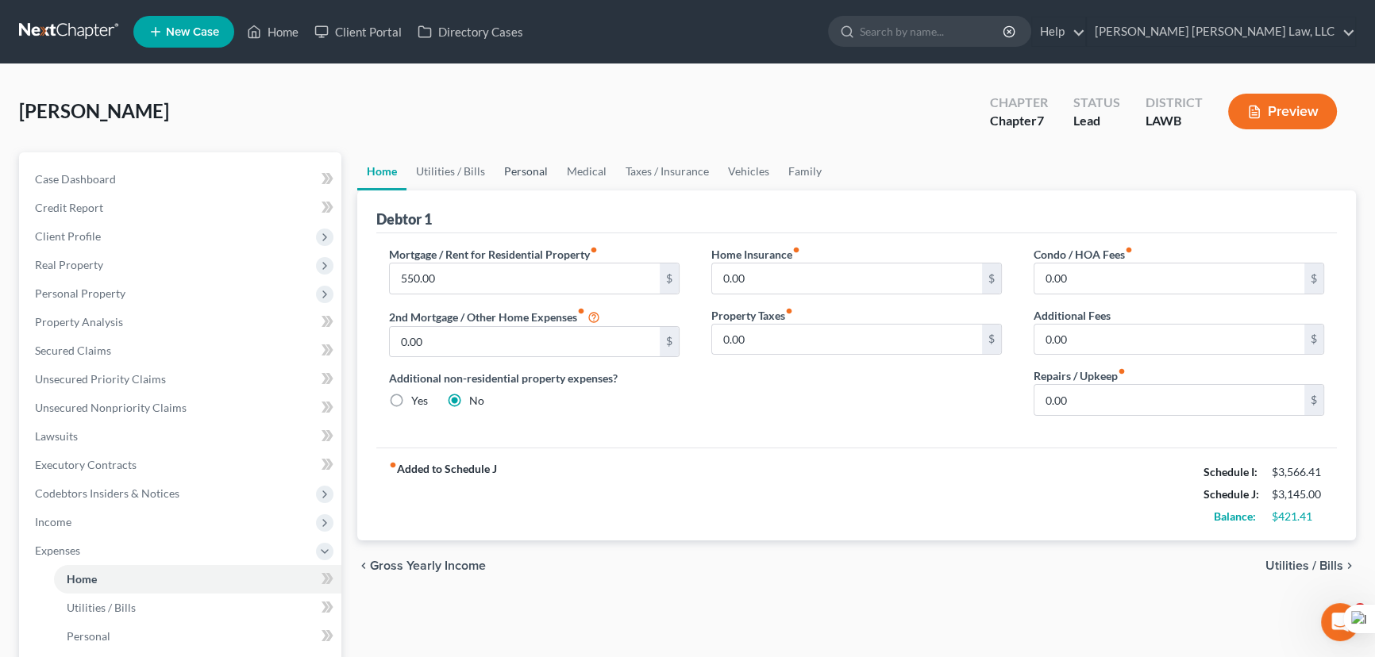
click at [531, 170] on link "Personal" at bounding box center [526, 171] width 63 height 38
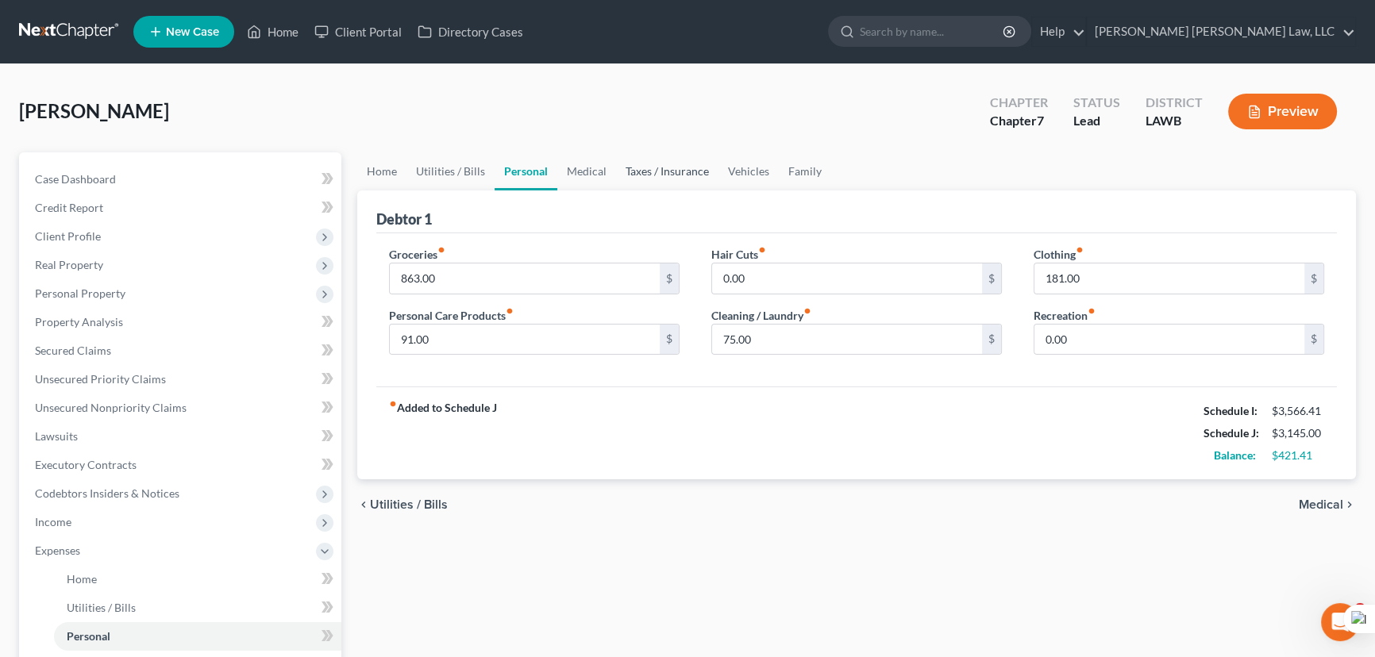
click at [630, 152] on link "Taxes / Insurance" at bounding box center [667, 171] width 102 height 38
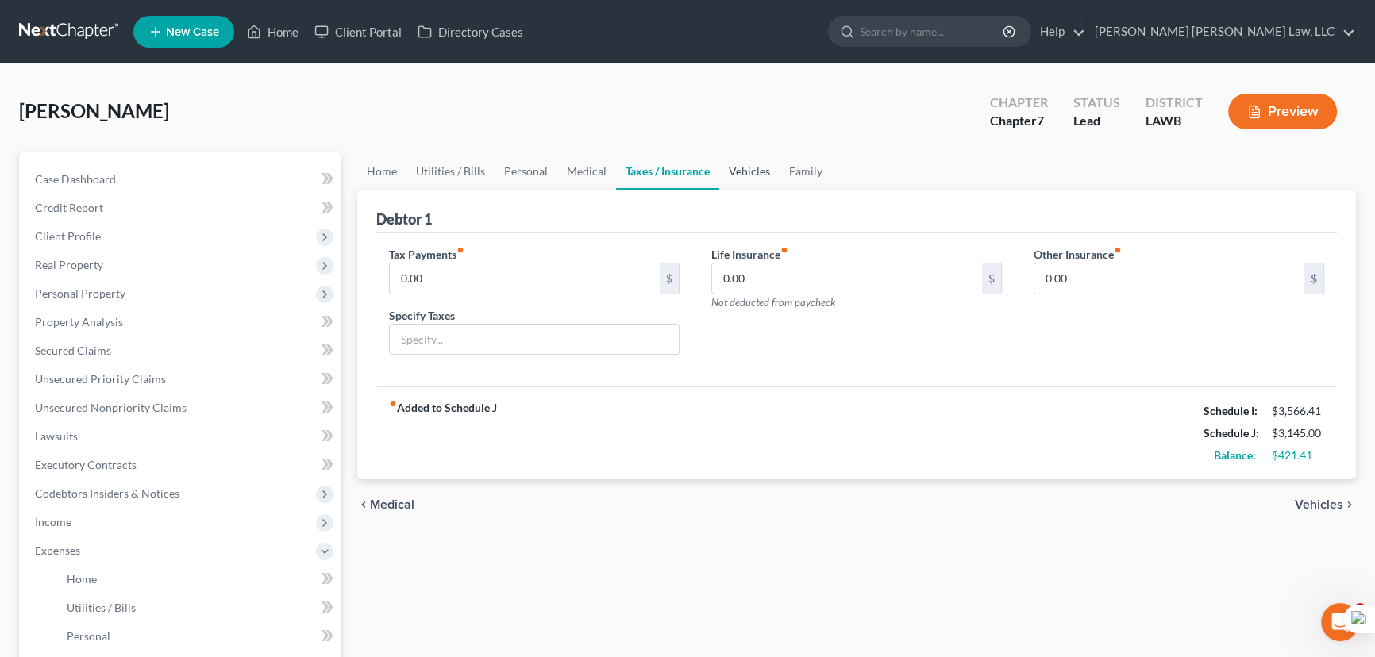
click at [738, 167] on link "Vehicles" at bounding box center [749, 171] width 60 height 38
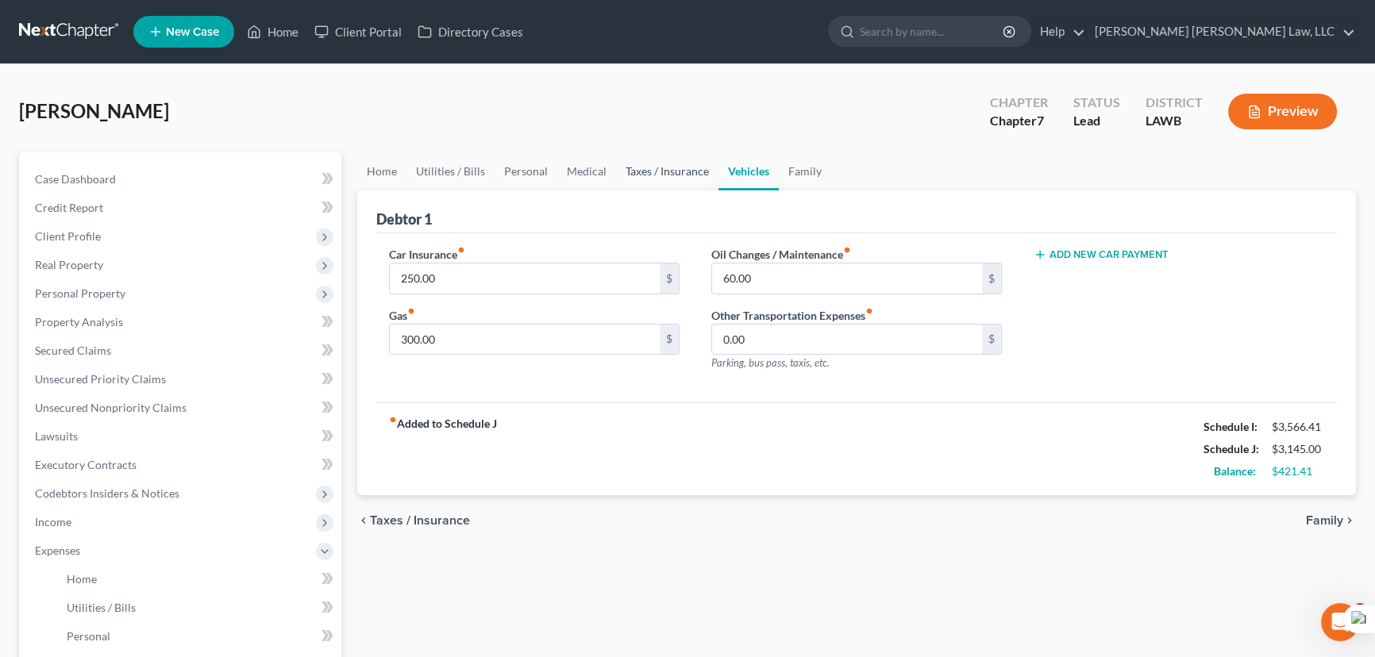
click at [668, 152] on link "Taxes / Insurance" at bounding box center [667, 171] width 102 height 38
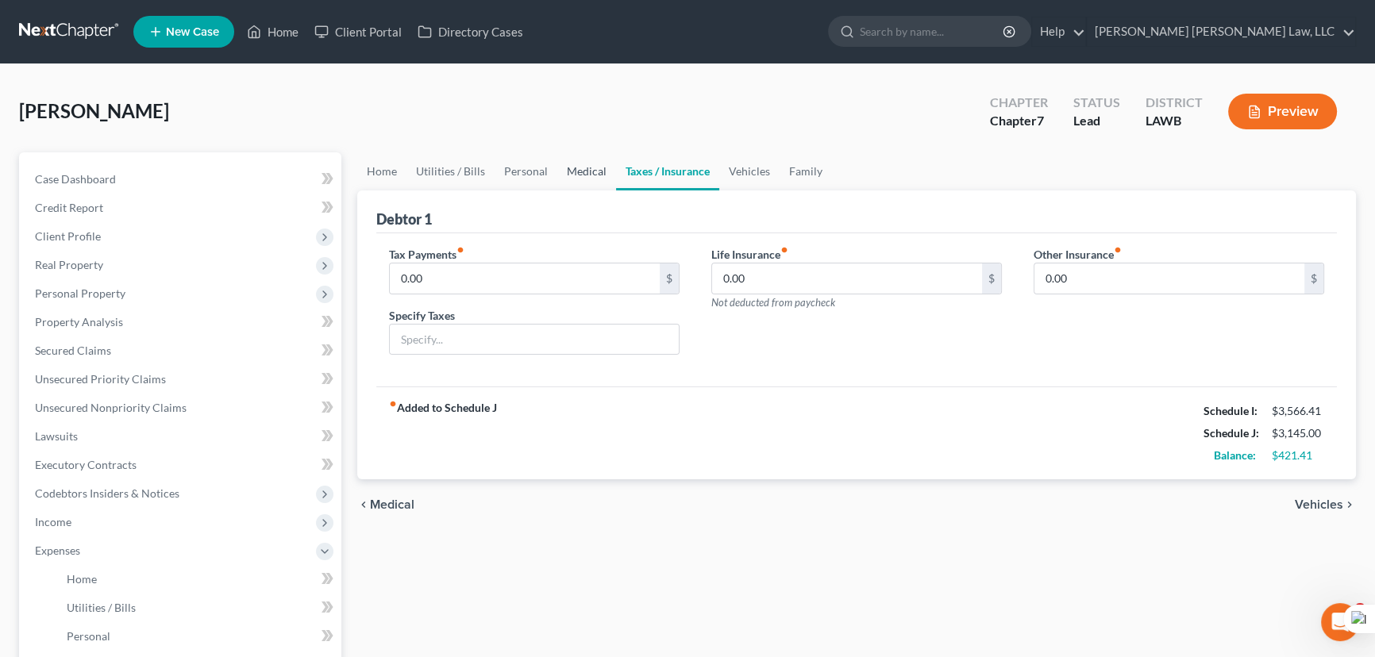
click at [595, 164] on link "Medical" at bounding box center [586, 171] width 59 height 38
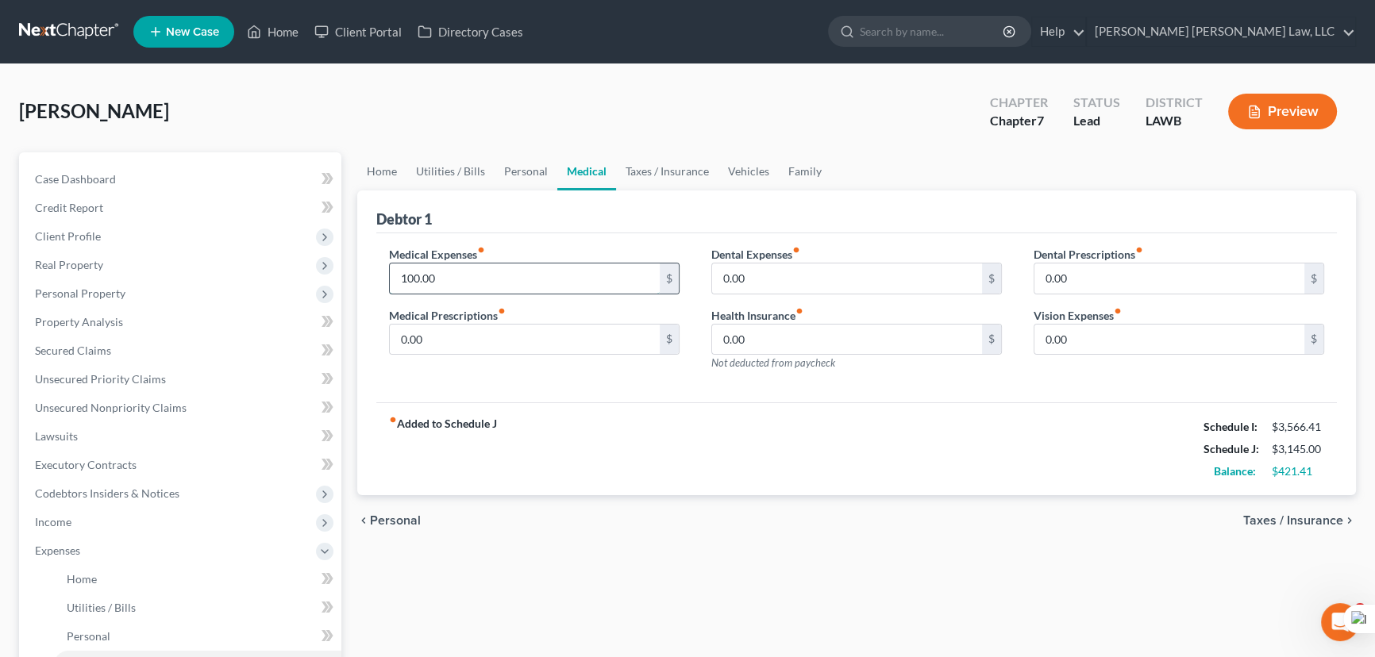
click at [508, 279] on input "100.00" at bounding box center [525, 279] width 270 height 30
type input "200"
click at [501, 182] on link "Personal" at bounding box center [526, 171] width 63 height 38
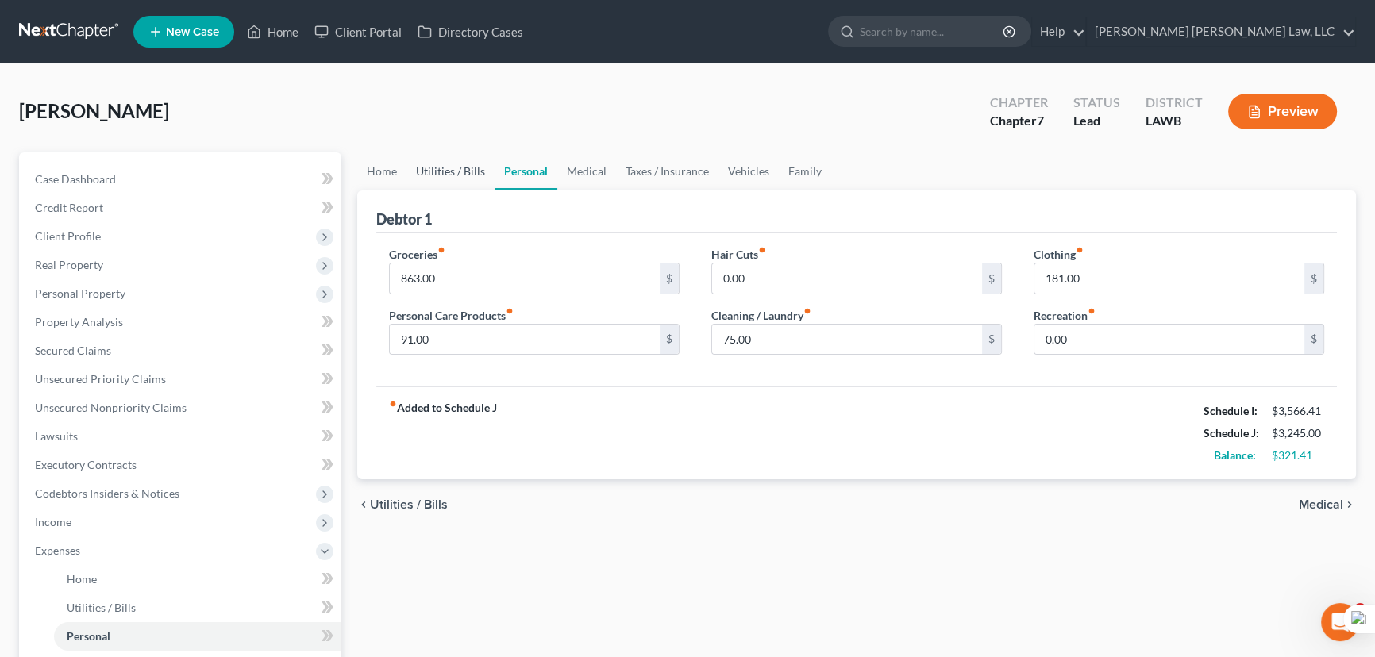
click at [464, 171] on link "Utilities / Bills" at bounding box center [450, 171] width 88 height 38
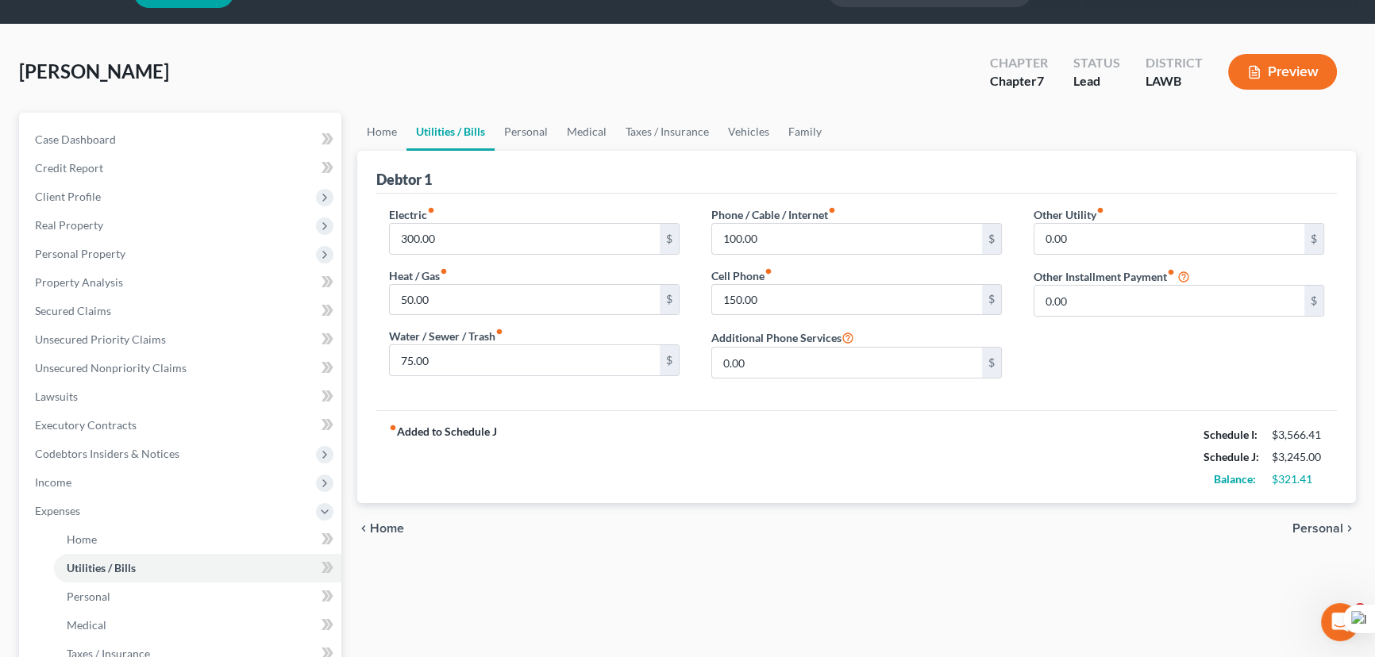
scroll to position [71, 0]
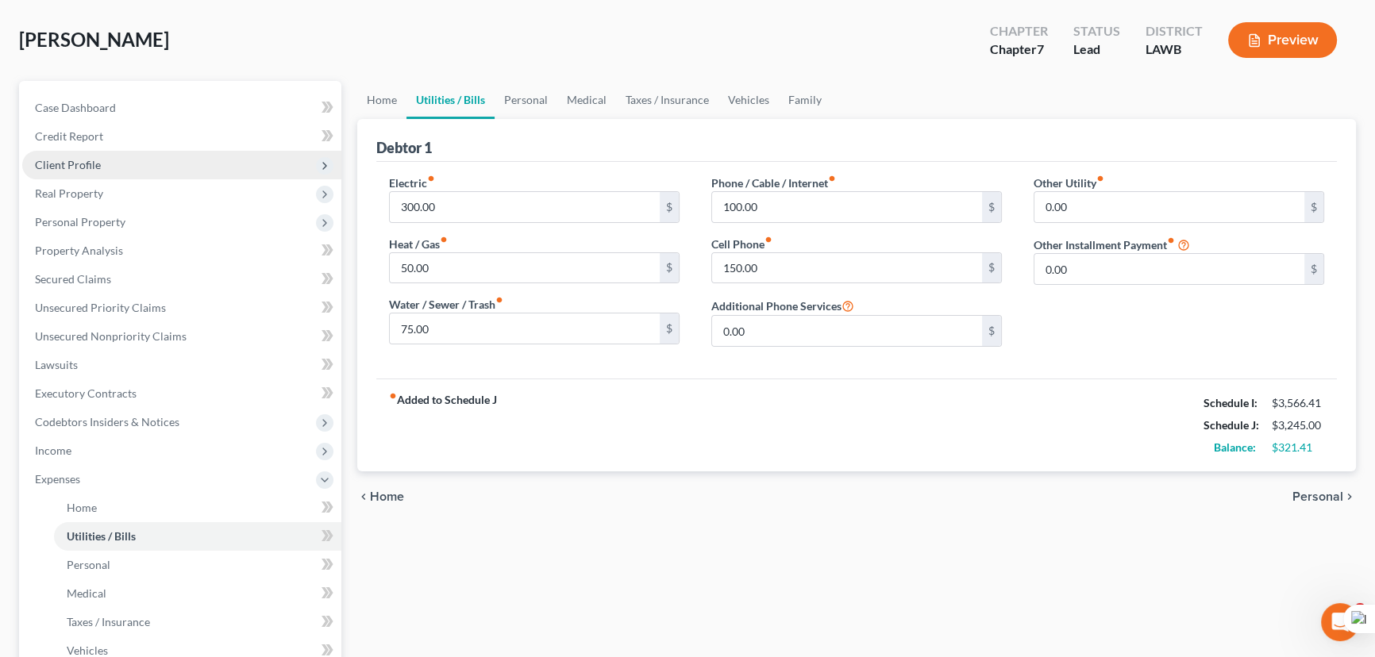
click at [150, 171] on span "Client Profile" at bounding box center [181, 165] width 319 height 29
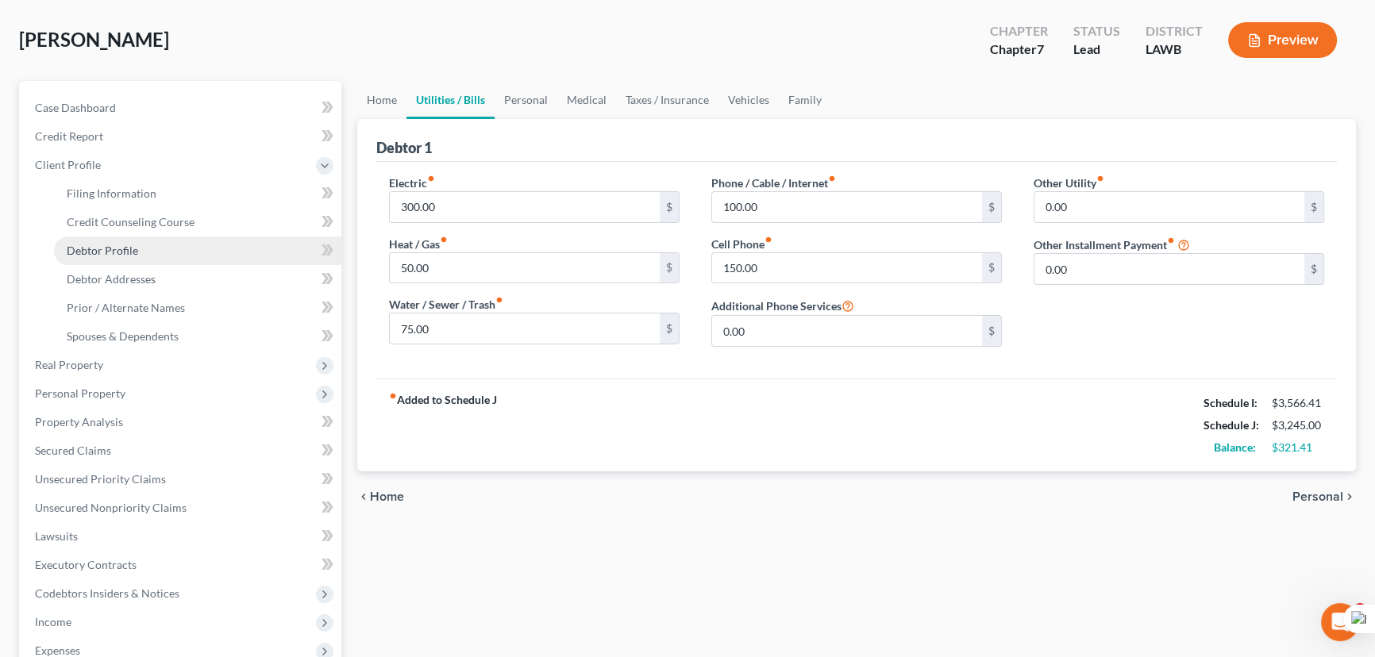
click at [156, 253] on link "Debtor Profile" at bounding box center [197, 251] width 287 height 29
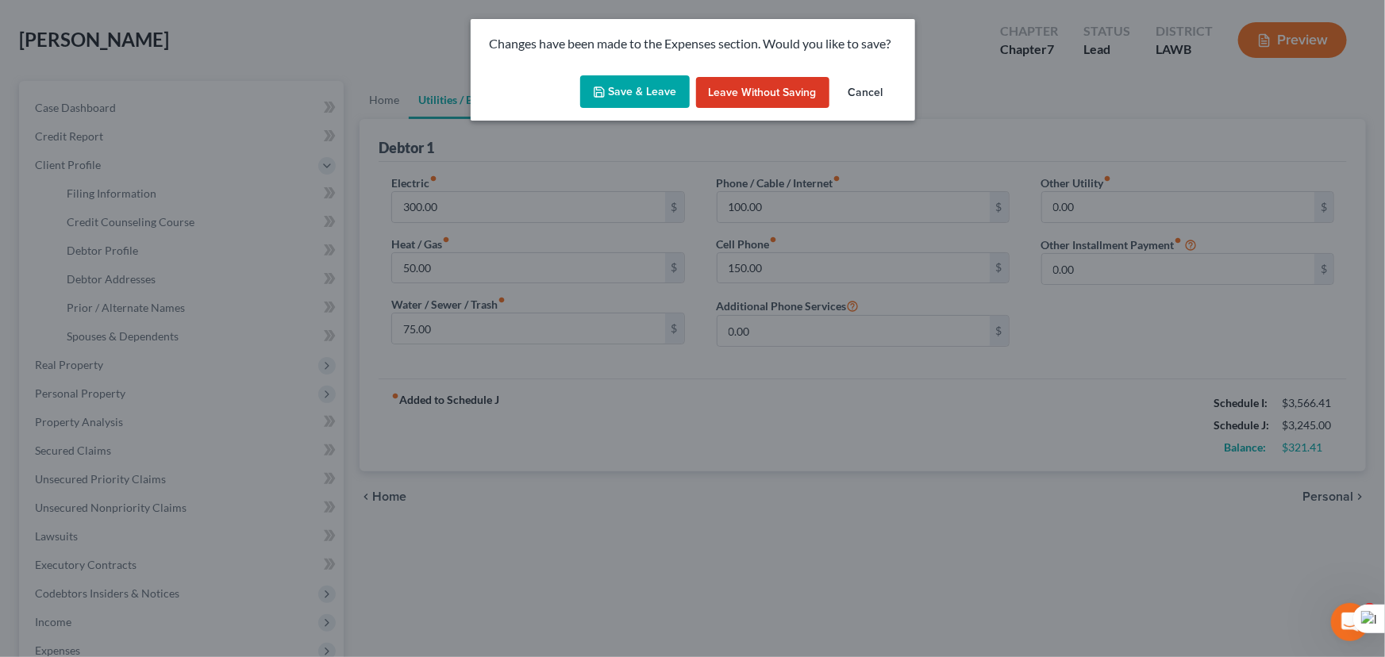
click at [603, 105] on button "Save & Leave" at bounding box center [635, 91] width 110 height 33
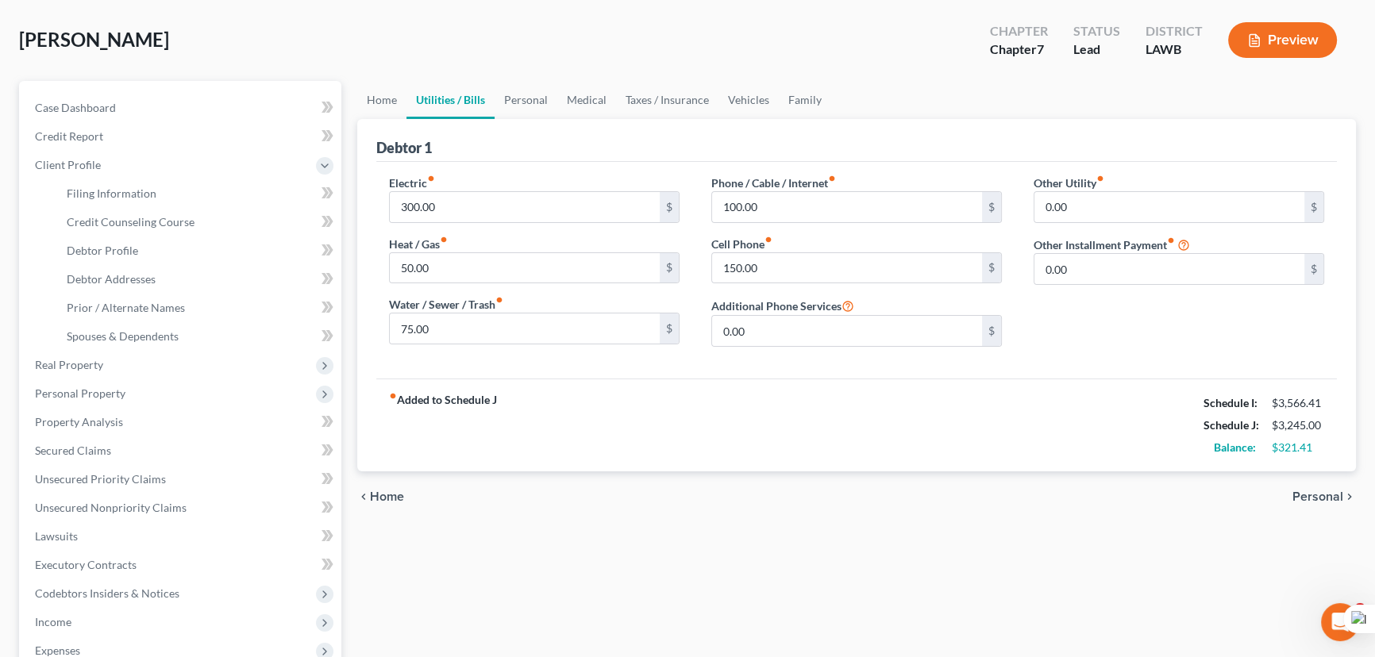
select select "3"
select select "1"
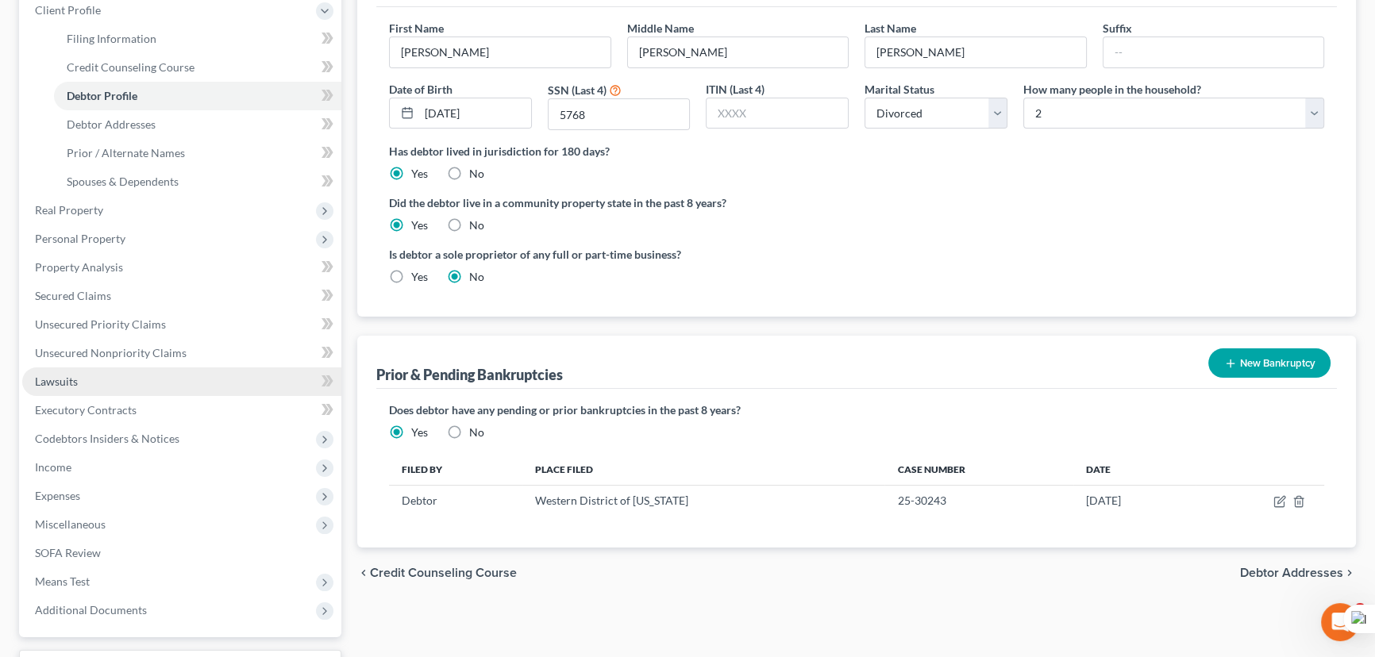
scroll to position [288, 0]
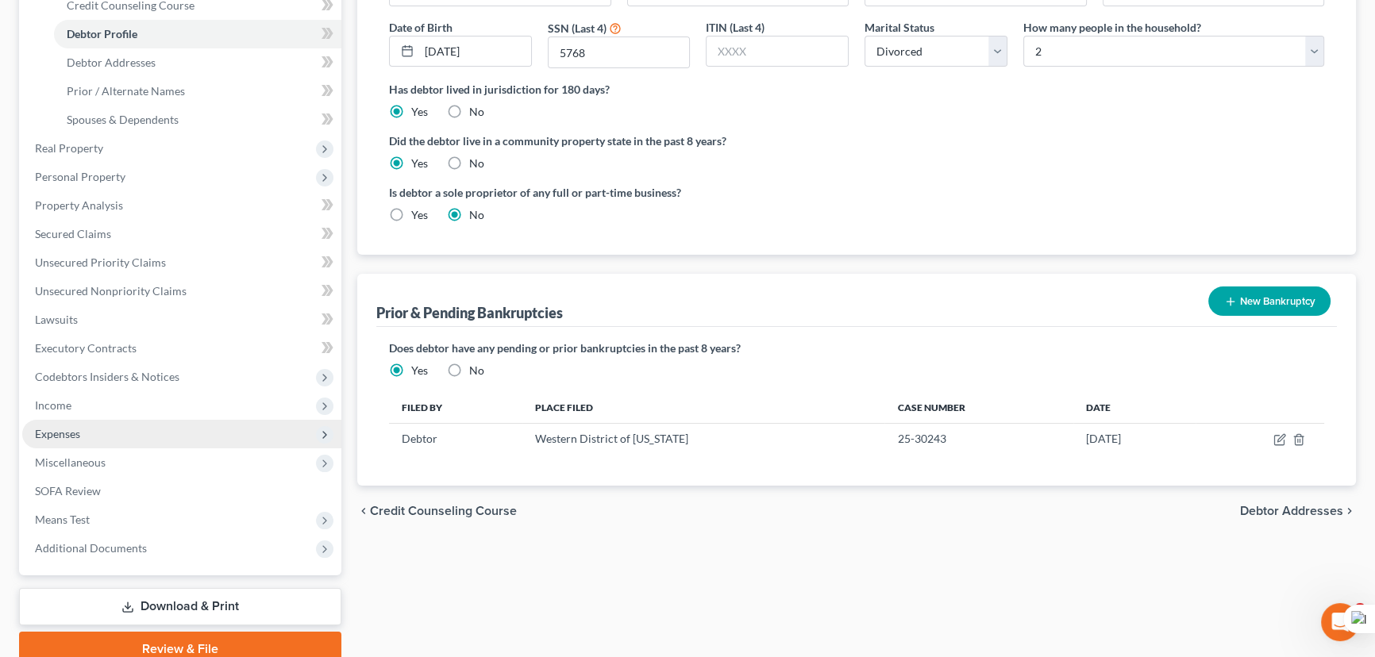
click at [112, 430] on span "Expenses" at bounding box center [181, 434] width 319 height 29
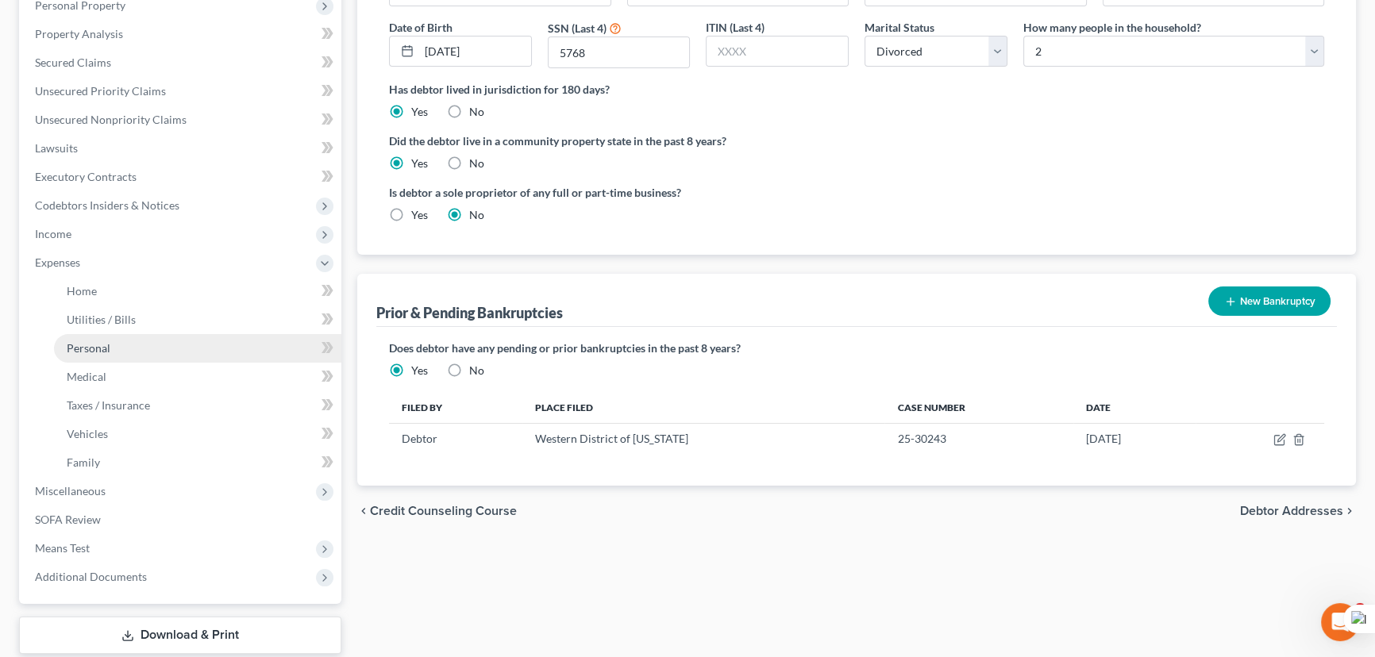
click at [116, 341] on link "Personal" at bounding box center [197, 348] width 287 height 29
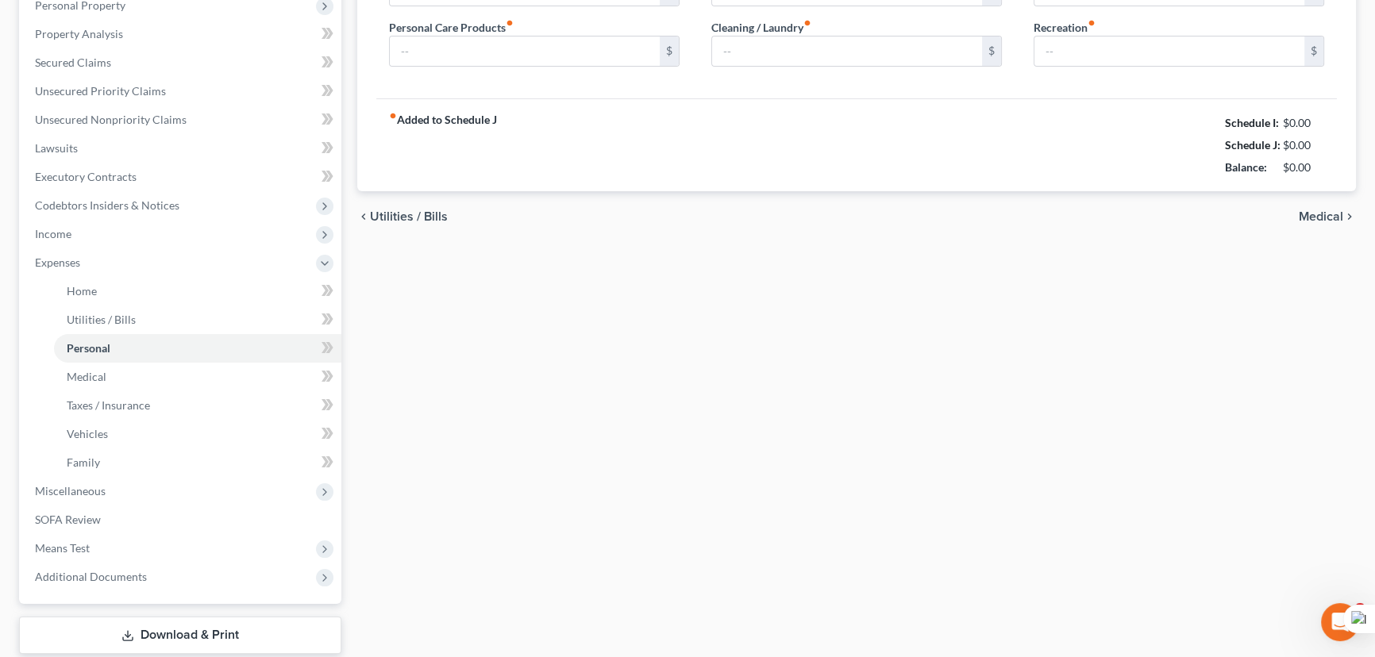
scroll to position [192, 0]
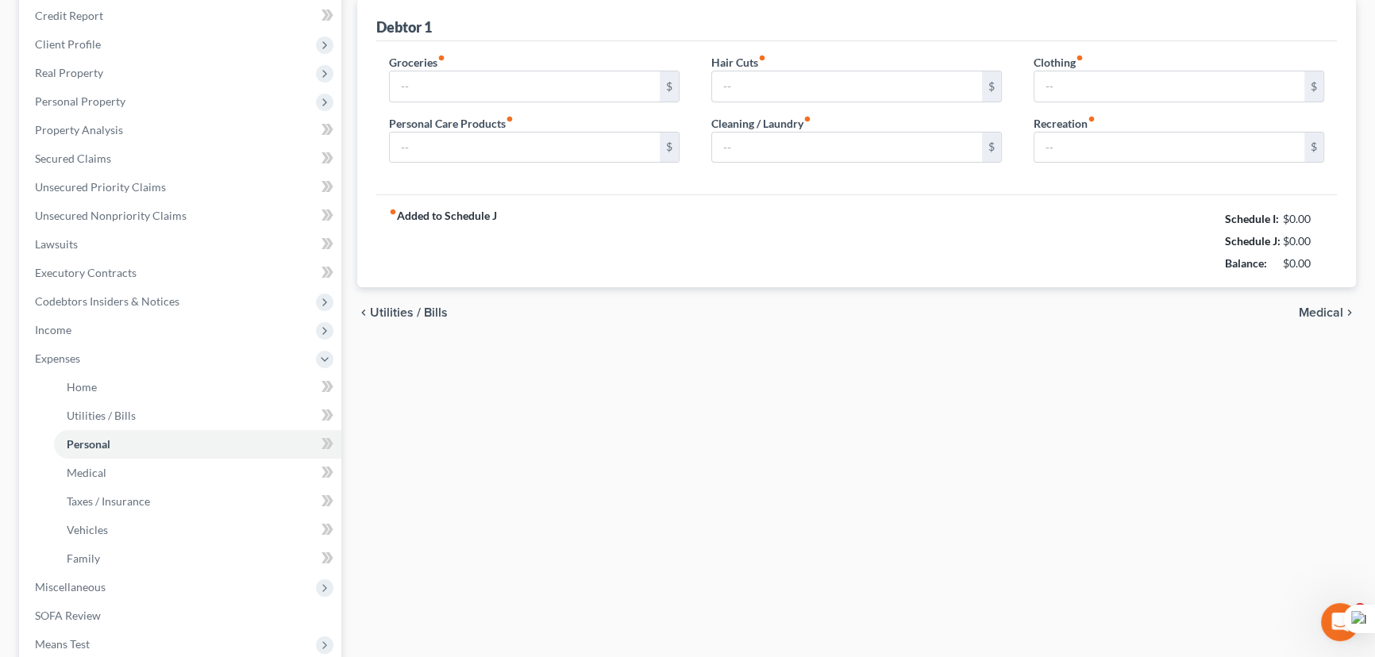
type input "863.00"
type input "91.00"
type input "0.00"
type input "75.00"
type input "181.00"
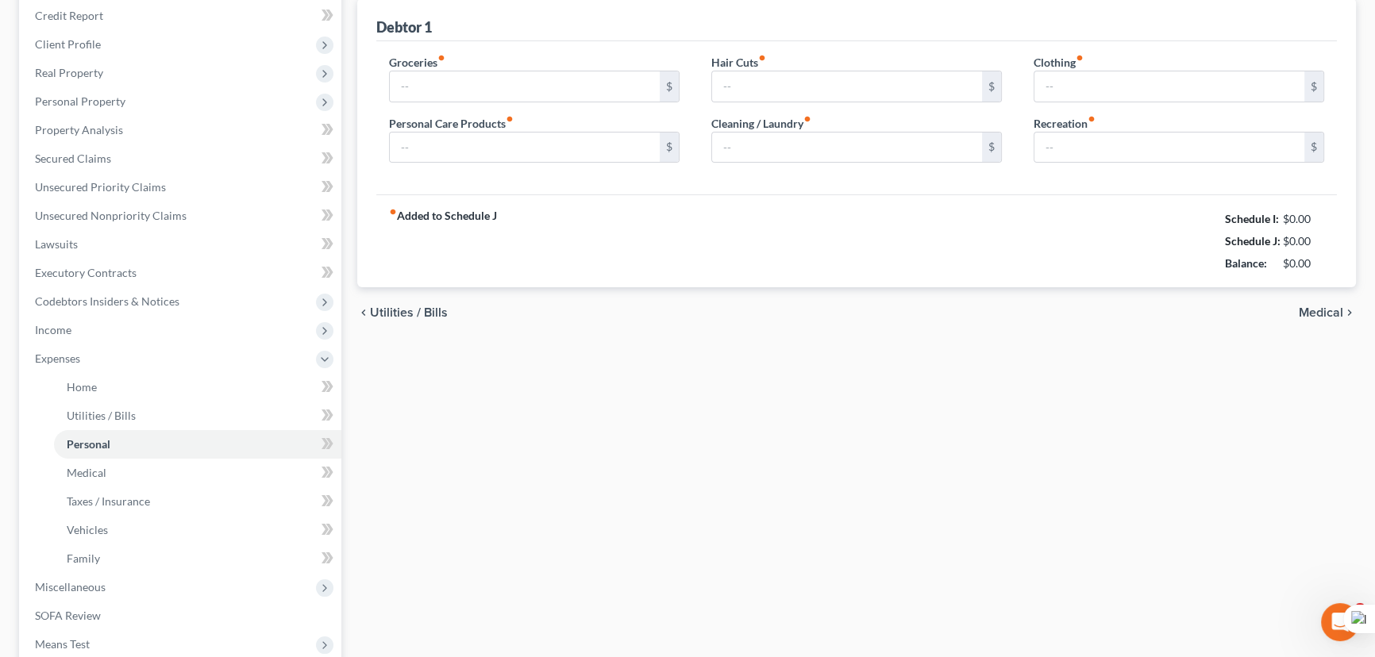
type input "0.00"
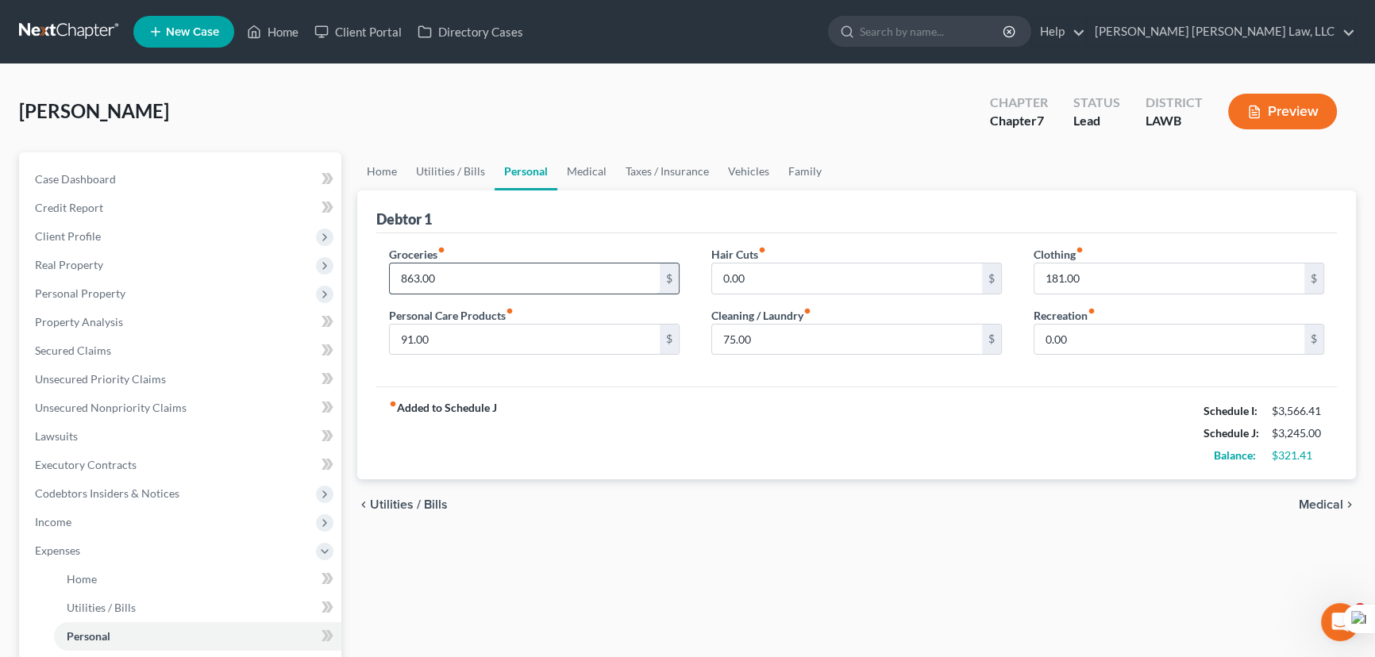
click at [533, 283] on input "863.00" at bounding box center [525, 279] width 270 height 30
click at [517, 294] on div "Groceries fiber_manual_record 863.00 $ Personal Care Products fiber_manual_reco…" at bounding box center [534, 307] width 322 height 122
click at [556, 275] on input "863.00" at bounding box center [525, 279] width 270 height 30
type input "3"
type input "963"
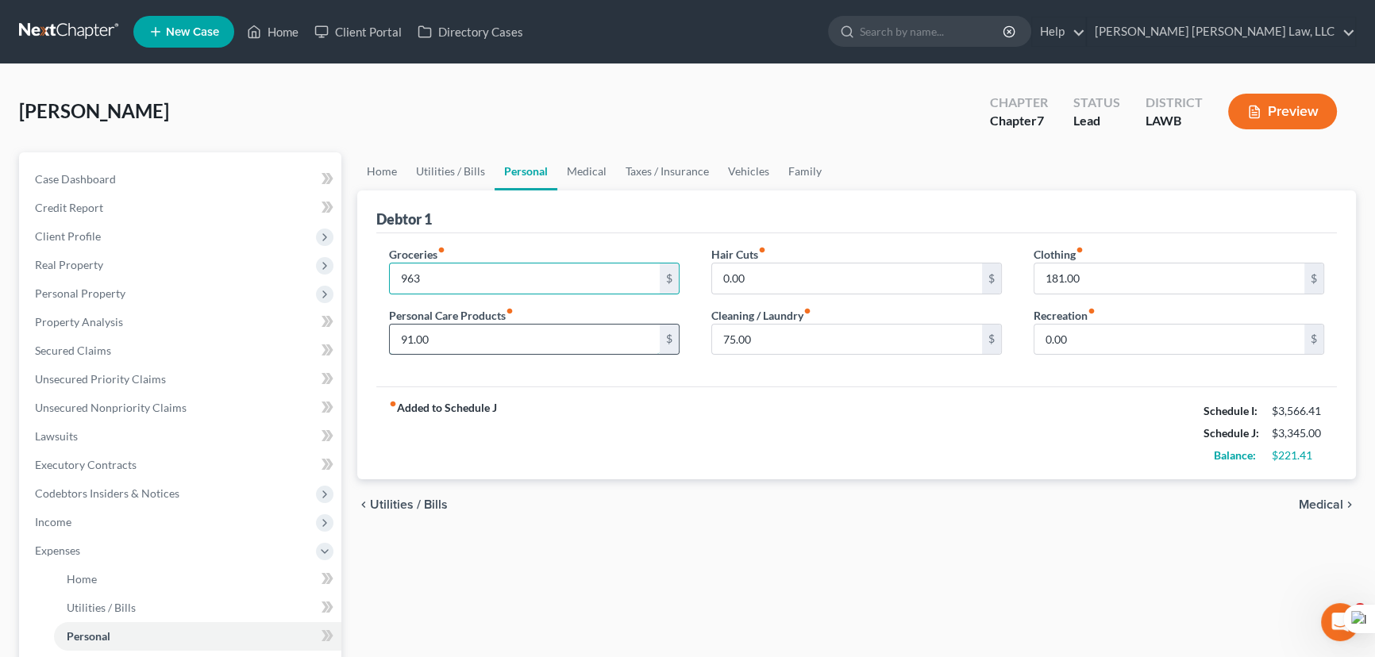
click at [582, 337] on input "91.00" at bounding box center [525, 340] width 270 height 30
type input "191"
drag, startPoint x: 782, startPoint y: 318, endPoint x: 783, endPoint y: 334, distance: 16.7
click at [783, 329] on div "Cleaning / Laundry fiber_manual_record 75.00 $" at bounding box center [856, 331] width 291 height 48
click at [783, 334] on input "75.00" at bounding box center [847, 340] width 270 height 30
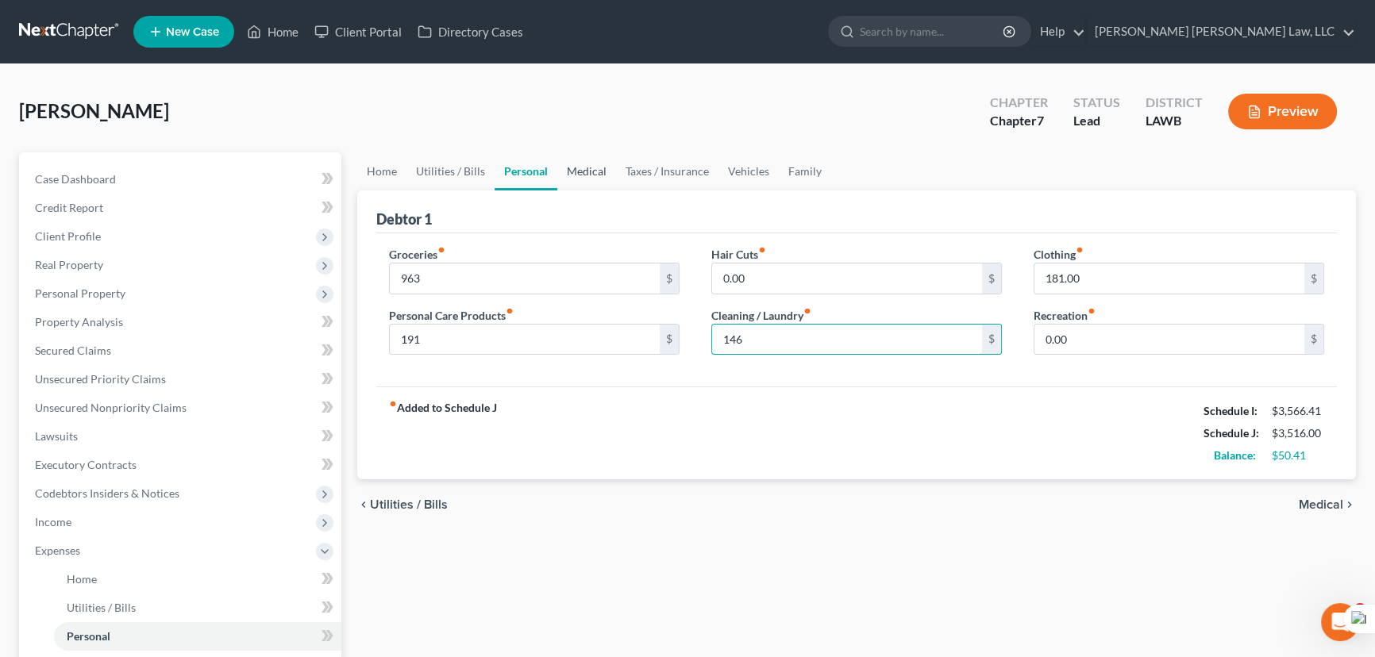
type input "146"
click at [591, 170] on link "Medical" at bounding box center [586, 171] width 59 height 38
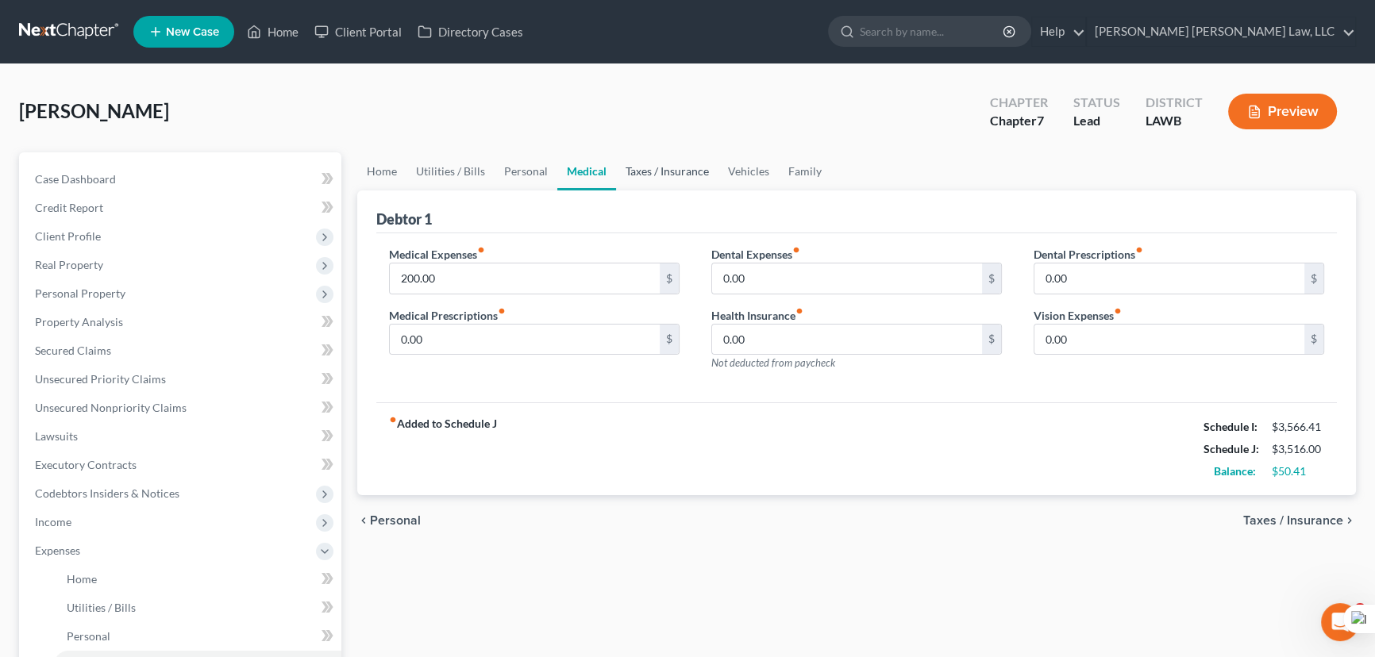
click at [682, 180] on link "Taxes / Insurance" at bounding box center [667, 171] width 102 height 38
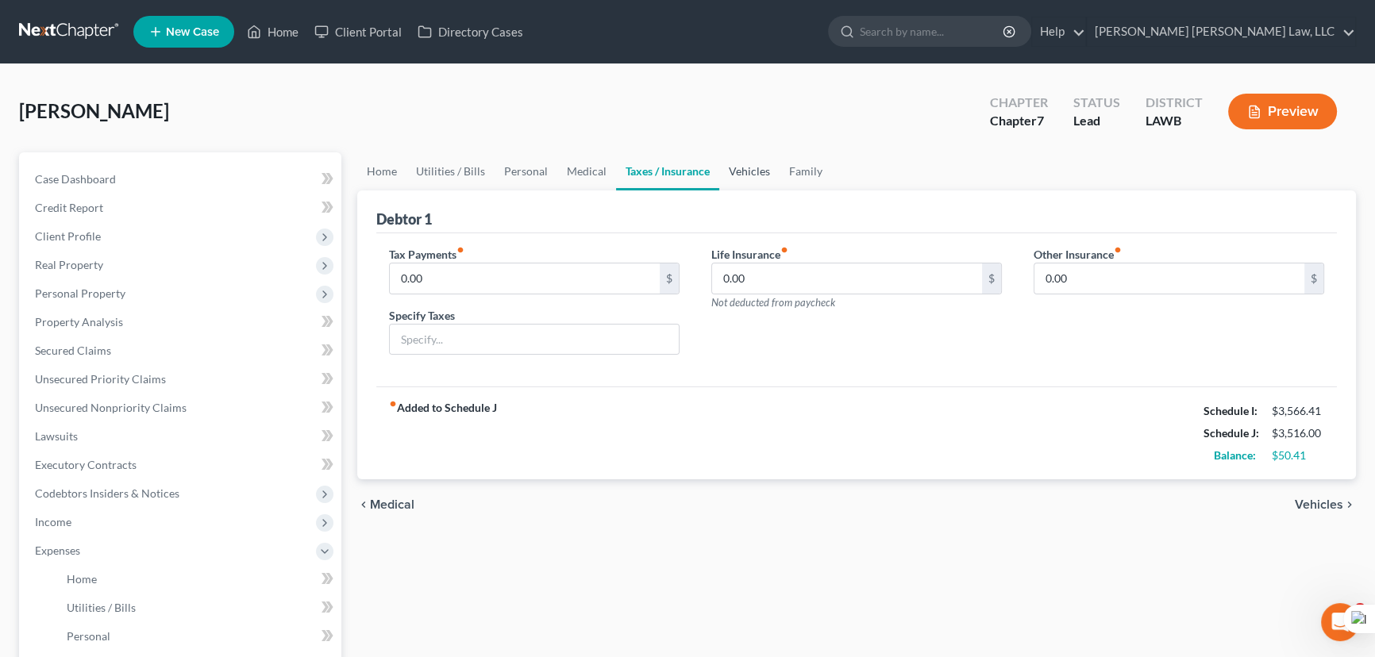
click at [742, 177] on link "Vehicles" at bounding box center [749, 171] width 60 height 38
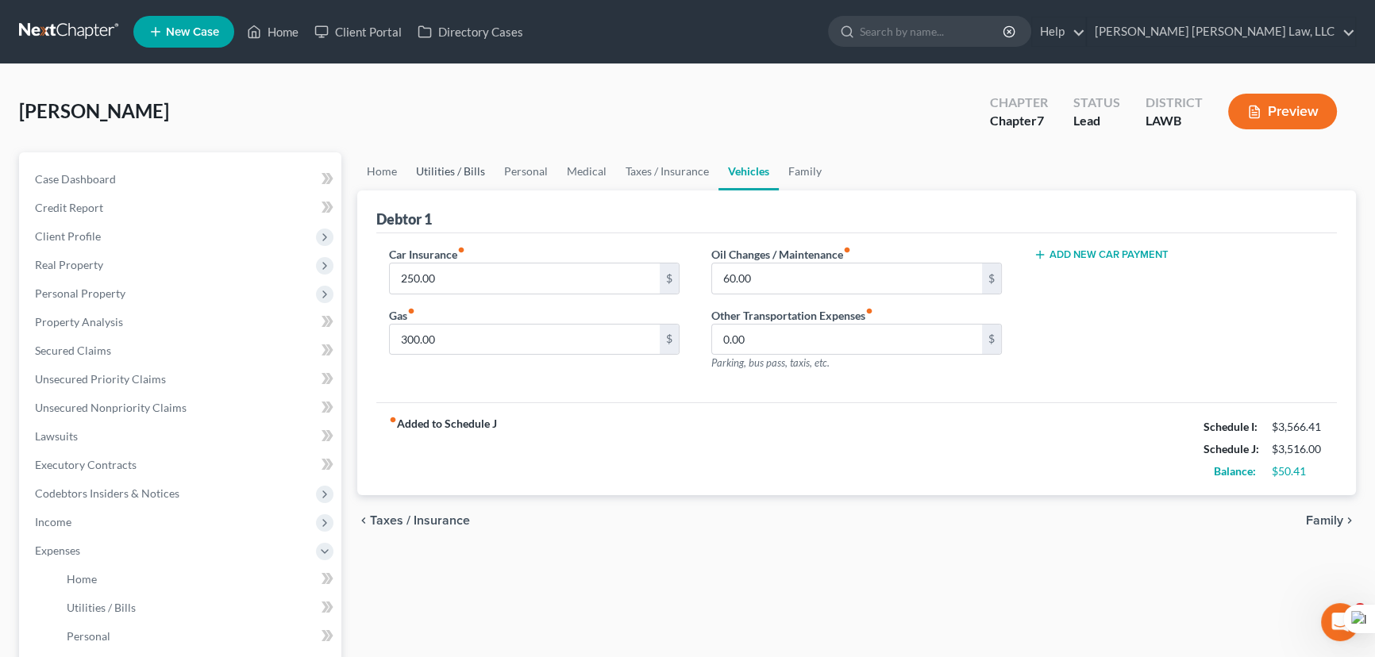
click at [484, 167] on link "Utilities / Bills" at bounding box center [450, 171] width 88 height 38
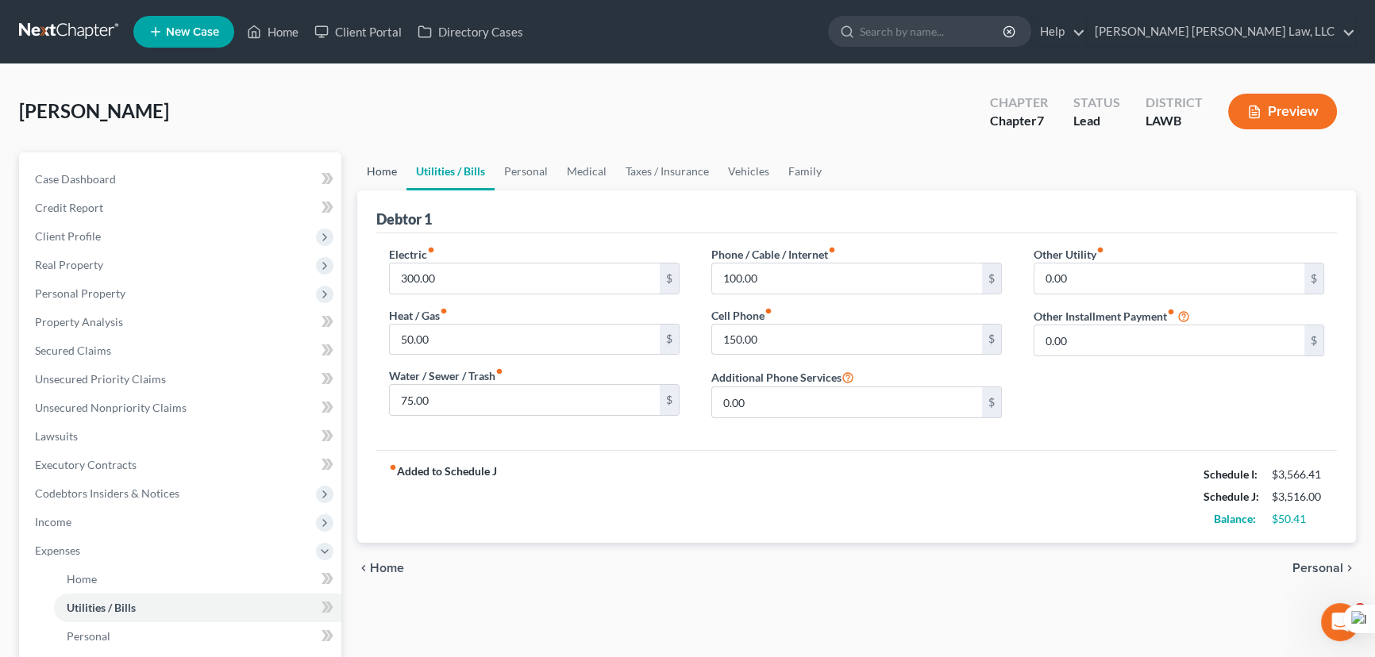
click at [364, 175] on link "Home" at bounding box center [381, 171] width 49 height 38
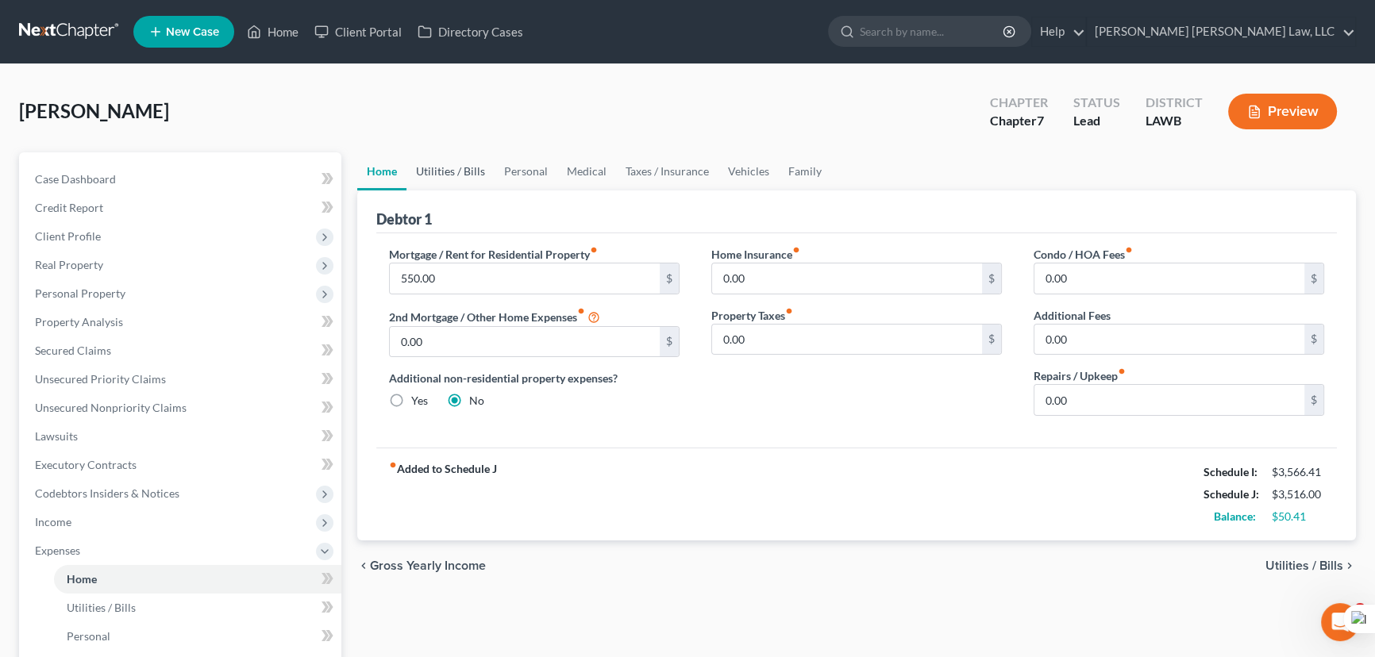
click at [437, 179] on link "Utilities / Bills" at bounding box center [450, 171] width 88 height 38
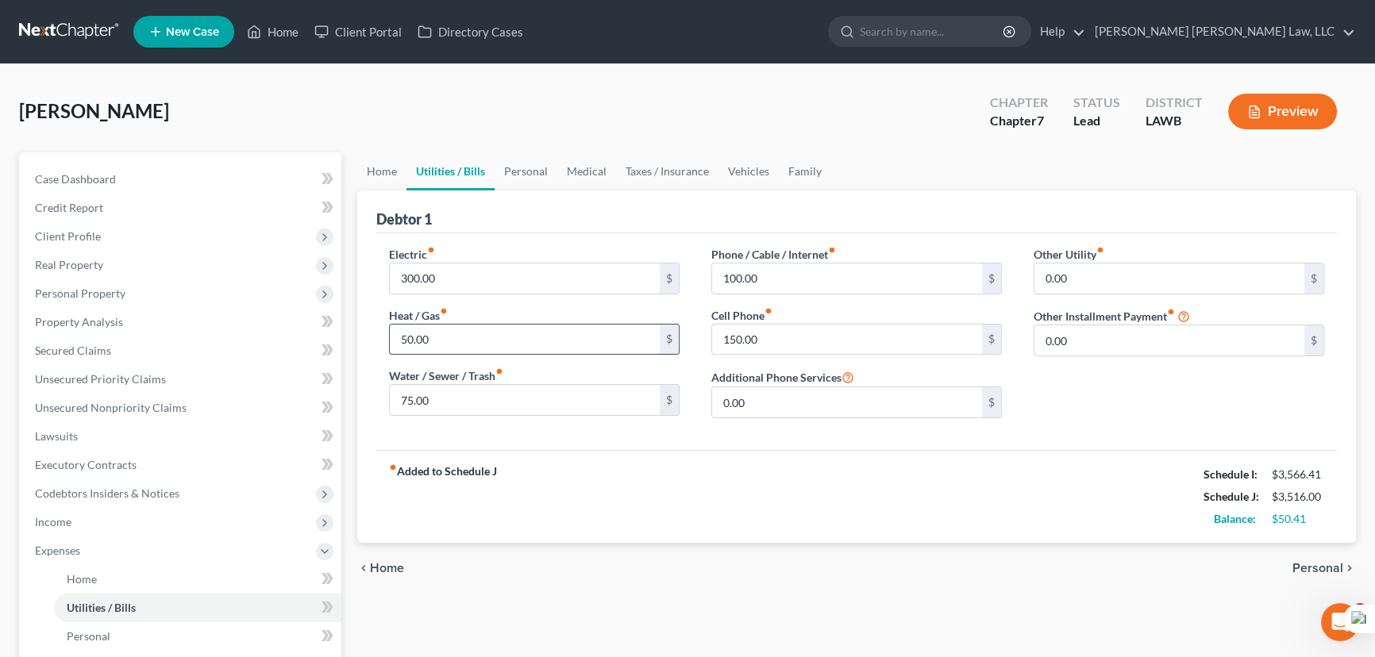
click at [445, 333] on input "50.00" at bounding box center [525, 340] width 270 height 30
type input "100.41"
click at [186, 333] on link "Property Analysis" at bounding box center [181, 322] width 319 height 29
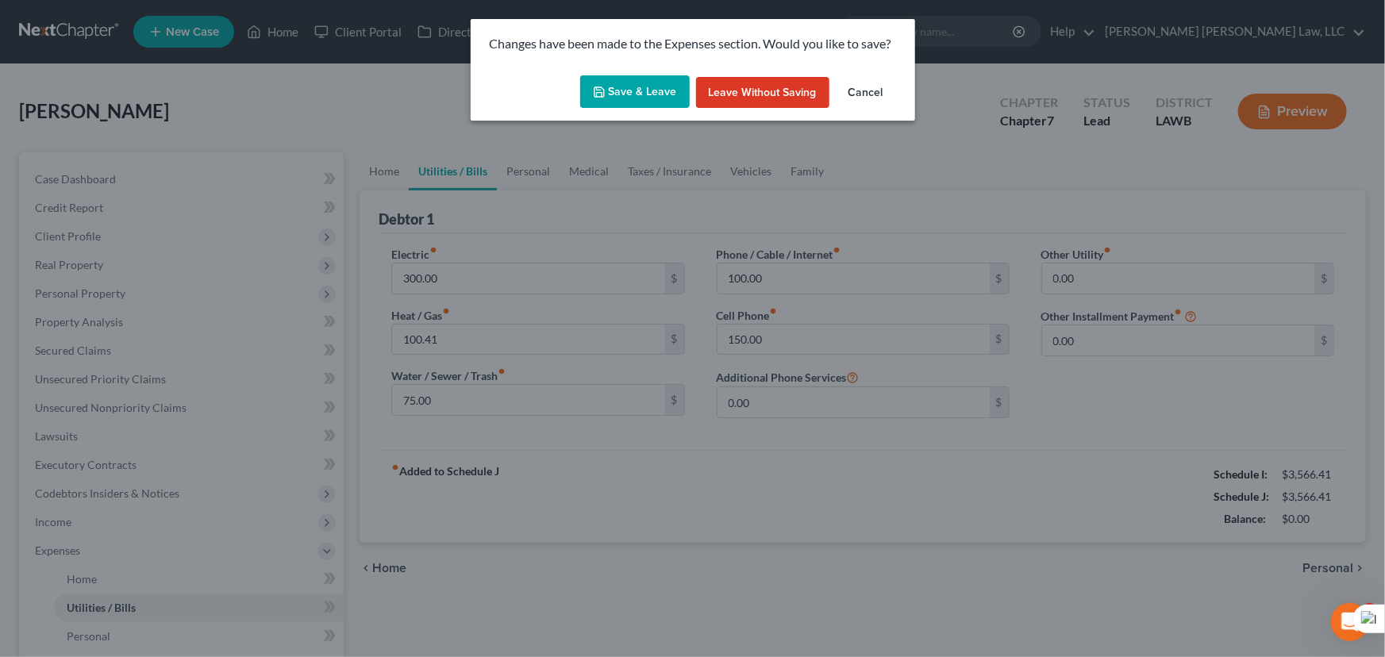
click at [652, 99] on button "Save & Leave" at bounding box center [635, 91] width 110 height 33
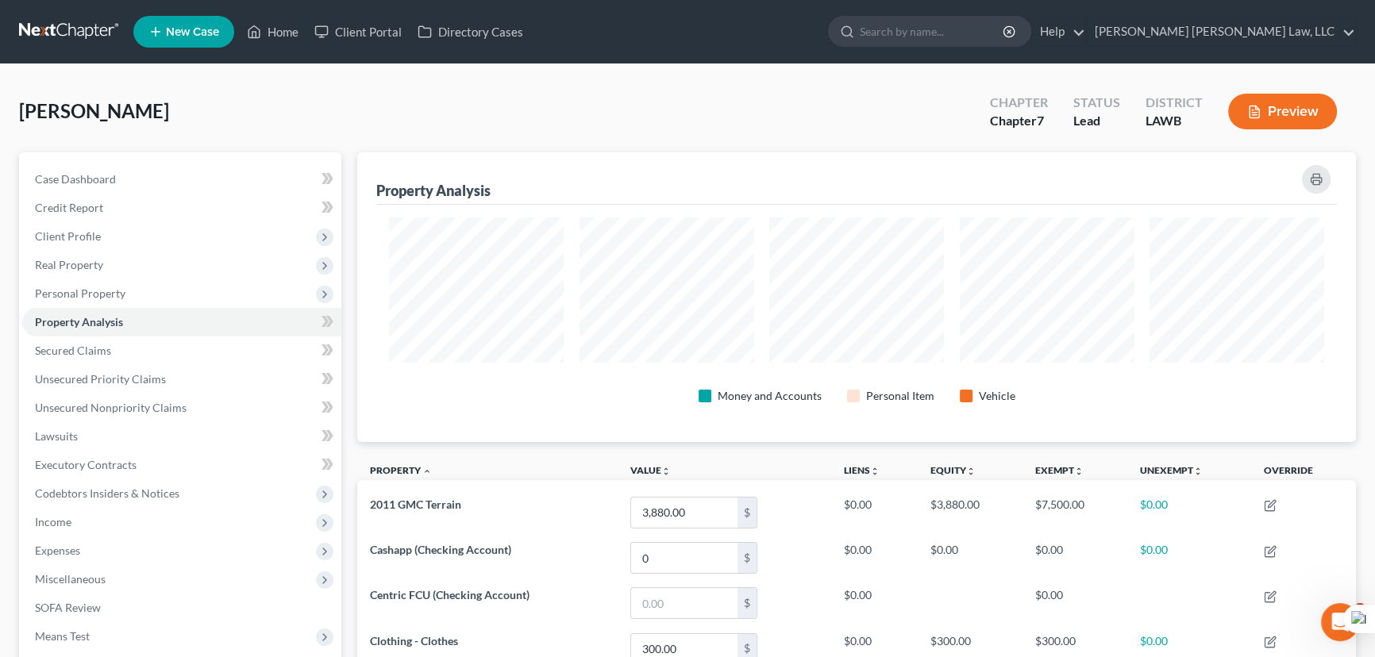
scroll to position [290, 998]
